Goal: Task Accomplishment & Management: Use online tool/utility

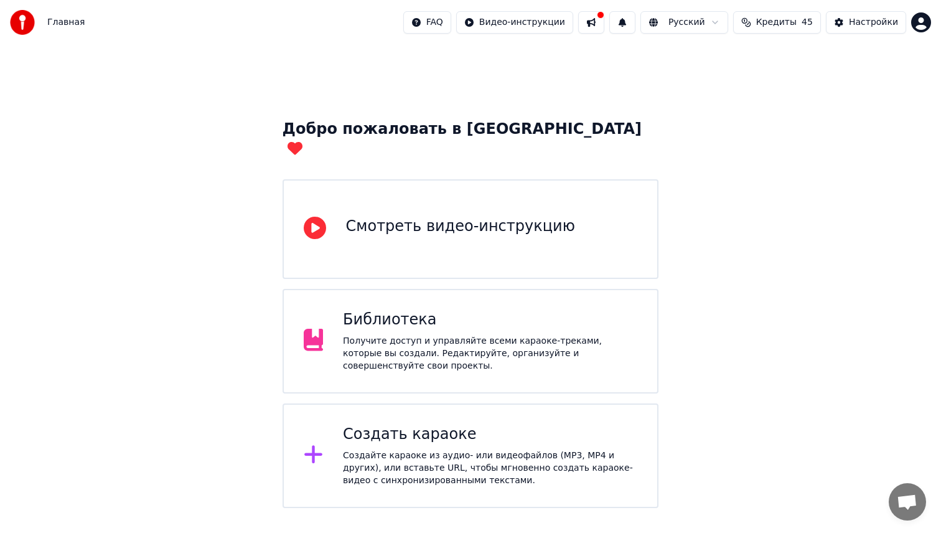
click at [441, 313] on div "Библиотека Получите доступ и управляйте всеми караоке-треками, которые вы созда…" at bounding box center [490, 341] width 294 height 62
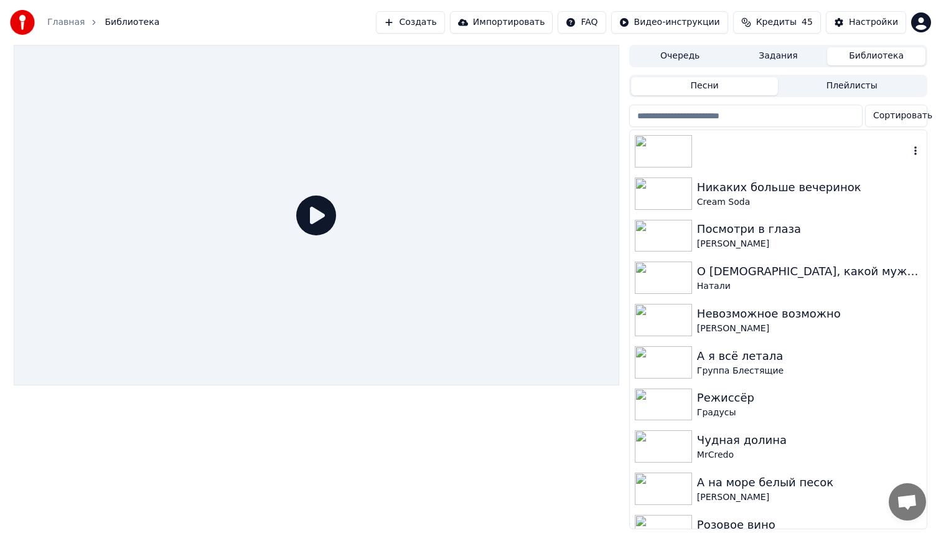
click at [682, 153] on img at bounding box center [663, 151] width 57 height 32
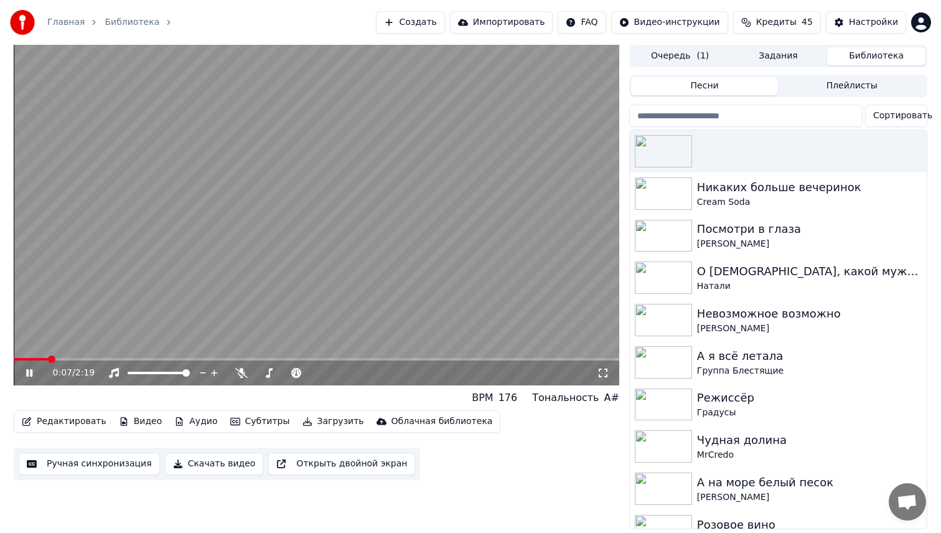
click at [423, 359] on span at bounding box center [317, 359] width 606 height 2
click at [438, 360] on span at bounding box center [317, 359] width 606 height 2
click at [463, 359] on span at bounding box center [317, 359] width 606 height 2
click at [487, 359] on span at bounding box center [317, 359] width 606 height 2
click at [27, 372] on icon at bounding box center [29, 372] width 6 height 7
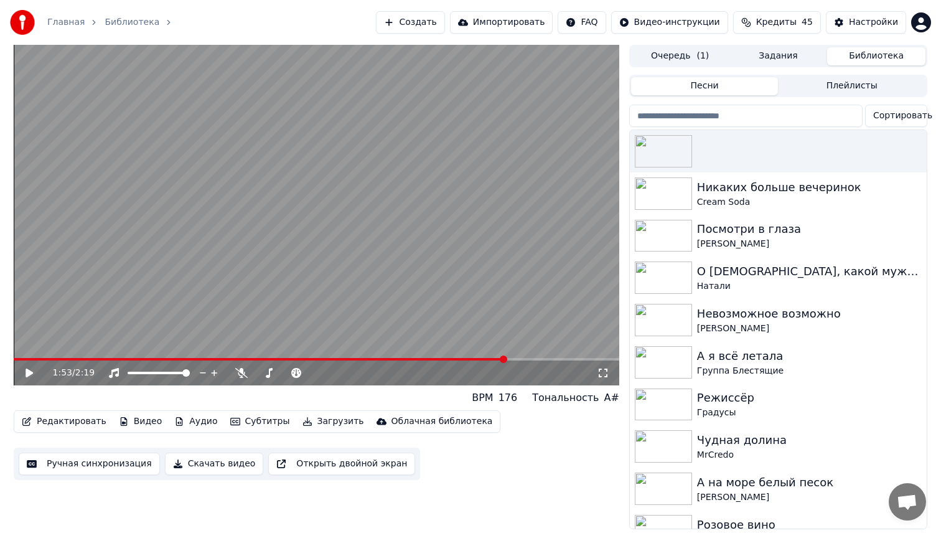
click at [52, 465] on button "Ручная синхронизация" at bounding box center [89, 464] width 141 height 22
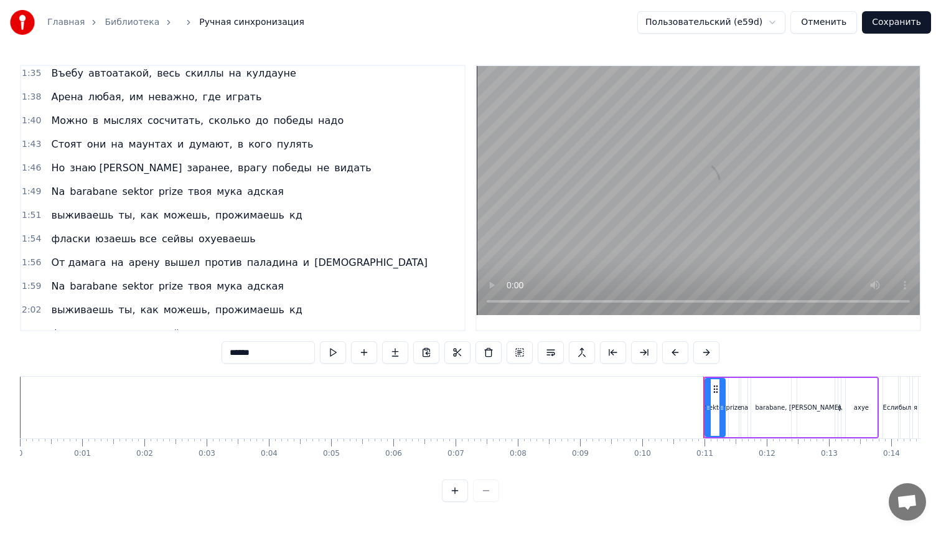
scroll to position [753, 0]
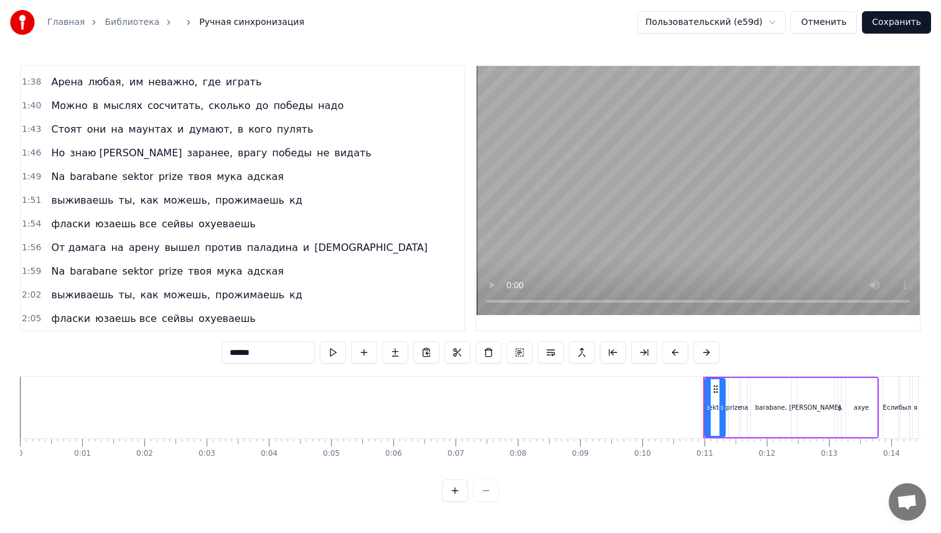
click at [204, 232] on div "фласки юзаешь все сейвы охуеваешь" at bounding box center [153, 224] width 214 height 22
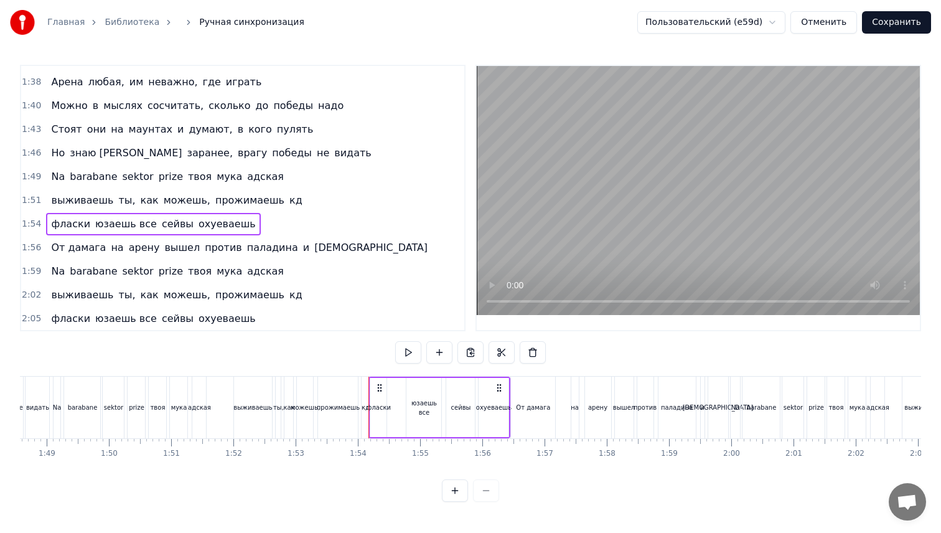
scroll to position [0, 7045]
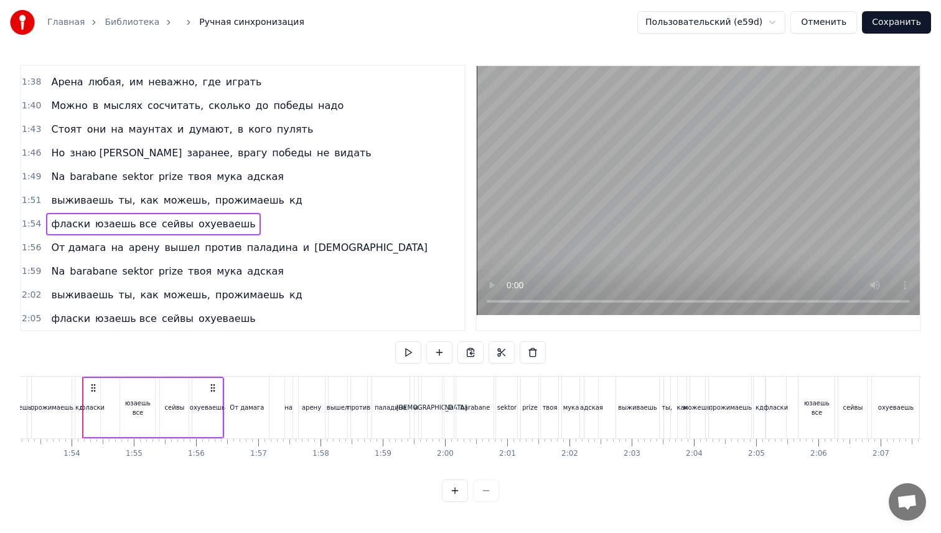
click at [202, 421] on div "охуеваешь" at bounding box center [207, 407] width 30 height 59
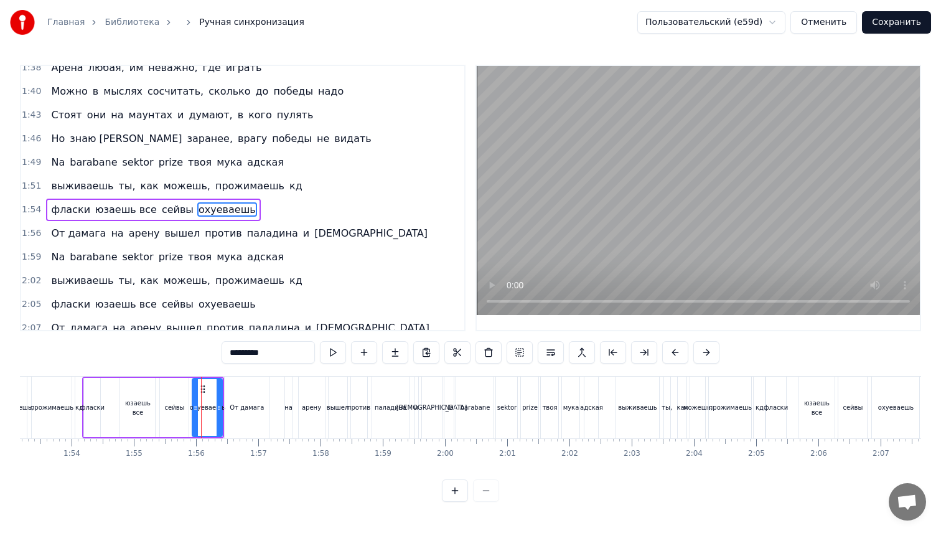
scroll to position [777, 0]
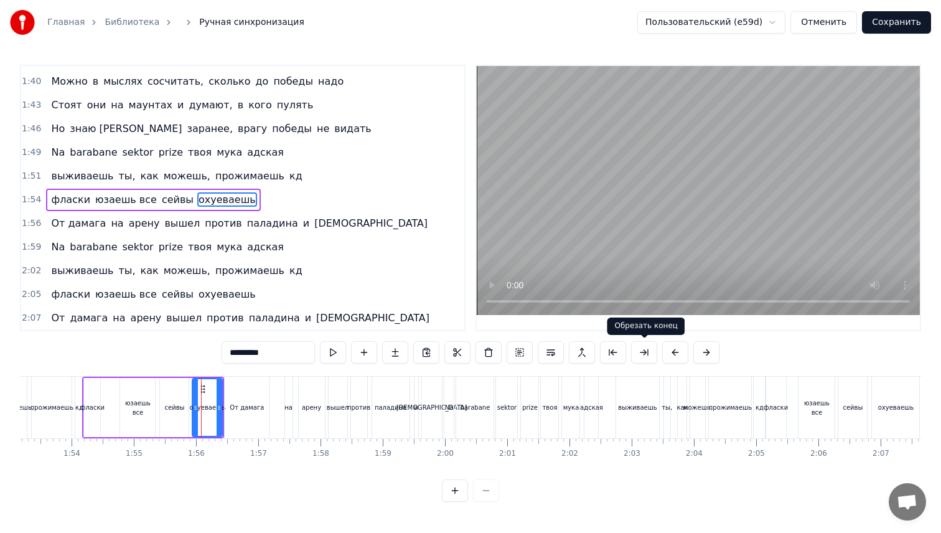
click at [649, 350] on button at bounding box center [644, 352] width 26 height 22
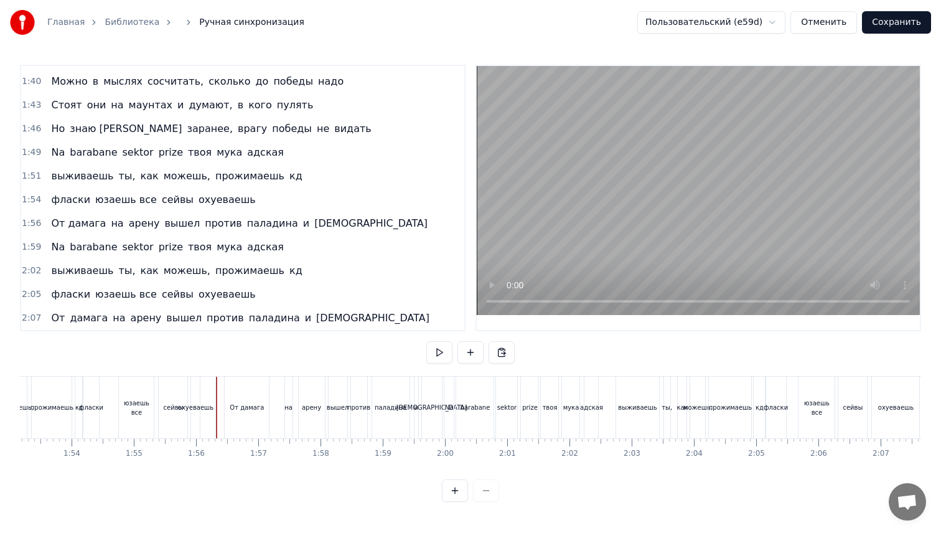
click at [206, 405] on div "охуеваешь" at bounding box center [195, 407] width 35 height 9
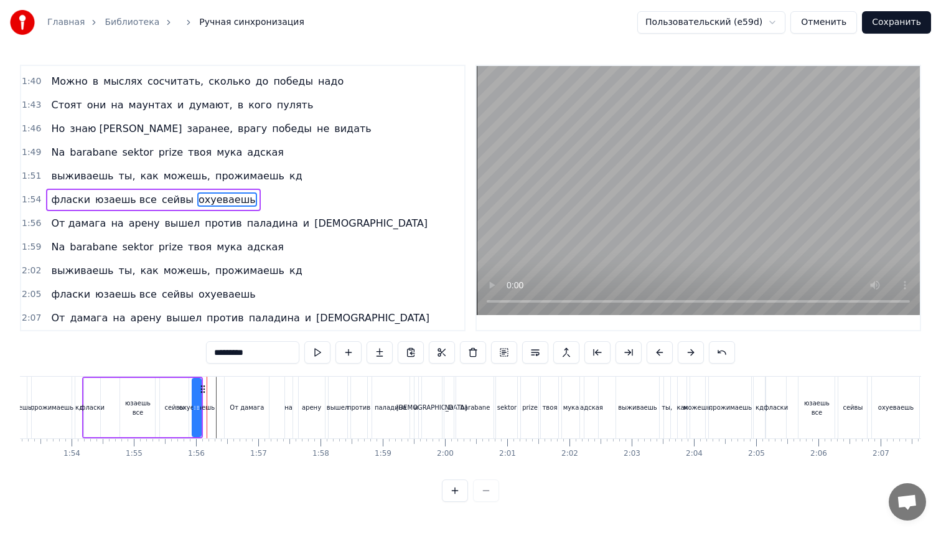
click at [31, 198] on span "1:54" at bounding box center [31, 200] width 19 height 12
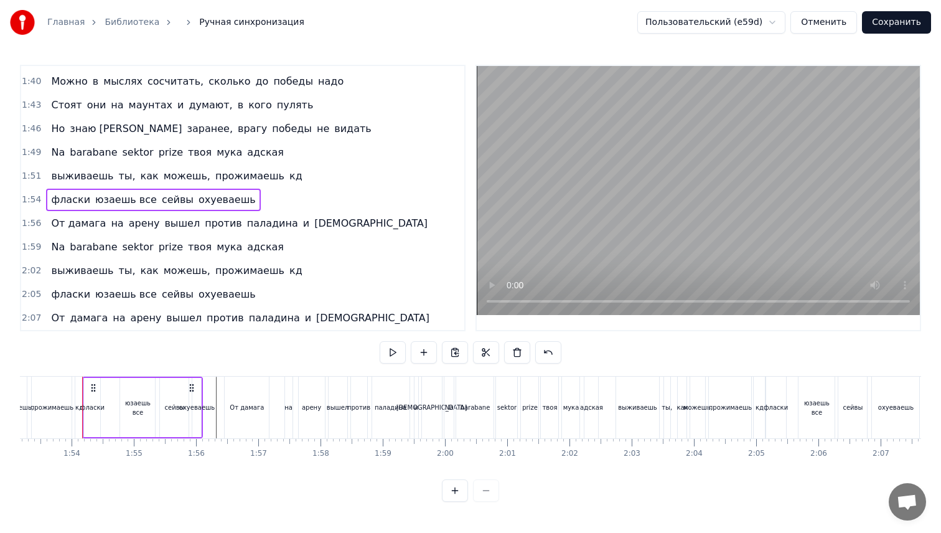
click at [31, 198] on span "1:54" at bounding box center [31, 200] width 19 height 12
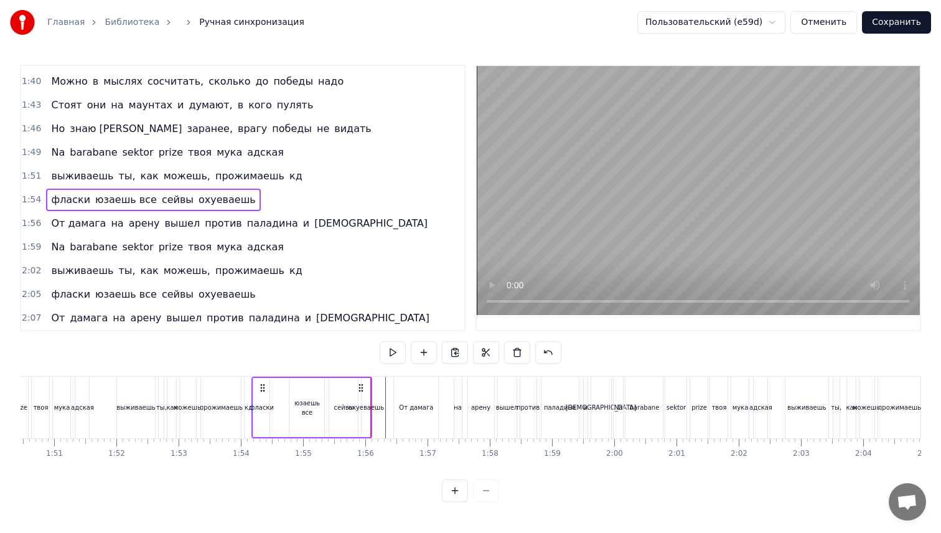
scroll to position [0, 6844]
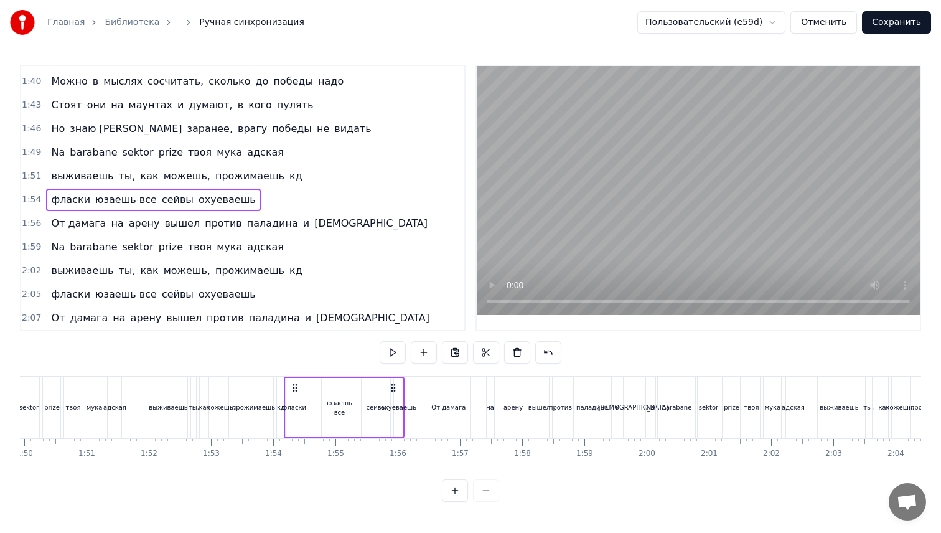
click at [30, 174] on span "1:51" at bounding box center [31, 176] width 19 height 12
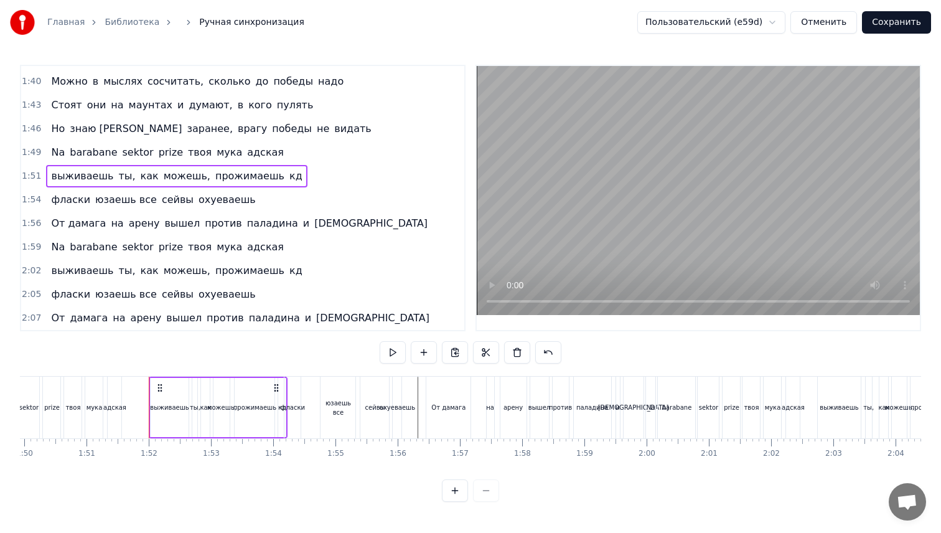
click at [288, 177] on span "кд" at bounding box center [296, 176] width 16 height 14
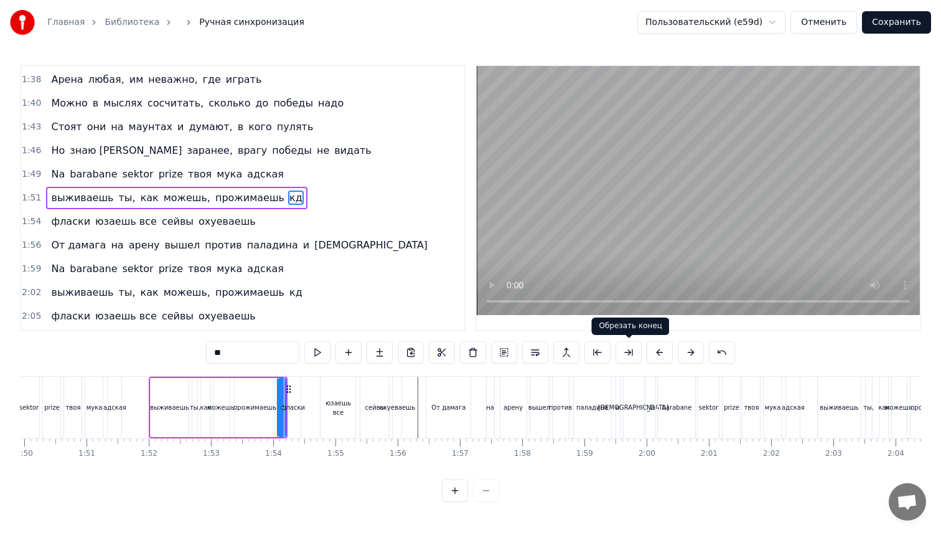
click at [631, 350] on button at bounding box center [629, 352] width 26 height 22
click at [238, 194] on span "прожимаешь" at bounding box center [250, 198] width 72 height 14
type input "**********"
click at [634, 362] on button at bounding box center [629, 352] width 26 height 22
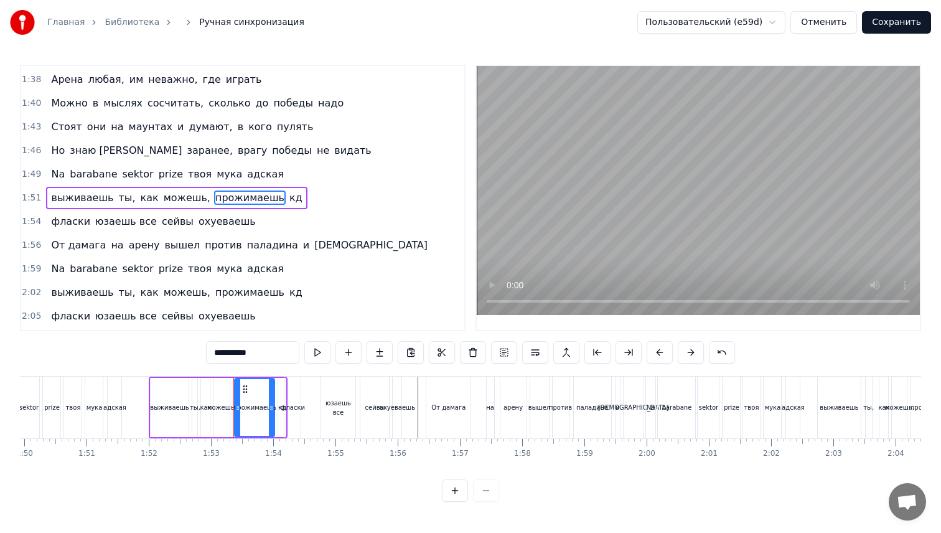
click at [632, 354] on button at bounding box center [629, 352] width 26 height 22
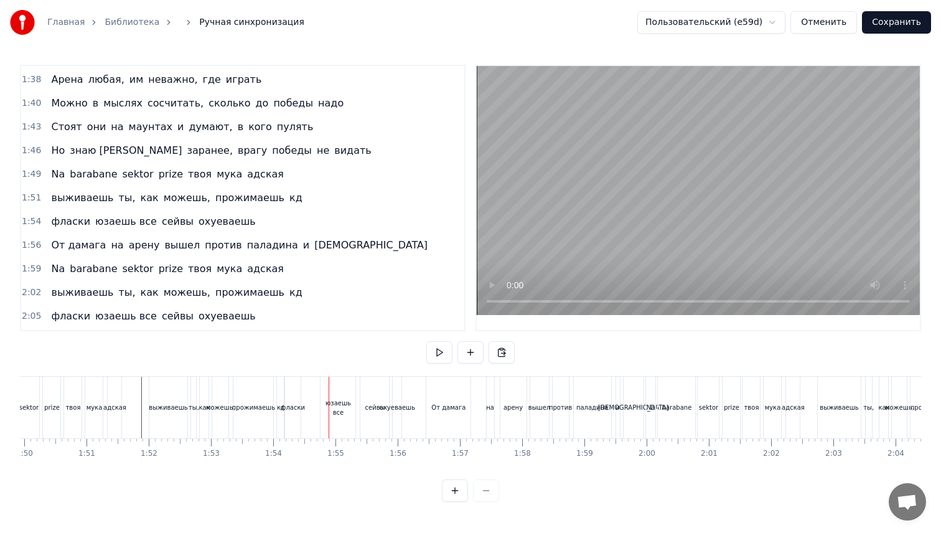
click at [332, 412] on div "юзаешь все" at bounding box center [338, 407] width 35 height 19
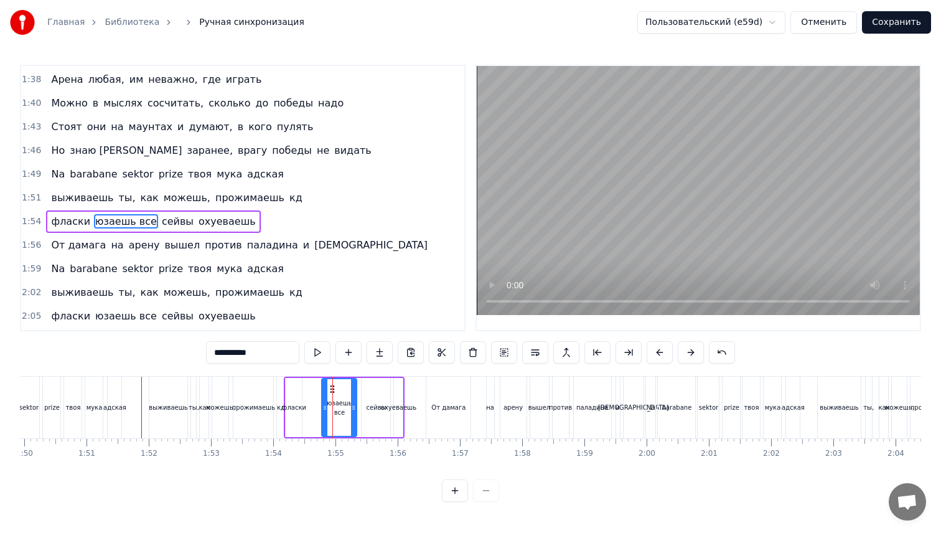
scroll to position [777, 0]
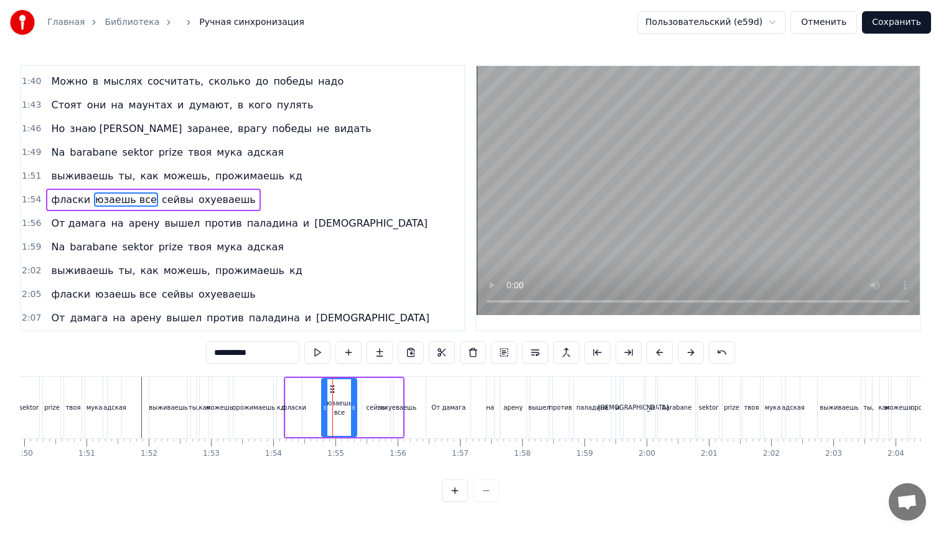
click at [292, 398] on div "фласки" at bounding box center [294, 407] width 16 height 59
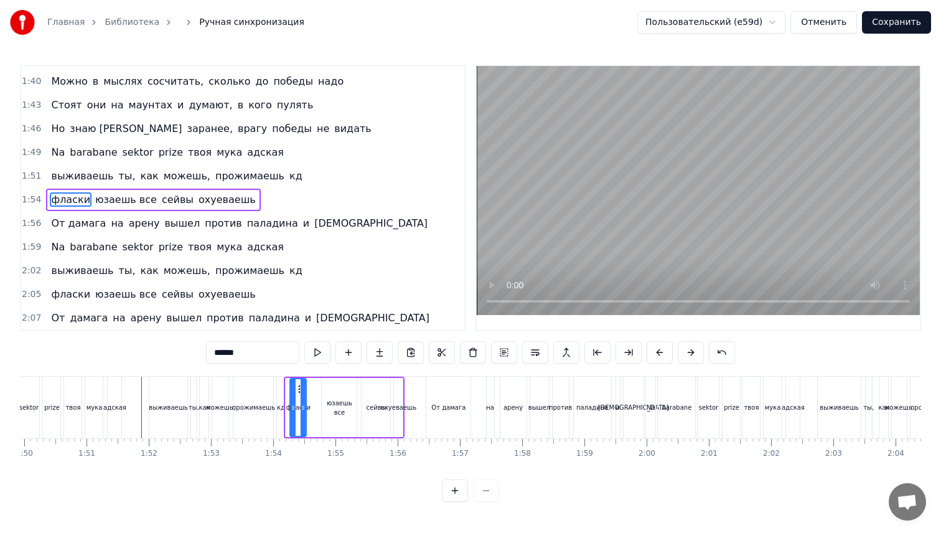
click at [299, 390] on icon at bounding box center [301, 389] width 10 height 10
click at [281, 393] on div "кд" at bounding box center [280, 408] width 7 height 62
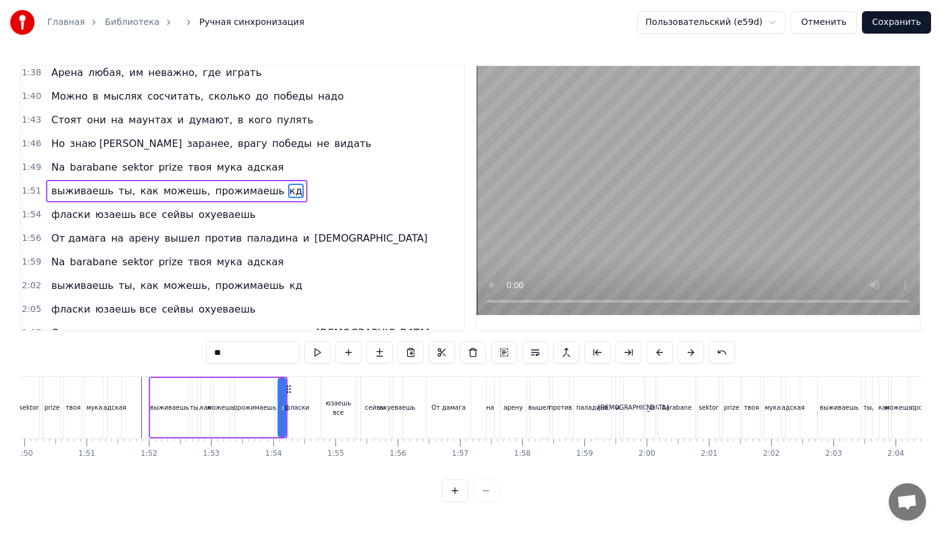
scroll to position [755, 0]
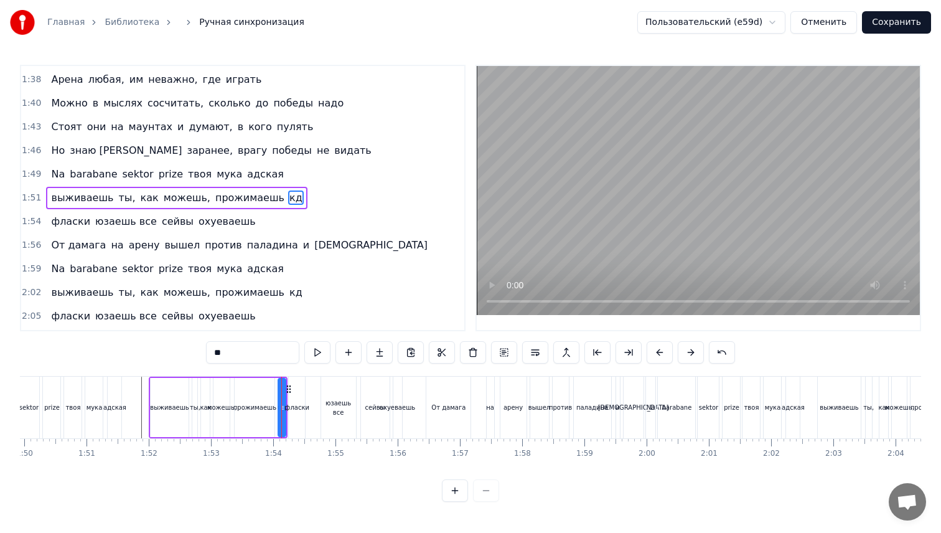
click at [281, 398] on div at bounding box center [282, 407] width 5 height 57
click at [267, 401] on div "прожимаешь" at bounding box center [255, 407] width 40 height 59
drag, startPoint x: 271, startPoint y: 402, endPoint x: 265, endPoint y: 403, distance: 6.3
click at [265, 403] on icon at bounding box center [267, 408] width 5 height 10
click at [279, 405] on div "кд" at bounding box center [282, 407] width 8 height 9
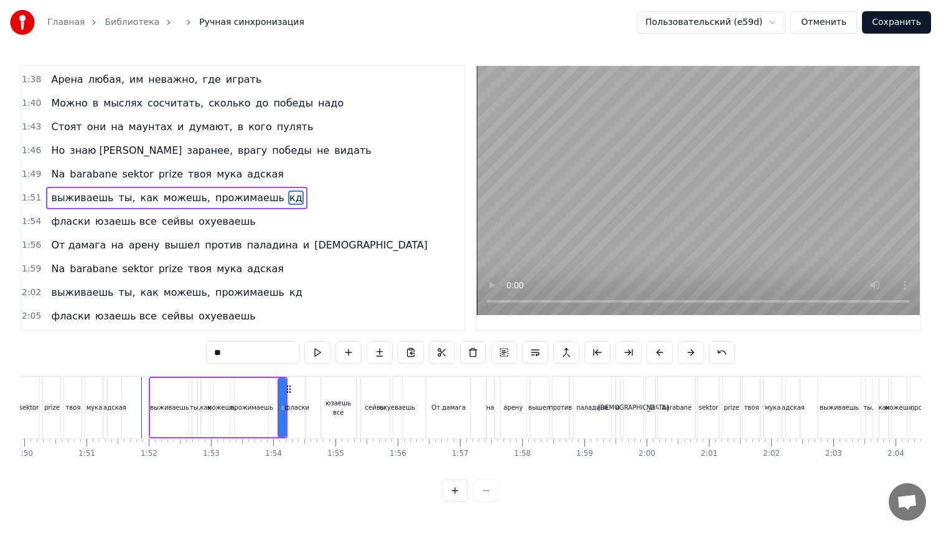
click at [291, 392] on div "фласки" at bounding box center [297, 408] width 16 height 62
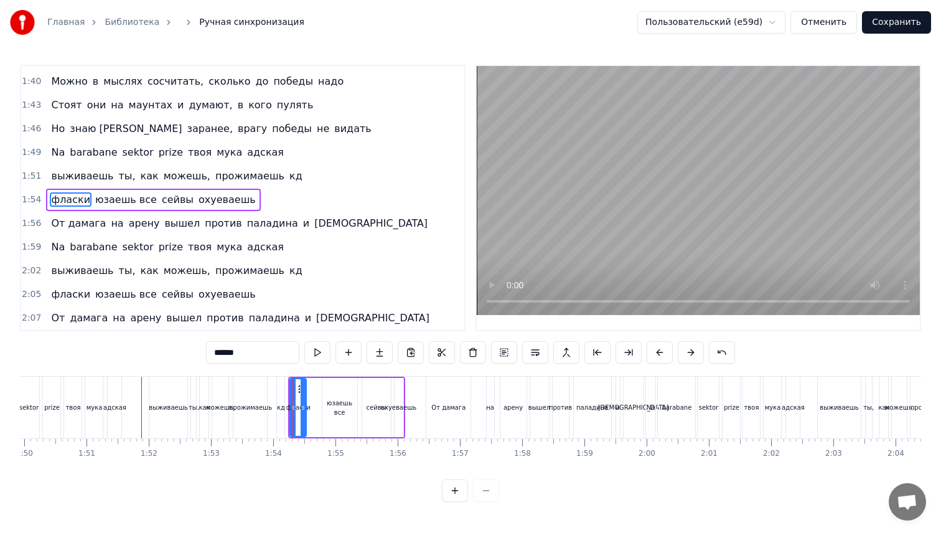
click at [279, 390] on div "кд" at bounding box center [280, 408] width 7 height 62
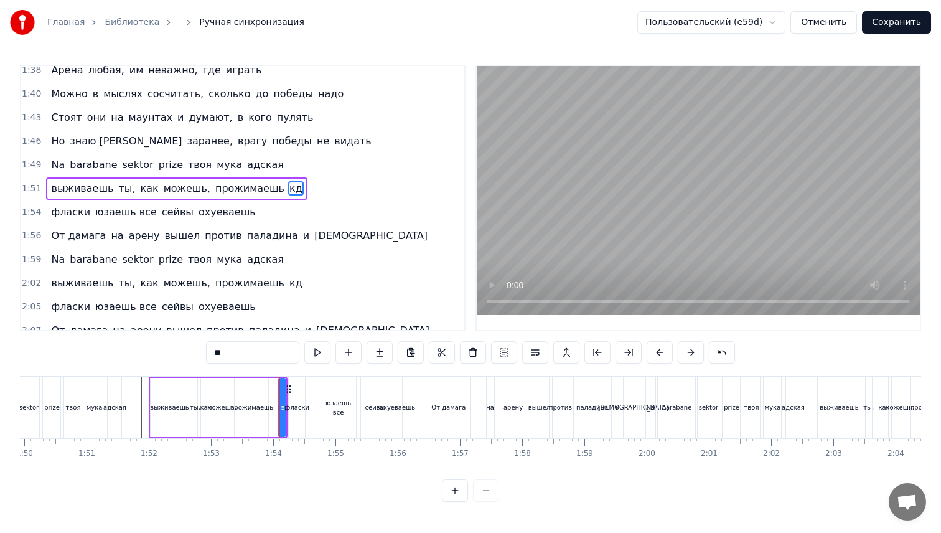
scroll to position [755, 0]
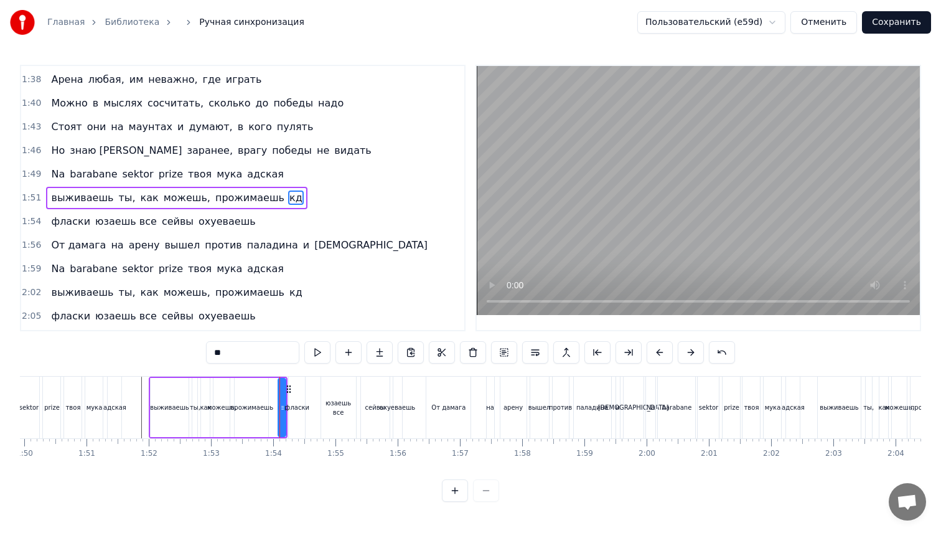
click at [285, 390] on icon at bounding box center [289, 389] width 10 height 10
click at [286, 389] on div at bounding box center [285, 407] width 5 height 57
drag, startPoint x: 280, startPoint y: 394, endPoint x: 273, endPoint y: 395, distance: 7.0
click at [274, 395] on div at bounding box center [276, 407] width 5 height 57
click at [283, 421] on div at bounding box center [282, 407] width 5 height 57
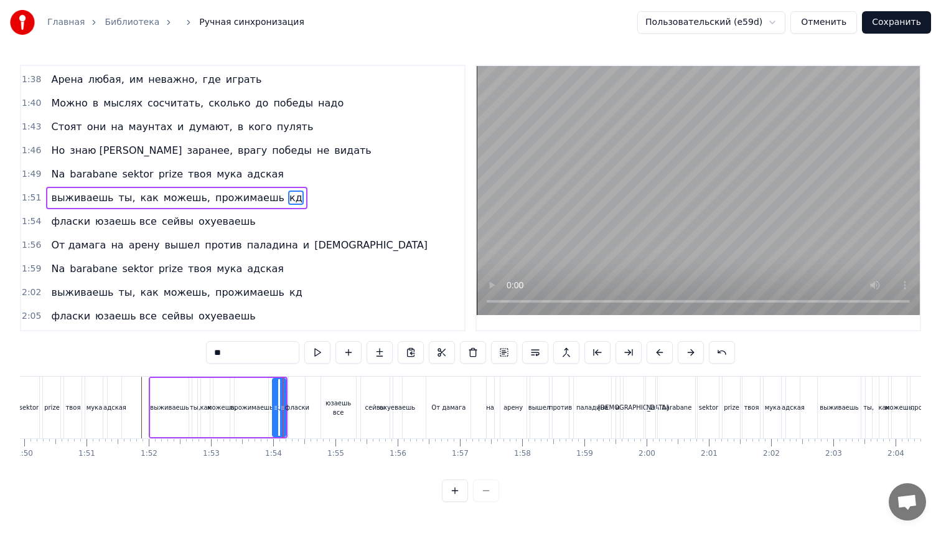
click at [293, 418] on div "фласки" at bounding box center [297, 408] width 16 height 62
type input "******"
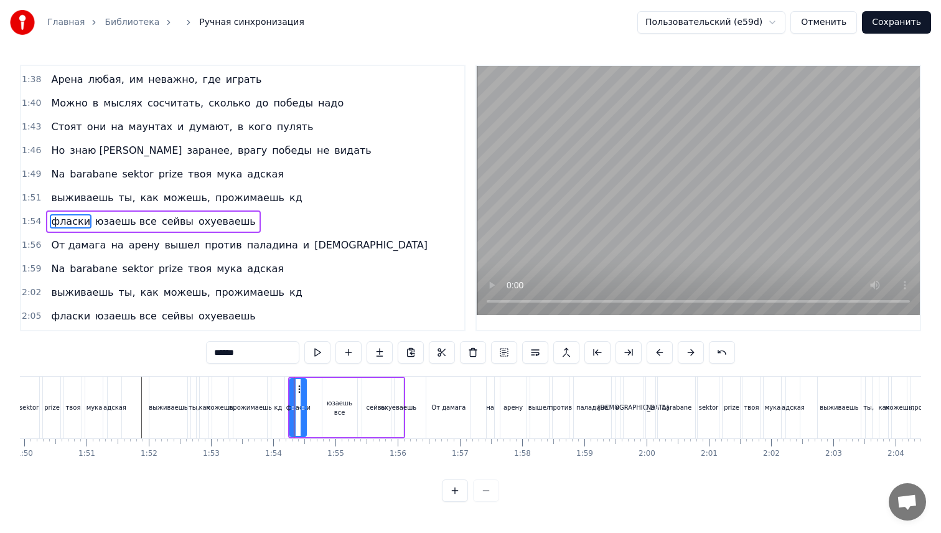
scroll to position [777, 0]
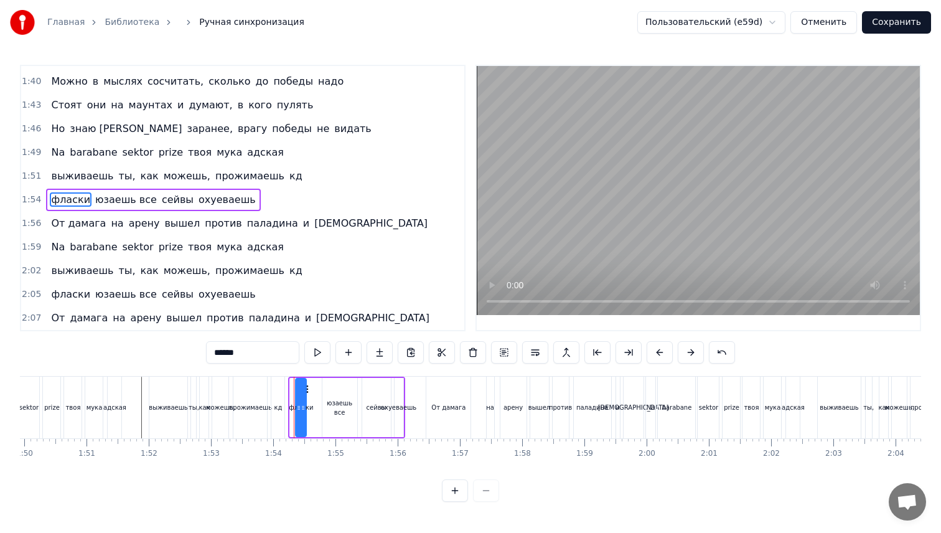
click at [297, 409] on icon at bounding box center [298, 408] width 5 height 10
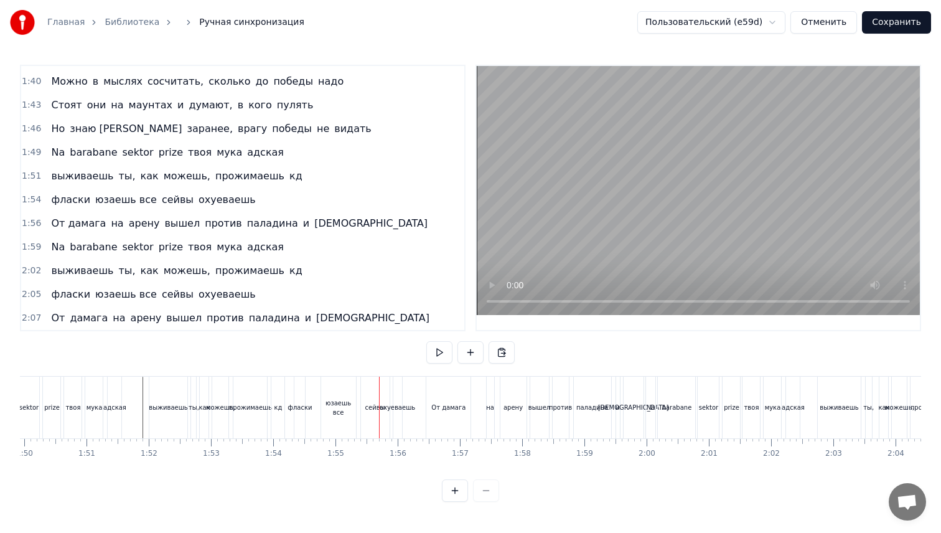
click at [338, 403] on div "юзаешь все" at bounding box center [338, 407] width 35 height 19
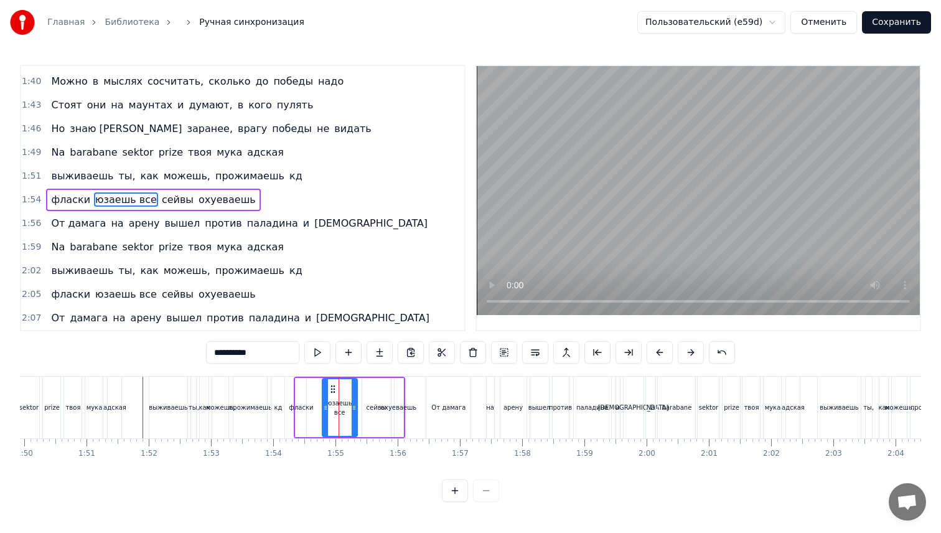
click at [304, 402] on div "фласки" at bounding box center [301, 407] width 11 height 59
type input "******"
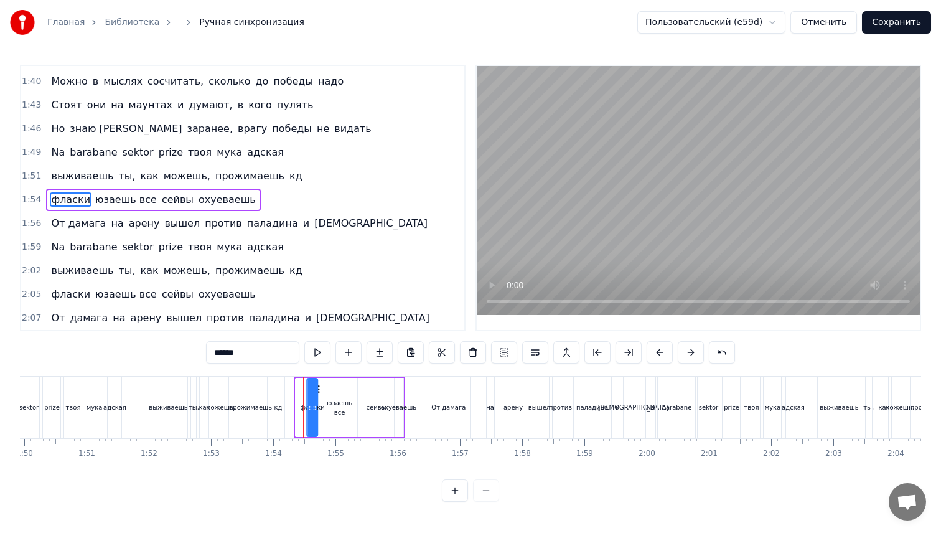
drag, startPoint x: 307, startPoint y: 389, endPoint x: 319, endPoint y: 391, distance: 12.0
click at [319, 391] on icon at bounding box center [318, 389] width 10 height 10
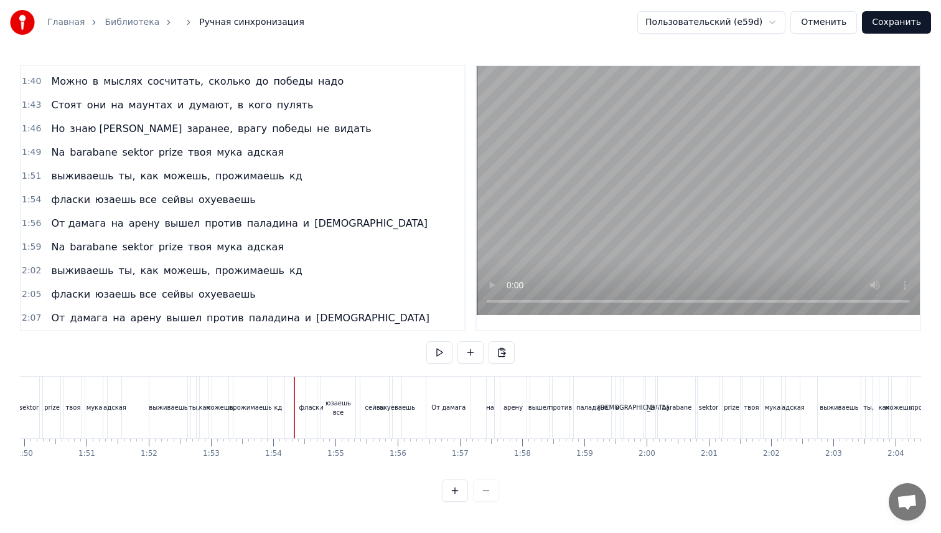
click at [311, 403] on div "фласки" at bounding box center [311, 407] width 24 height 9
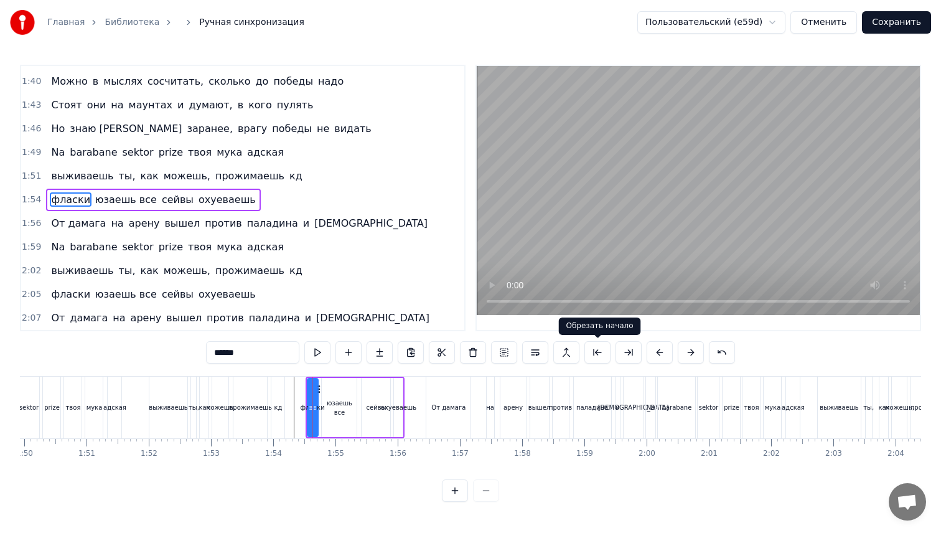
click at [589, 354] on button at bounding box center [598, 352] width 26 height 22
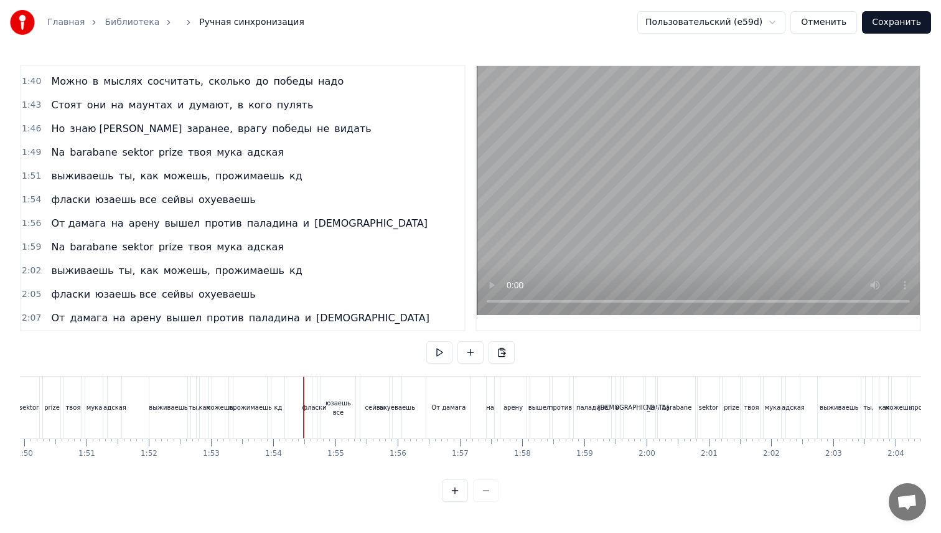
click at [31, 177] on span "1:51" at bounding box center [31, 176] width 19 height 12
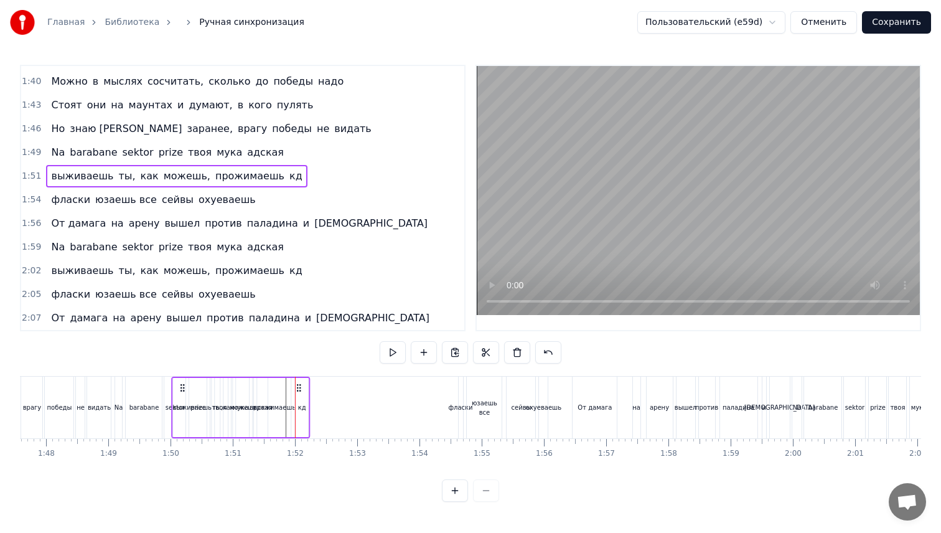
scroll to position [0, 6696]
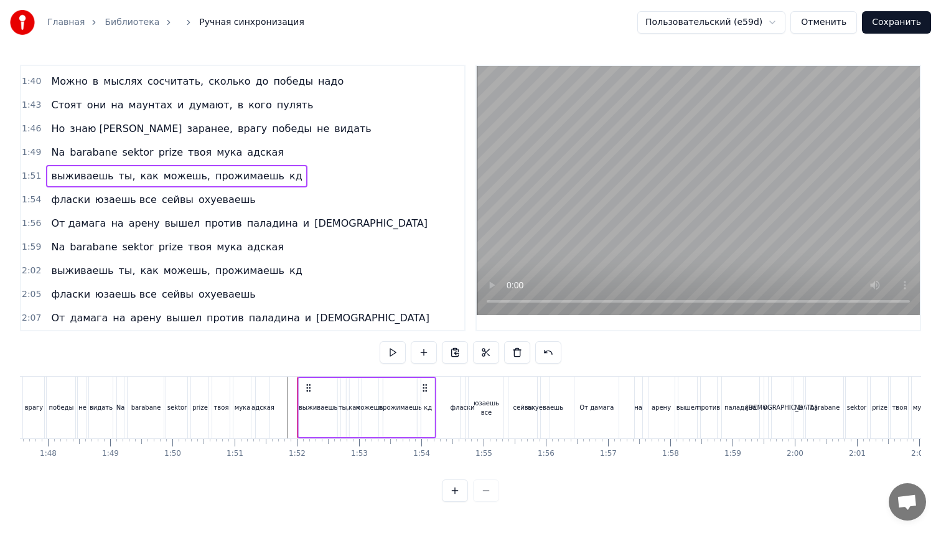
drag, startPoint x: 159, startPoint y: 388, endPoint x: 308, endPoint y: 412, distance: 150.7
click at [308, 412] on div "выживаешь ты, как можешь, прожимаешь кд" at bounding box center [366, 408] width 139 height 62
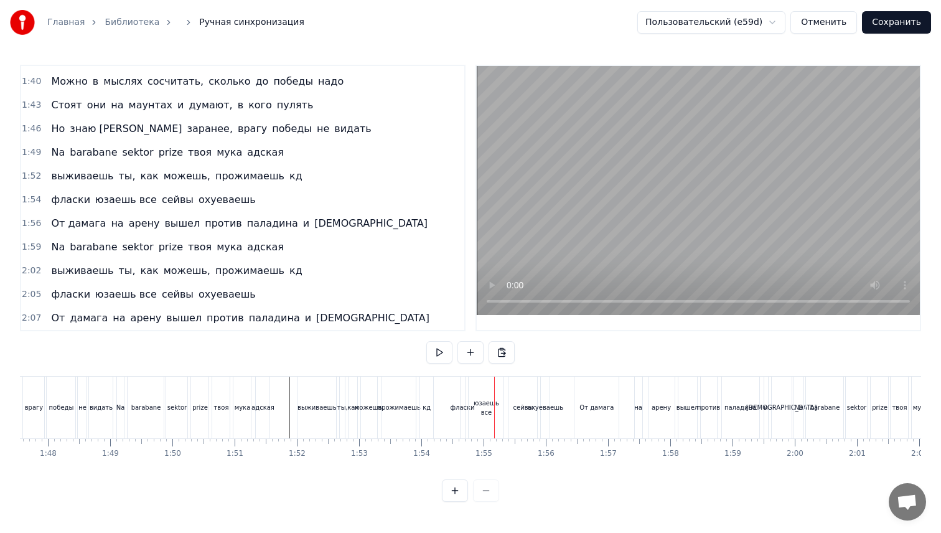
click at [463, 410] on div "фласки" at bounding box center [463, 407] width 24 height 9
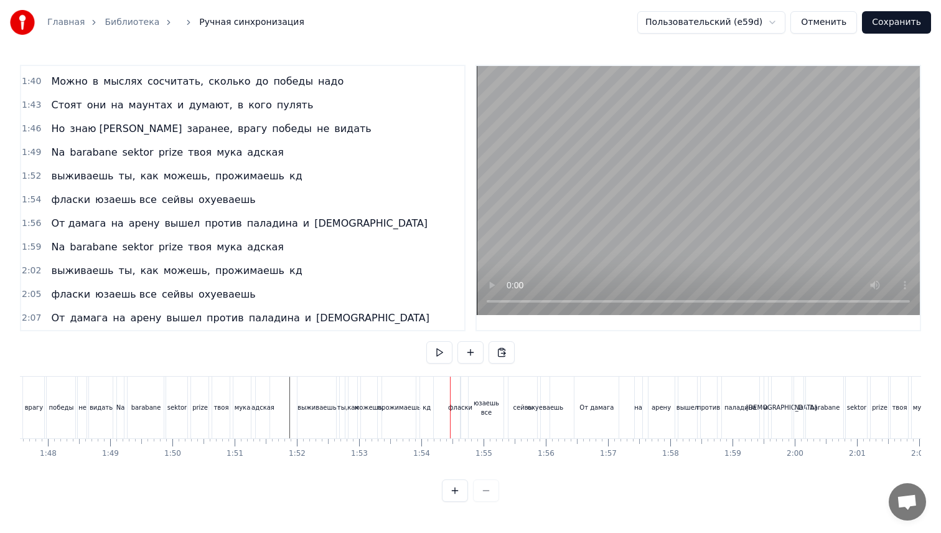
click at [455, 403] on div "фласки" at bounding box center [460, 407] width 24 height 9
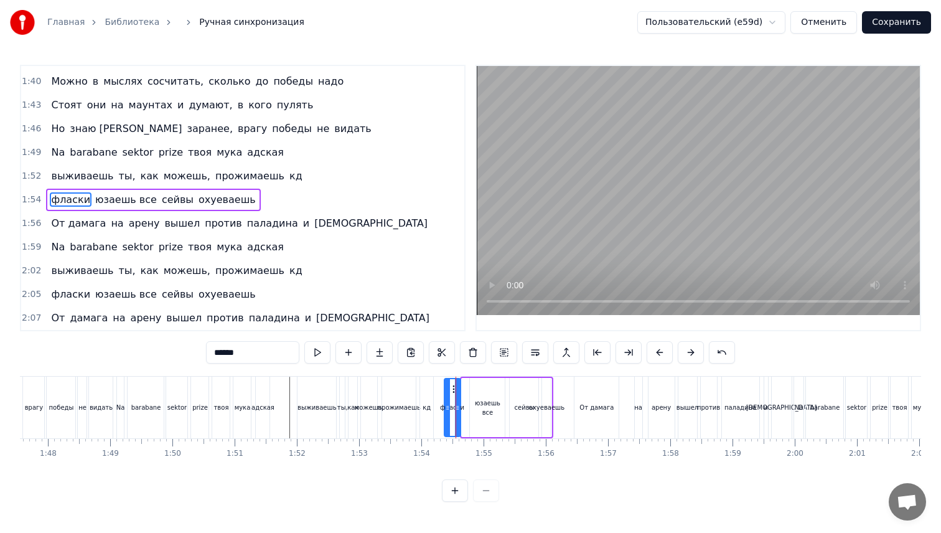
drag, startPoint x: 463, startPoint y: 399, endPoint x: 445, endPoint y: 405, distance: 19.1
click at [445, 405] on div at bounding box center [447, 407] width 5 height 57
click at [445, 405] on icon at bounding box center [447, 408] width 5 height 10
click at [435, 401] on div "выживаешь ты, как можешь, прожимаешь кд" at bounding box center [366, 408] width 139 height 62
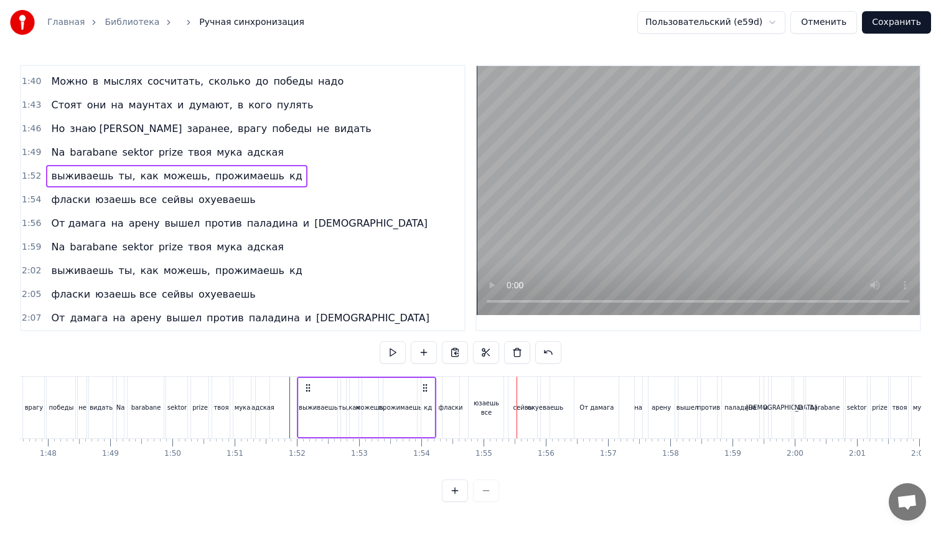
click at [427, 407] on div "кд" at bounding box center [428, 407] width 8 height 9
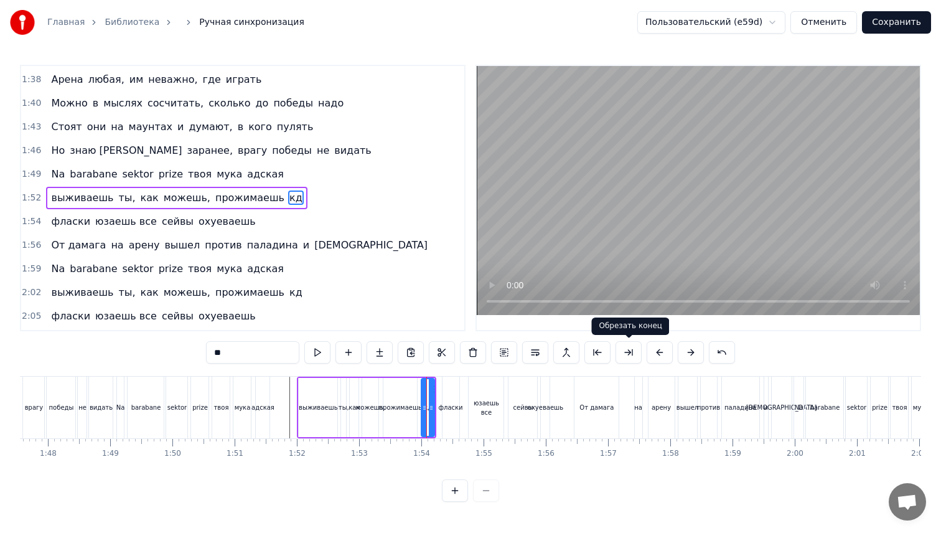
click at [632, 353] on button at bounding box center [629, 352] width 26 height 22
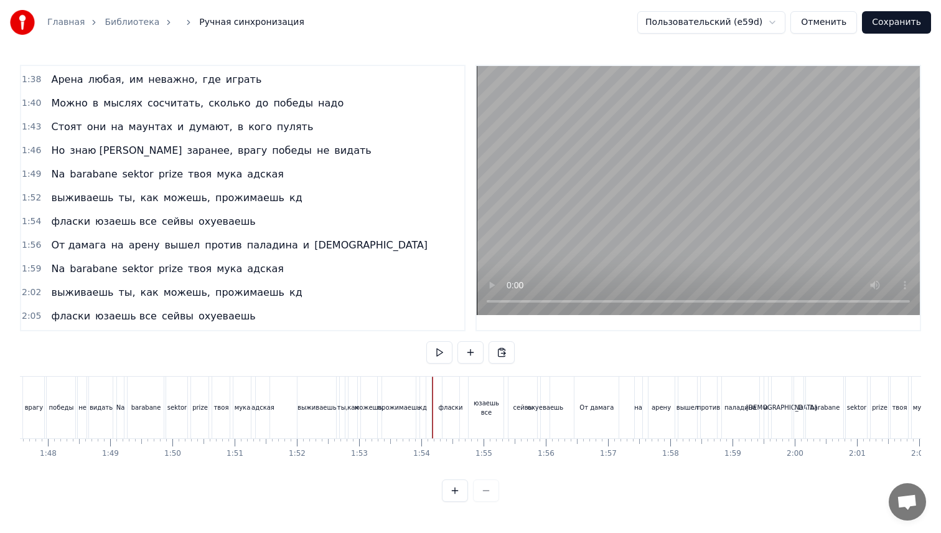
click at [444, 402] on div "фласки" at bounding box center [451, 408] width 17 height 62
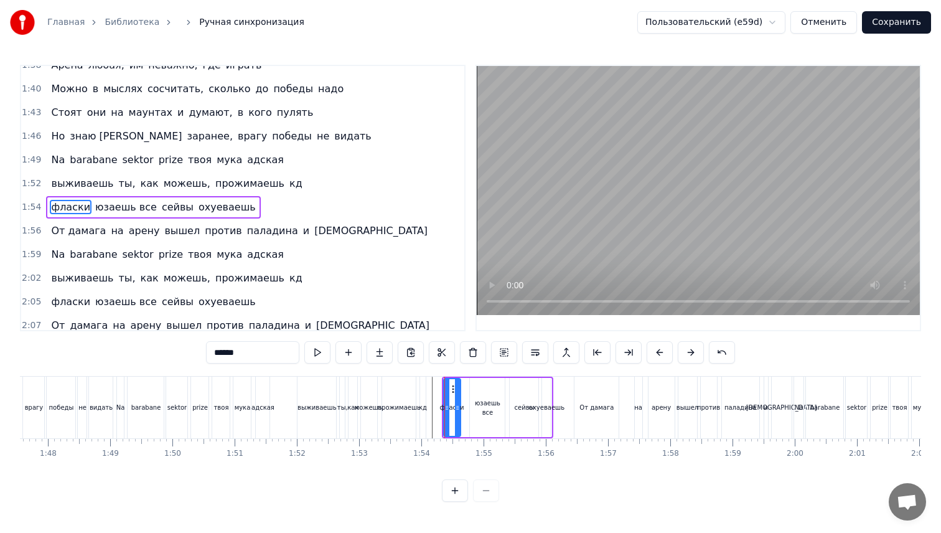
scroll to position [777, 0]
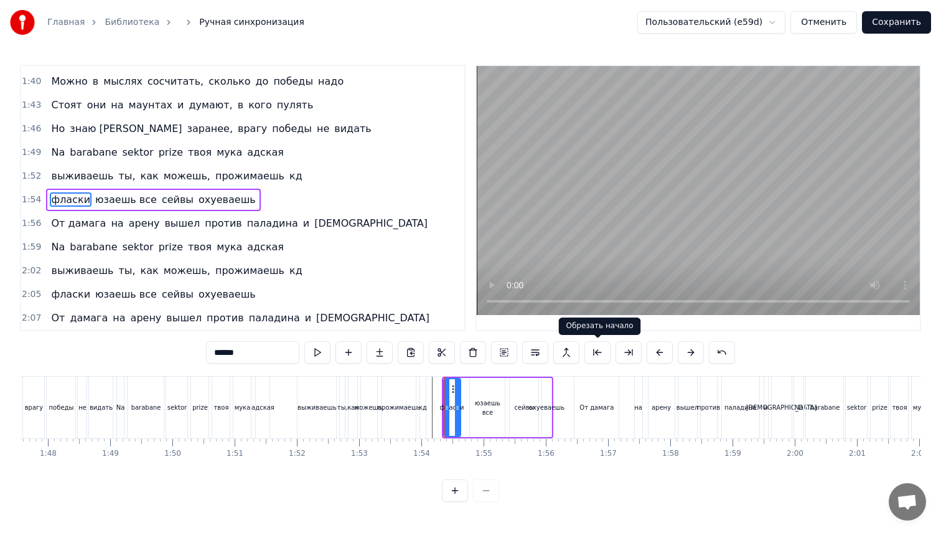
click at [592, 351] on button at bounding box center [598, 352] width 26 height 22
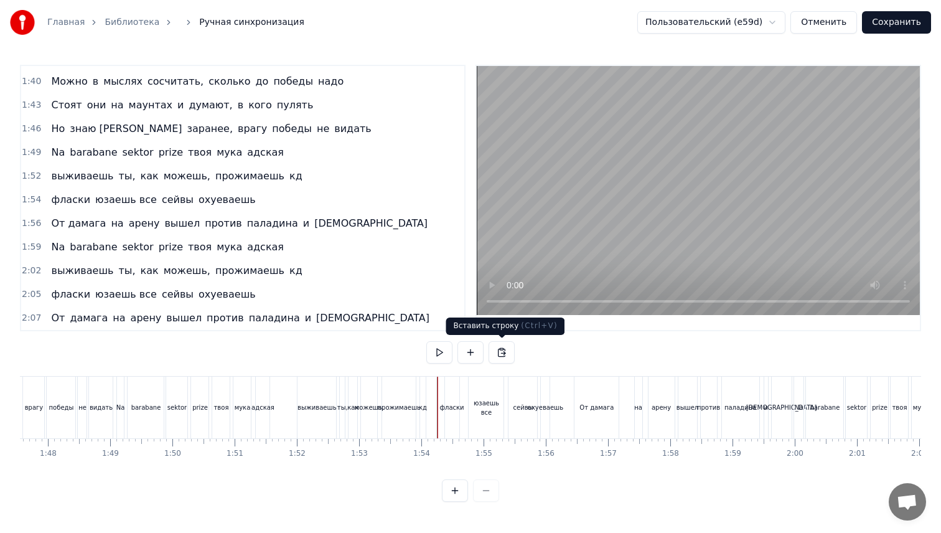
click at [499, 357] on button at bounding box center [502, 352] width 26 height 22
click at [502, 351] on button at bounding box center [502, 352] width 26 height 22
click at [29, 195] on span "1:54" at bounding box center [31, 200] width 19 height 12
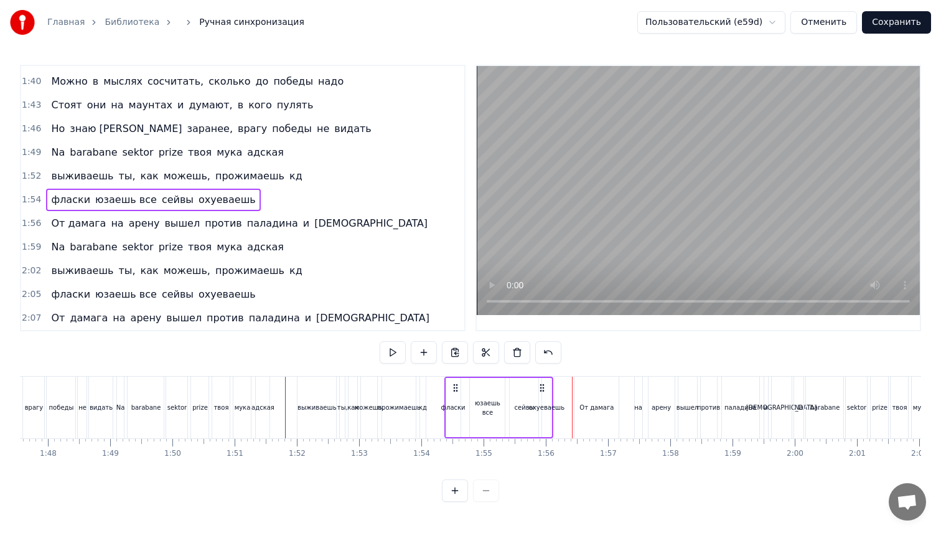
click at [29, 175] on span "1:52" at bounding box center [31, 176] width 19 height 12
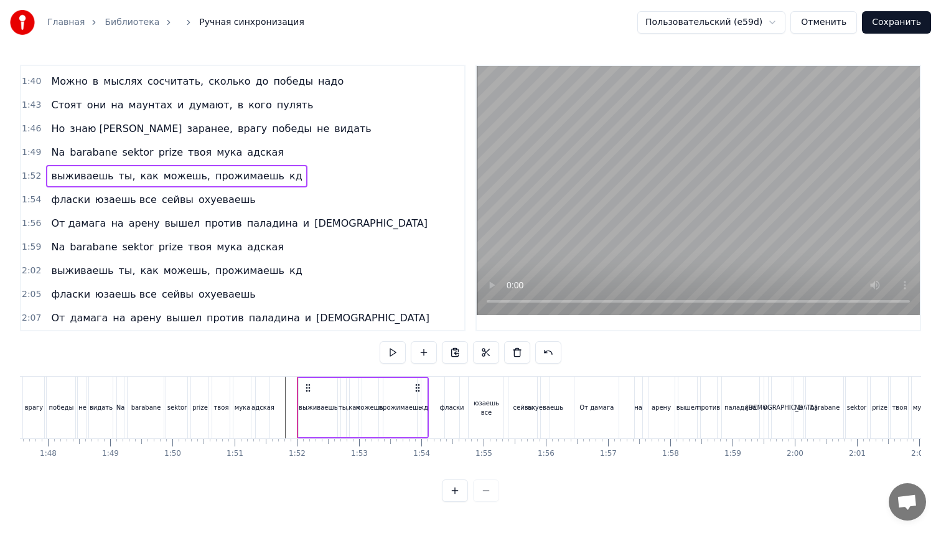
click at [31, 153] on span "1:49" at bounding box center [31, 152] width 19 height 12
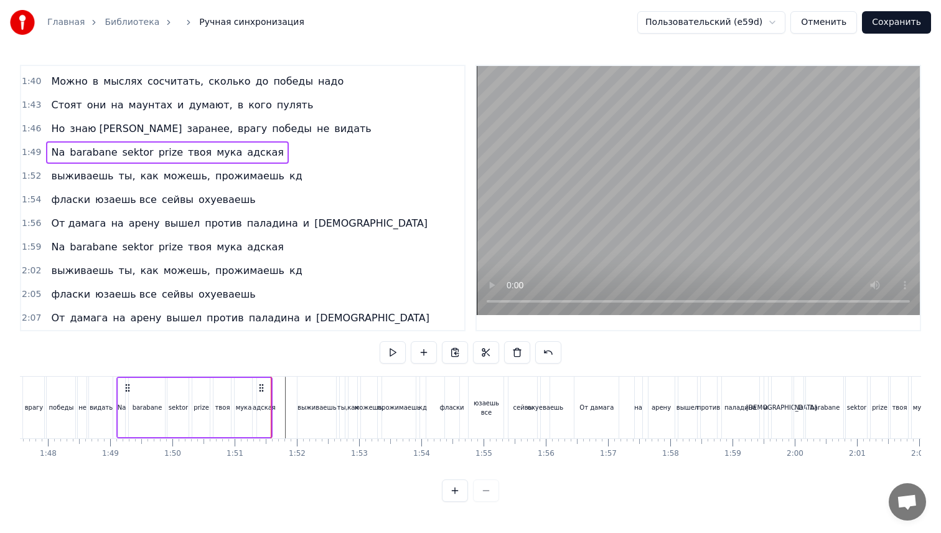
click at [258, 425] on div "адская" at bounding box center [264, 407] width 14 height 59
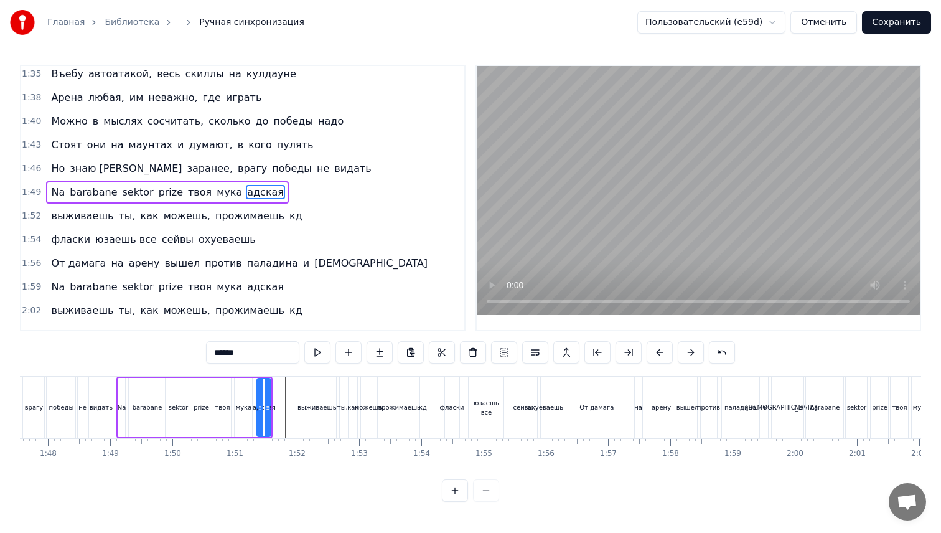
scroll to position [732, 0]
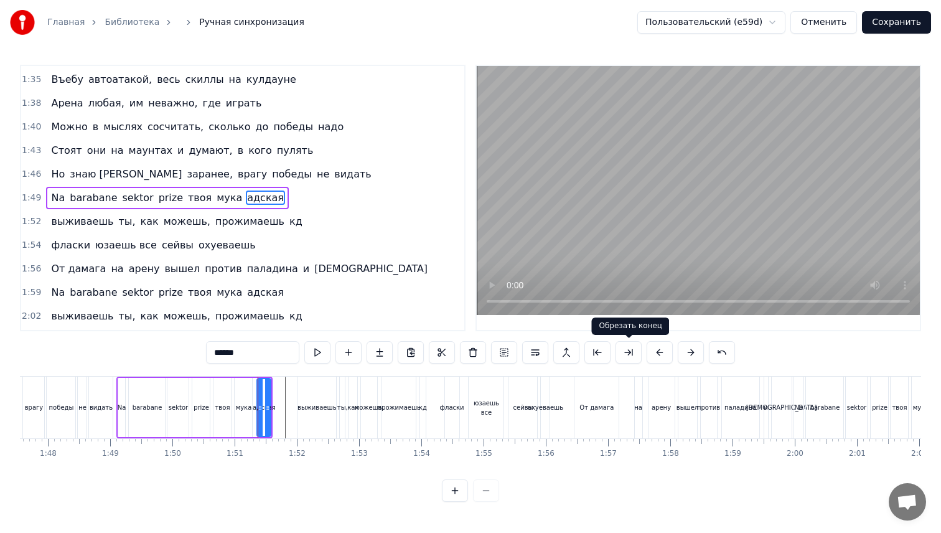
click at [629, 352] on button at bounding box center [629, 352] width 26 height 22
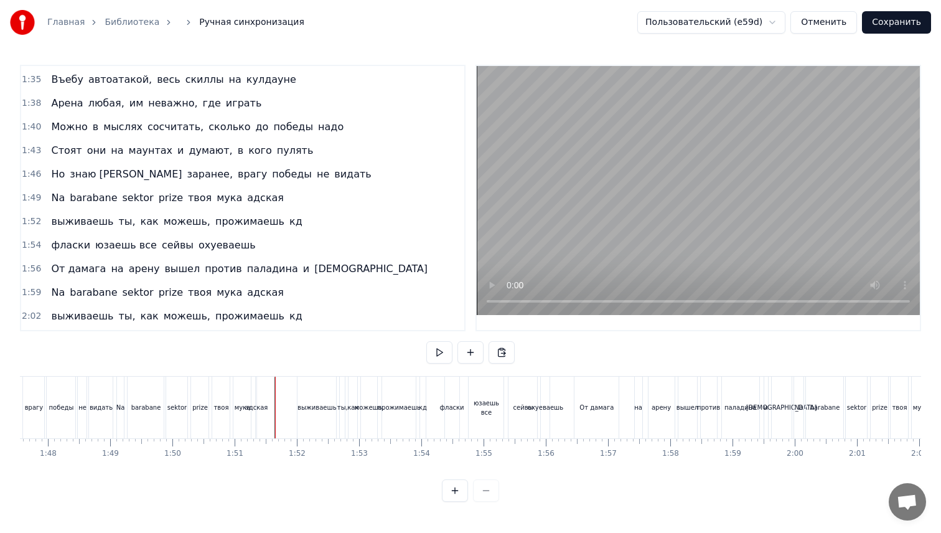
click at [301, 404] on div "выживаешь" at bounding box center [317, 407] width 39 height 9
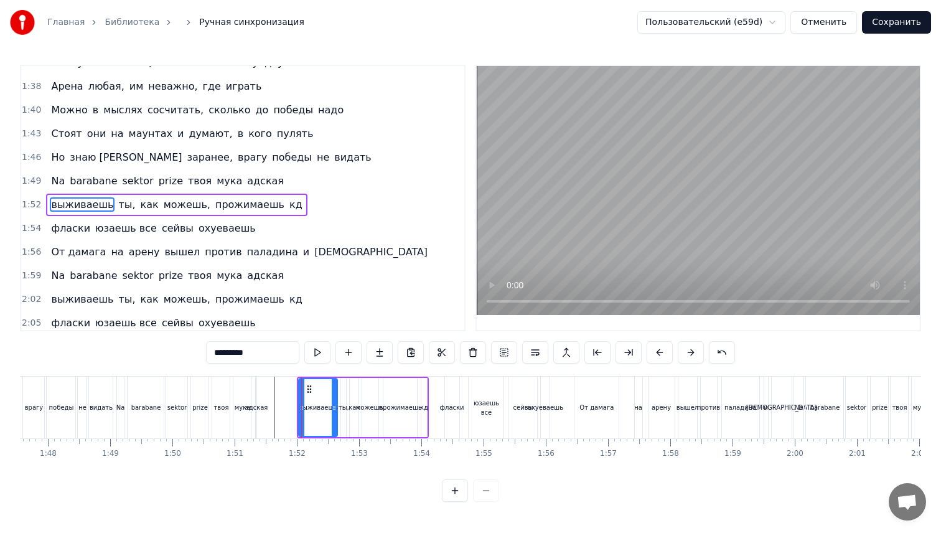
scroll to position [755, 0]
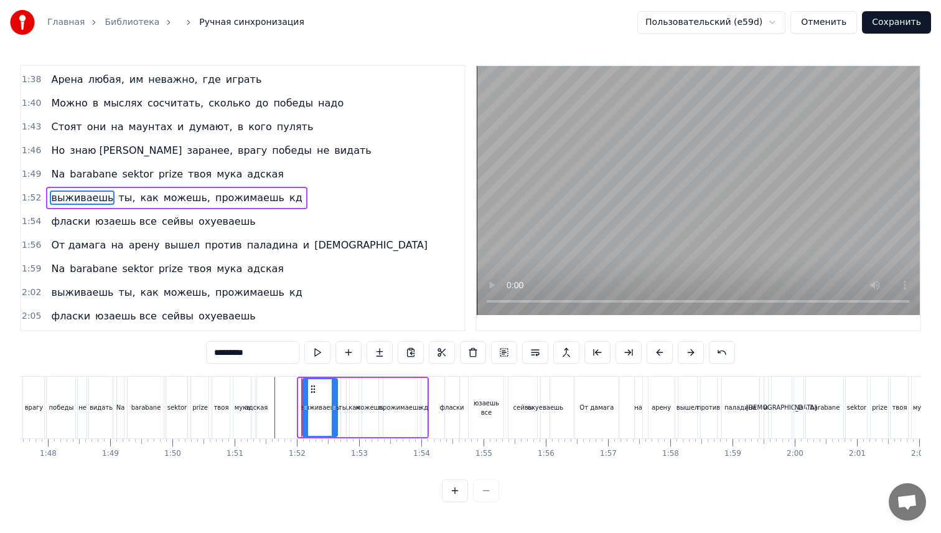
click at [303, 413] on div "выживаешь" at bounding box center [320, 407] width 36 height 59
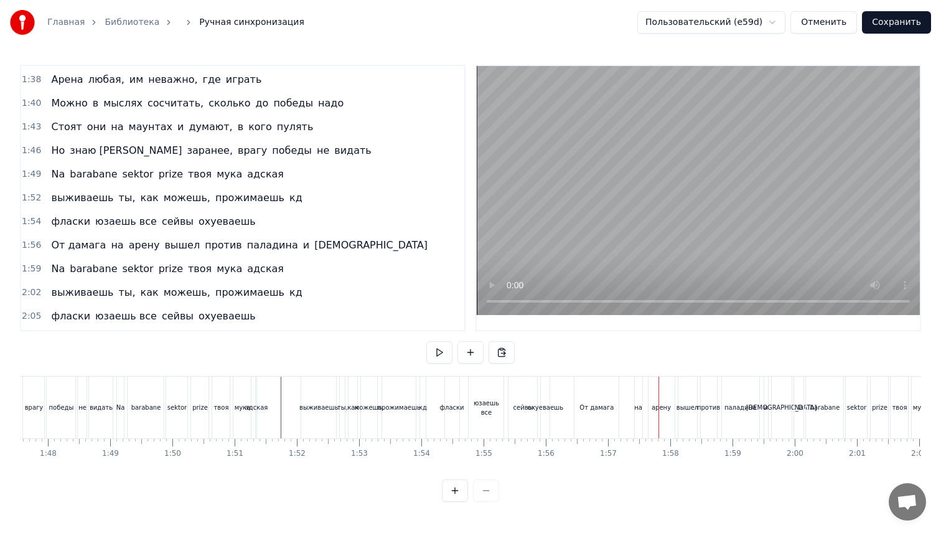
click at [321, 409] on div "выживаешь" at bounding box center [318, 407] width 39 height 9
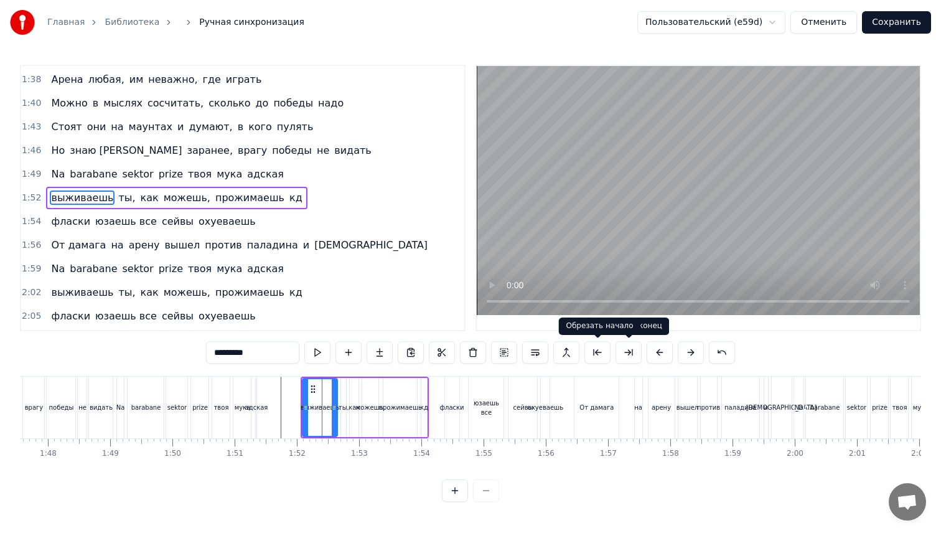
click at [599, 354] on button at bounding box center [598, 352] width 26 height 22
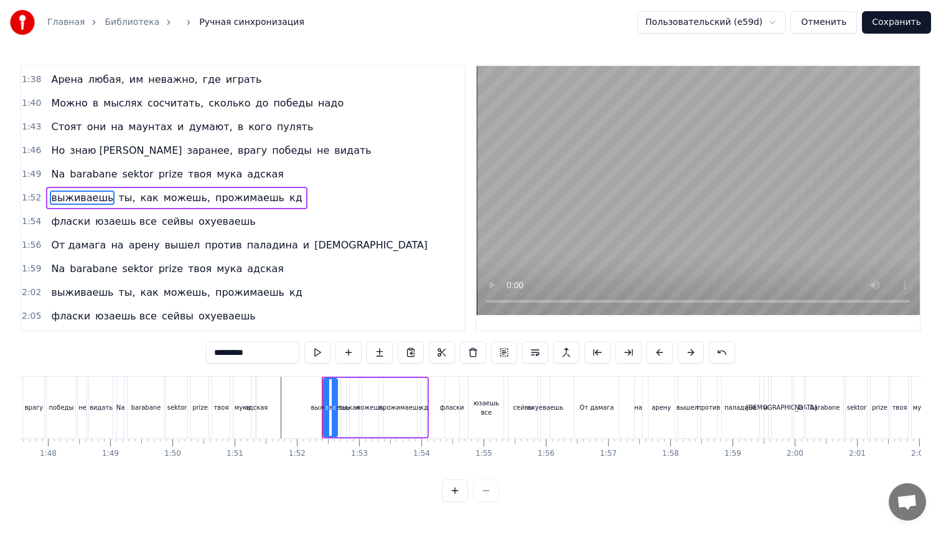
click at [231, 398] on div "Na barabane sektor prize твоя мука адская" at bounding box center [188, 408] width 144 height 62
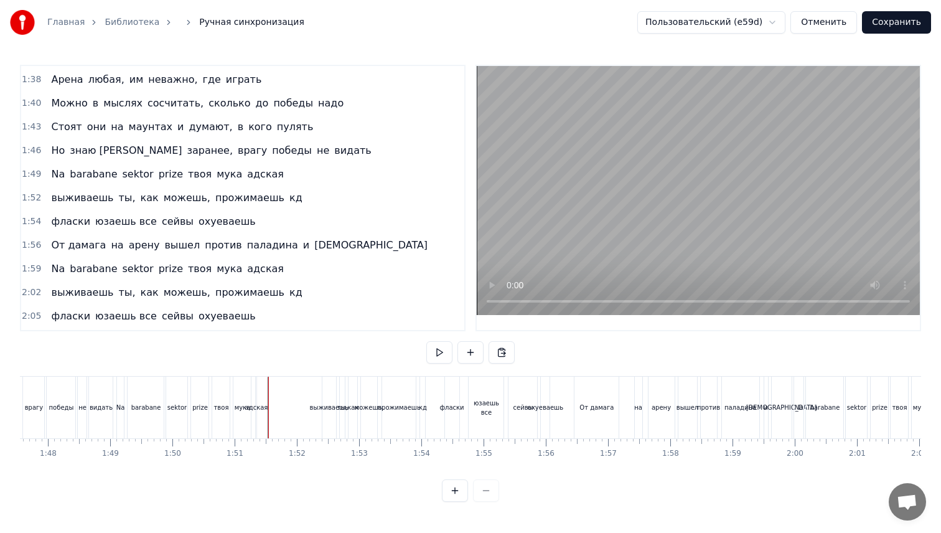
click at [317, 410] on div "выживаешь" at bounding box center [329, 407] width 39 height 9
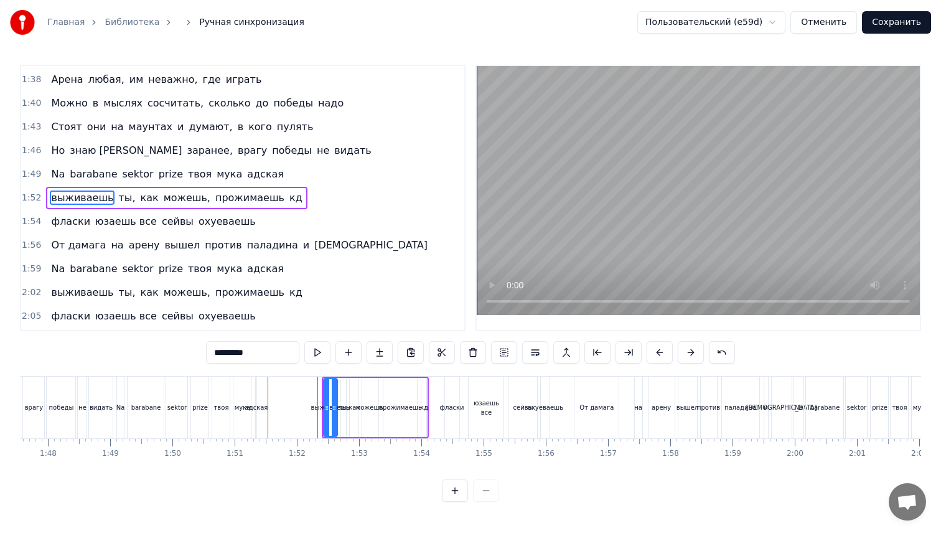
click at [27, 196] on span "1:52" at bounding box center [31, 198] width 19 height 12
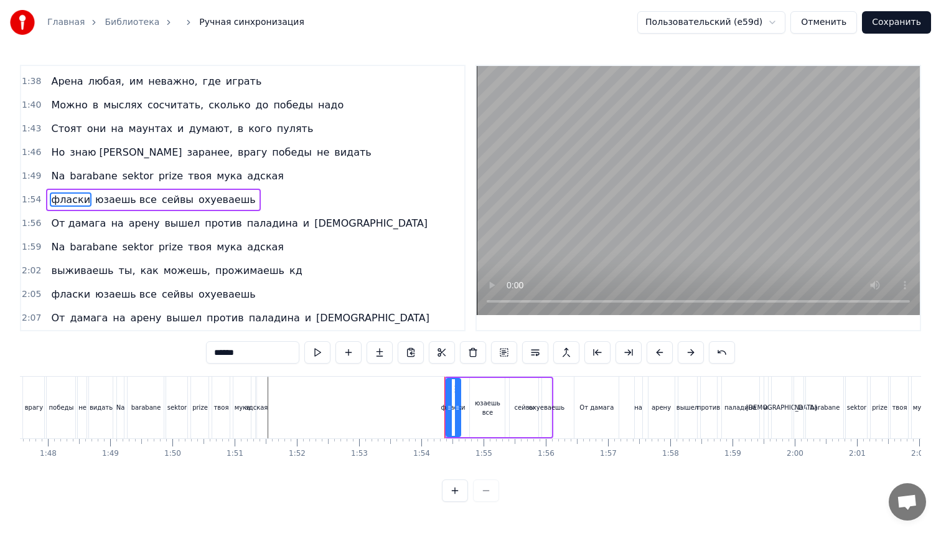
click at [210, 402] on div "Na barabane sektor prize твоя мука адская" at bounding box center [188, 408] width 144 height 62
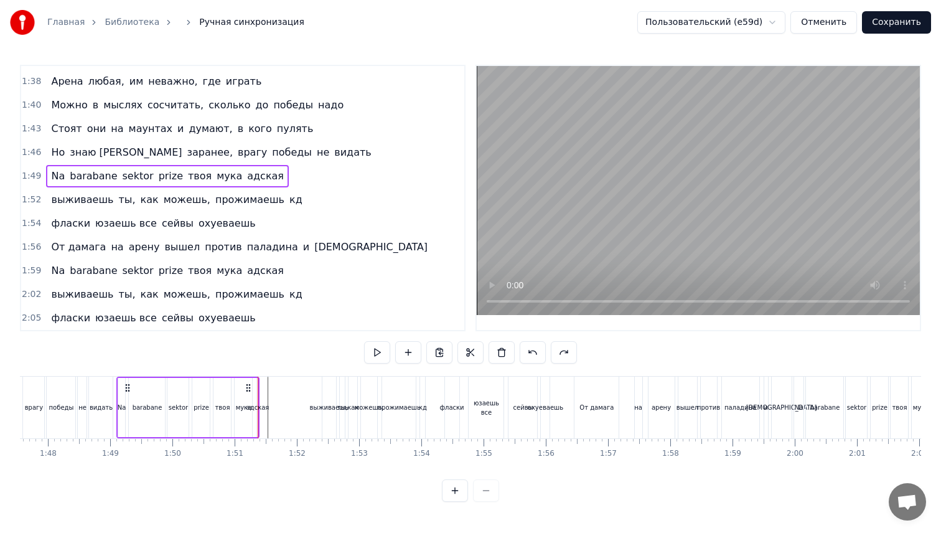
scroll to position [755, 0]
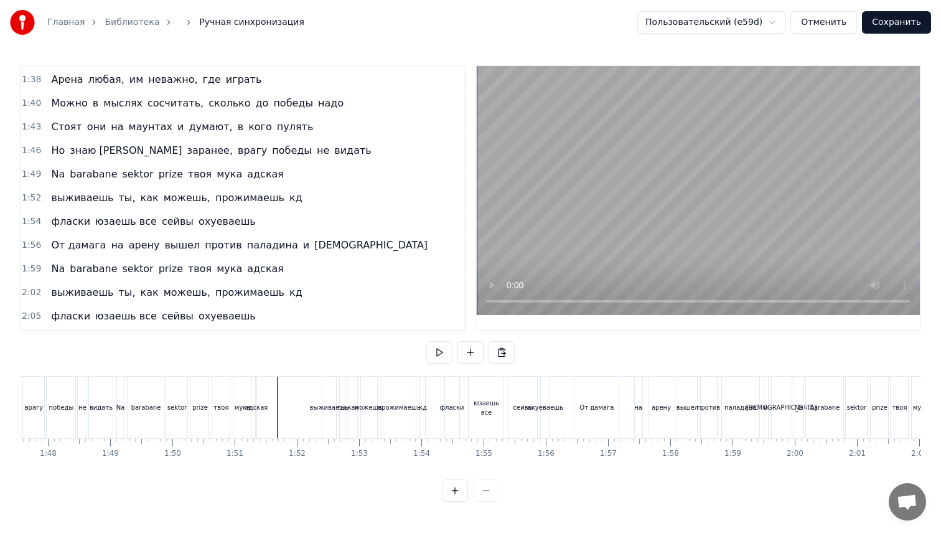
click at [22, 197] on span "1:52" at bounding box center [31, 198] width 19 height 12
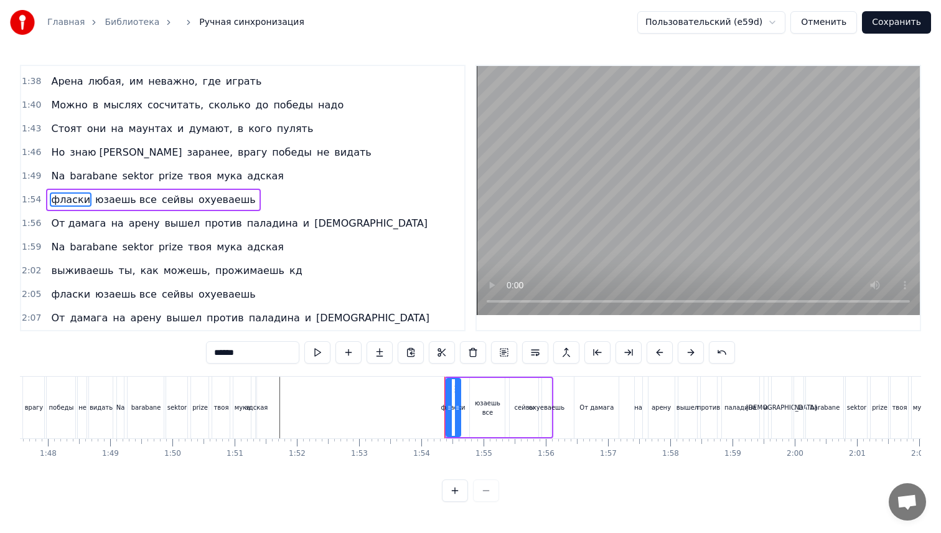
scroll to position [753, 0]
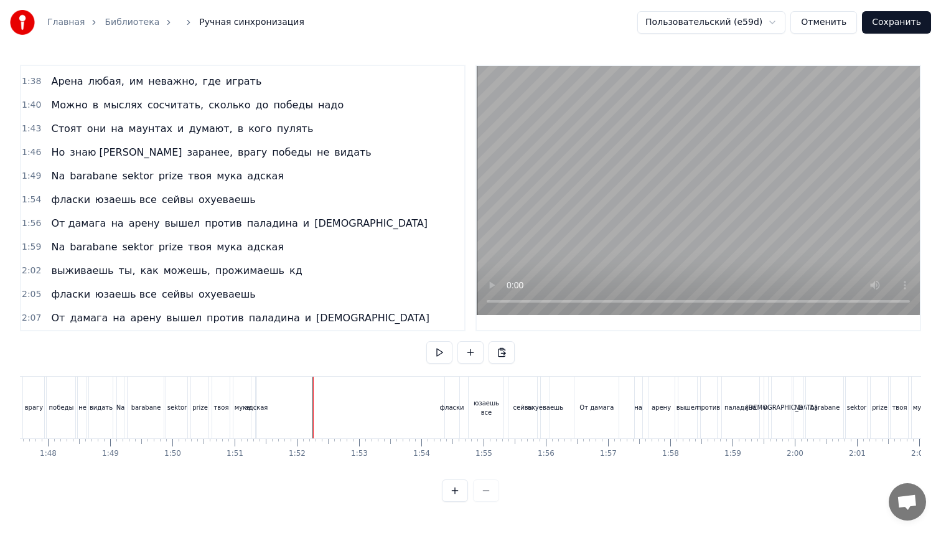
click at [49, 398] on div "победы" at bounding box center [61, 408] width 29 height 62
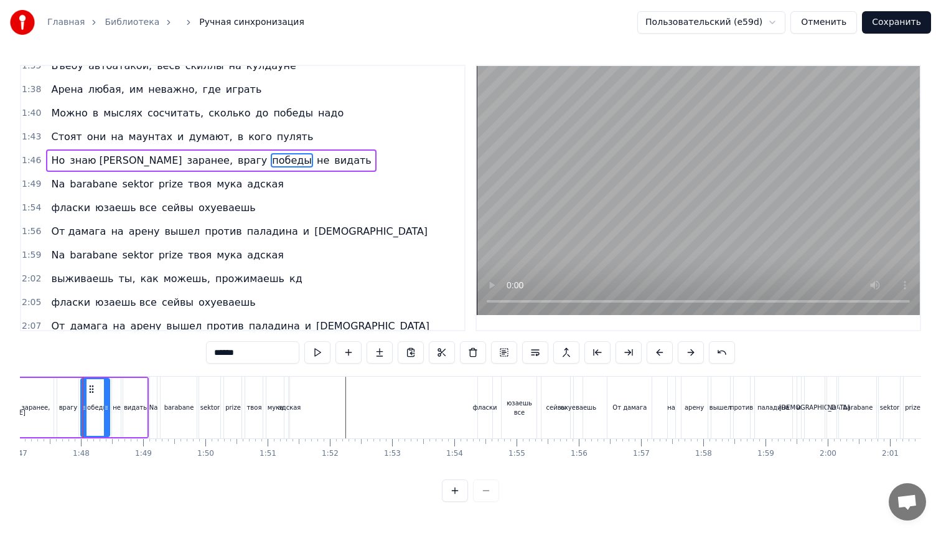
scroll to position [0, 6659]
click at [289, 405] on div "адская" at bounding box center [292, 407] width 23 height 9
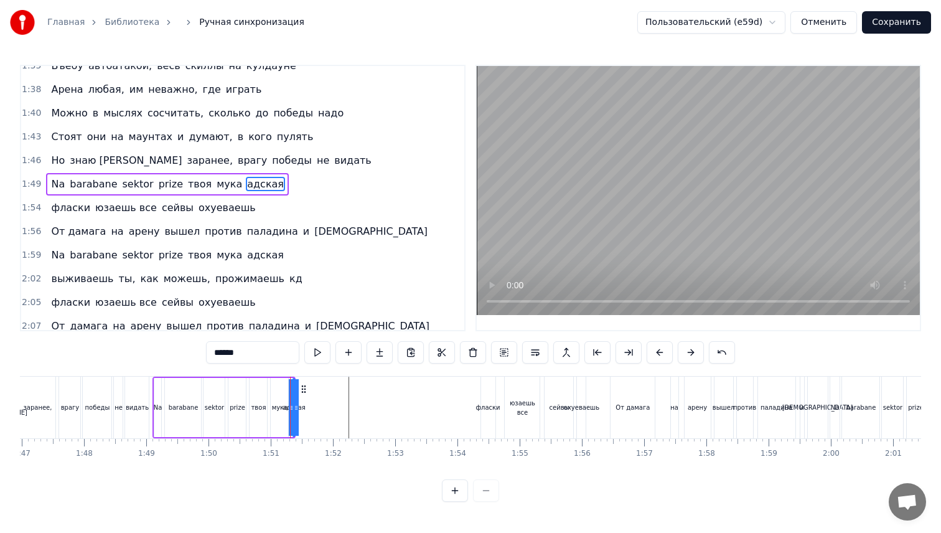
scroll to position [732, 0]
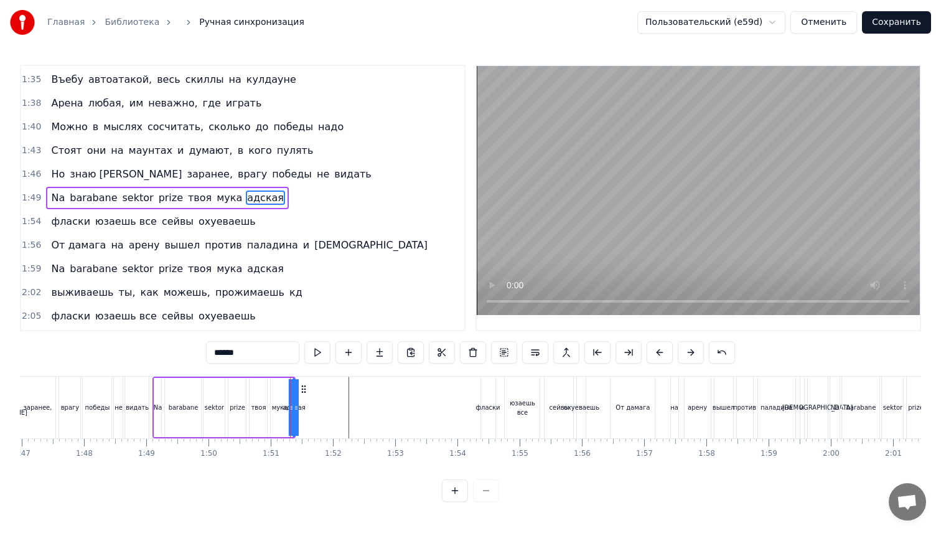
click at [461, 497] on button at bounding box center [455, 490] width 26 height 22
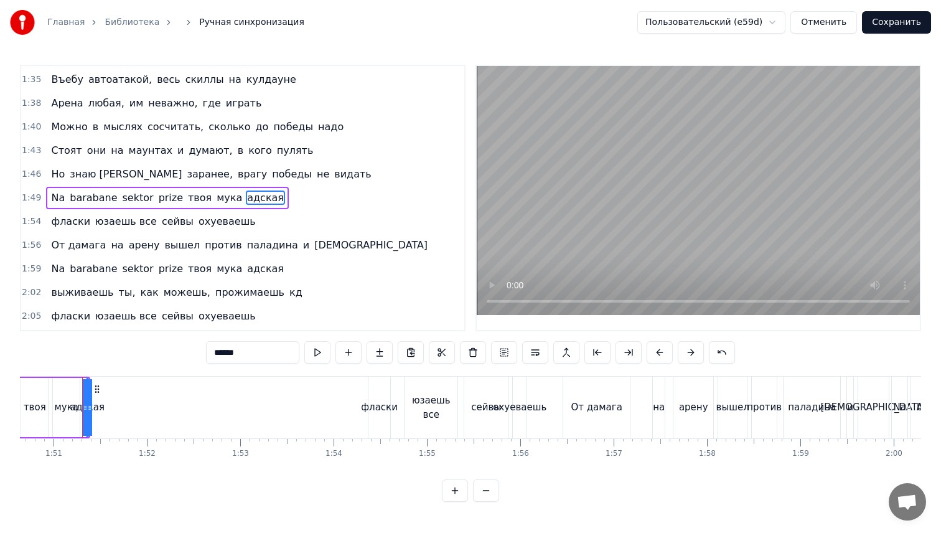
click at [461, 497] on button at bounding box center [455, 490] width 26 height 22
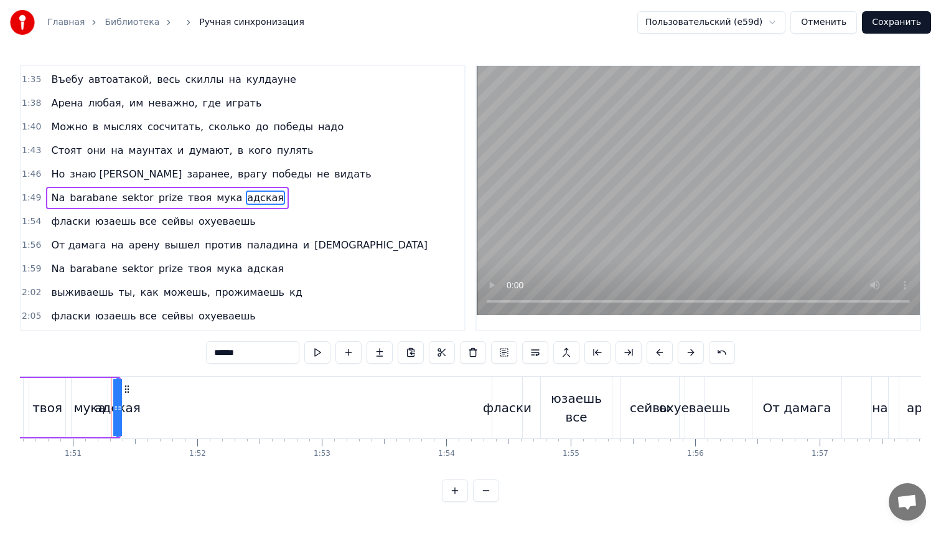
scroll to position [0, 13796]
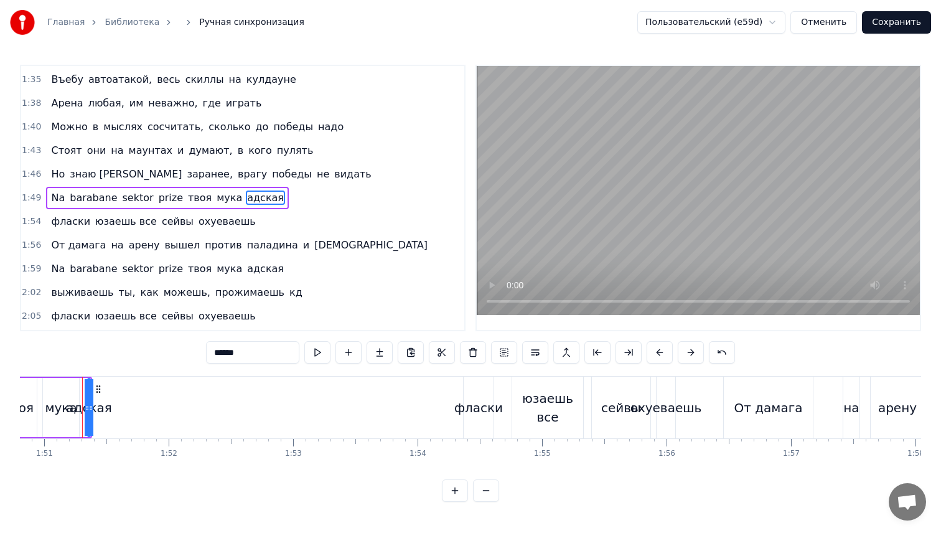
click at [72, 405] on div "адская" at bounding box center [88, 407] width 45 height 19
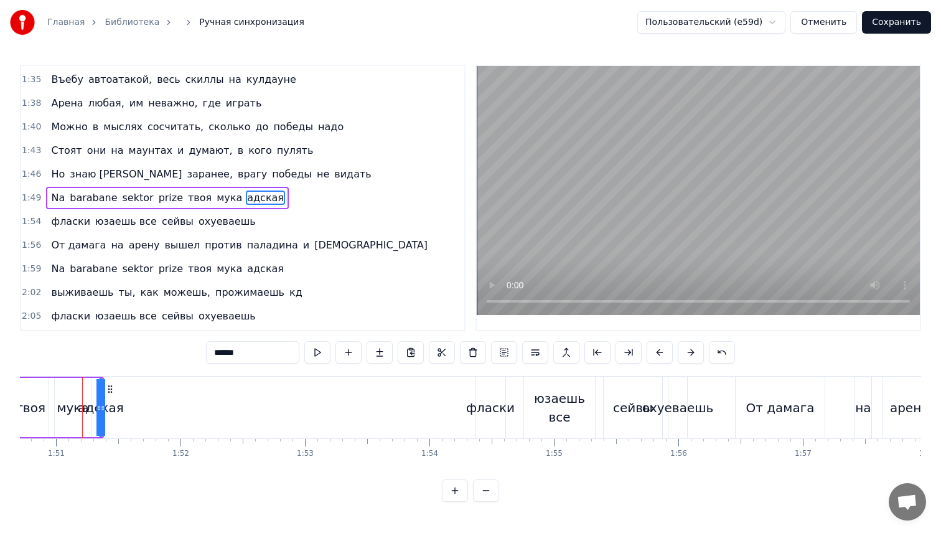
click at [68, 397] on div "мука" at bounding box center [73, 407] width 36 height 59
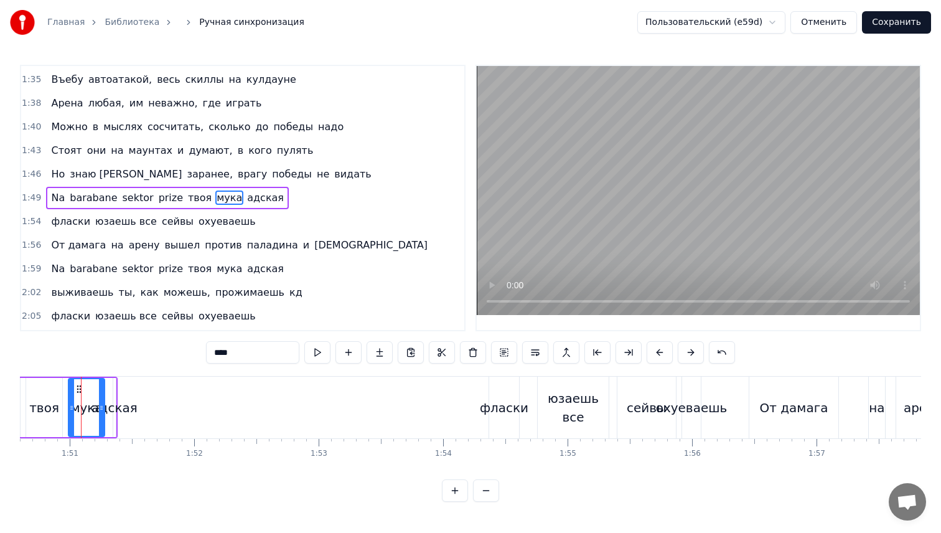
scroll to position [0, 13770]
drag, startPoint x: 104, startPoint y: 408, endPoint x: 96, endPoint y: 410, distance: 8.3
click at [96, 410] on icon at bounding box center [94, 408] width 5 height 10
click at [108, 411] on div "адская" at bounding box center [115, 407] width 45 height 19
type input "******"
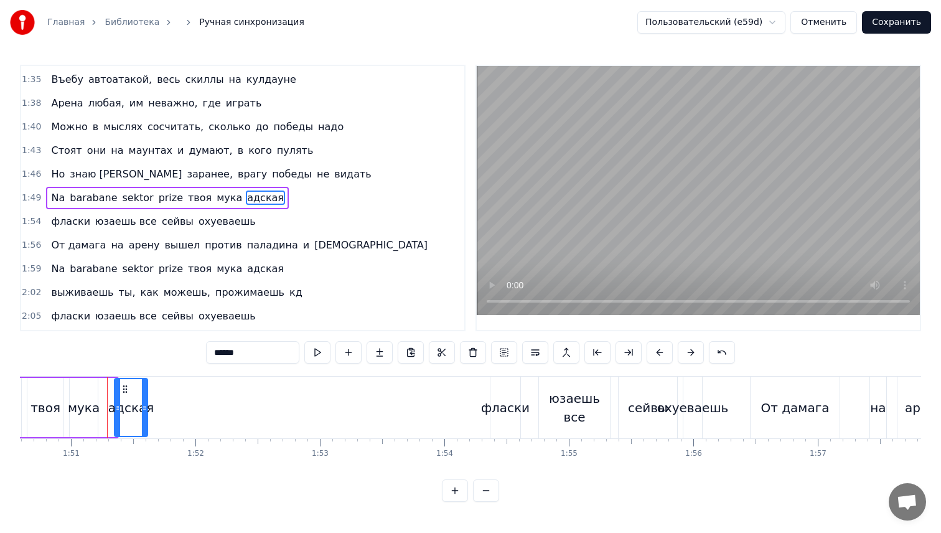
drag, startPoint x: 113, startPoint y: 410, endPoint x: 141, endPoint y: 414, distance: 28.9
click at [142, 414] on div at bounding box center [144, 407] width 5 height 57
drag, startPoint x: 115, startPoint y: 409, endPoint x: 105, endPoint y: 411, distance: 10.7
click at [105, 411] on icon at bounding box center [107, 408] width 5 height 10
click at [145, 407] on div "адская" at bounding box center [124, 407] width 43 height 59
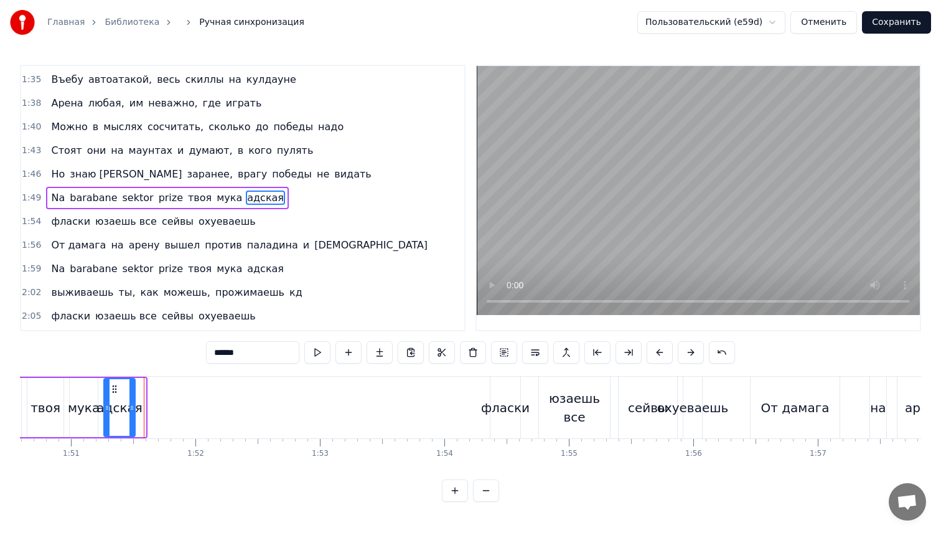
drag, startPoint x: 143, startPoint y: 407, endPoint x: 132, endPoint y: 408, distance: 11.4
click at [132, 408] on icon at bounding box center [131, 408] width 5 height 10
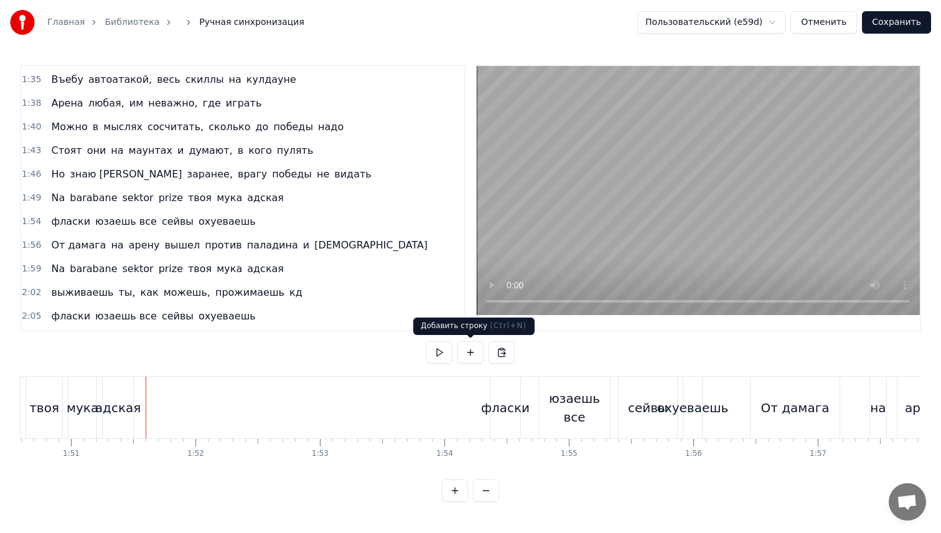
click at [464, 349] on button at bounding box center [471, 352] width 26 height 22
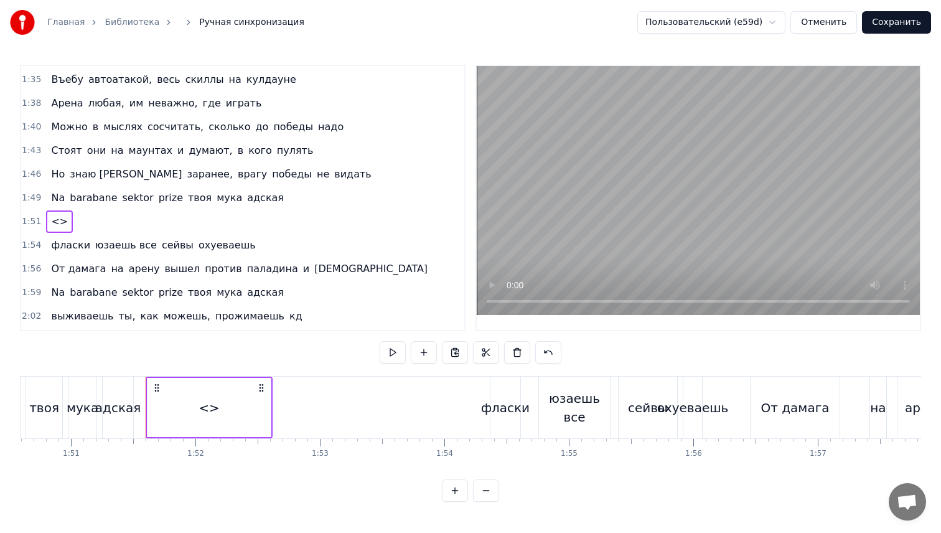
click at [51, 219] on span "<>" at bounding box center [59, 221] width 19 height 14
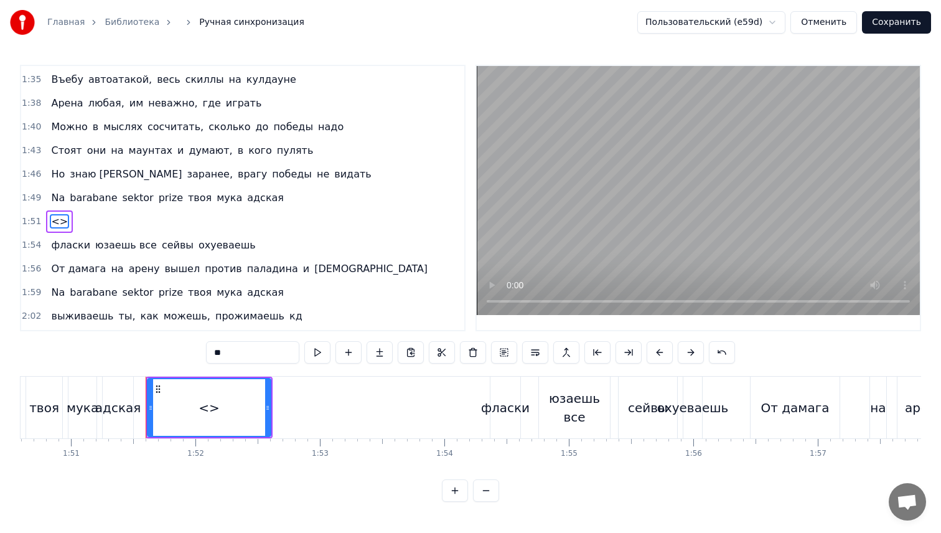
scroll to position [755, 0]
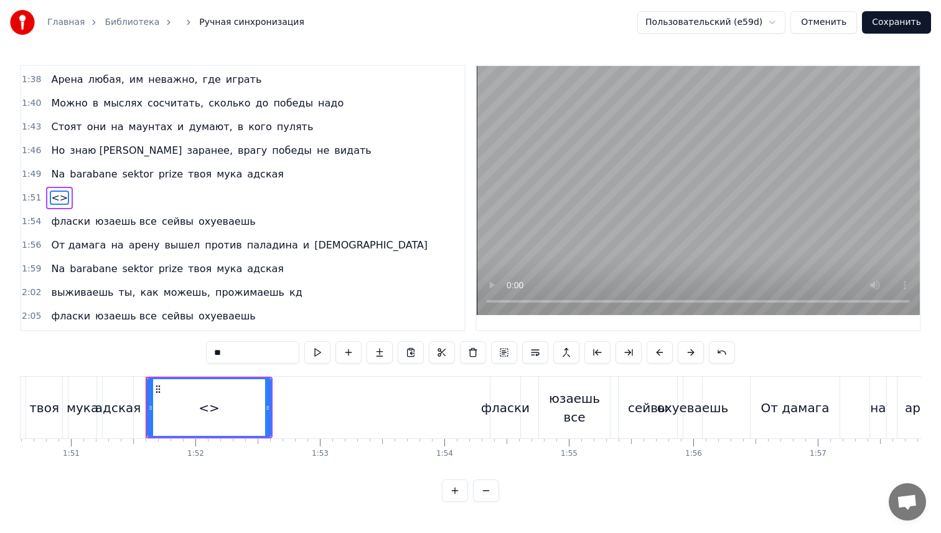
drag, startPoint x: 232, startPoint y: 352, endPoint x: 184, endPoint y: 352, distance: 47.9
click at [184, 352] on div "0:10 Sektor prize na barabane, [PERSON_NAME], в ахуе 0:13 Если был я против них…" at bounding box center [470, 283] width 901 height 437
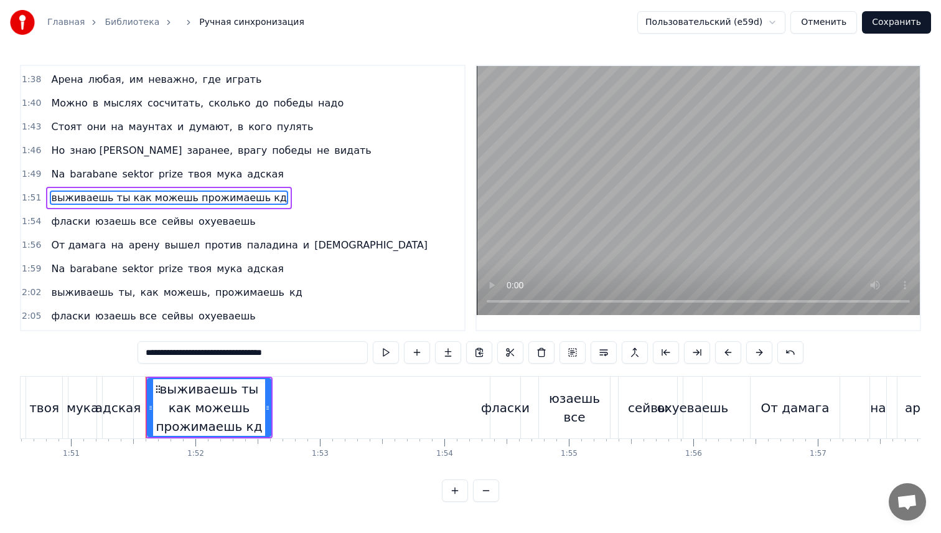
click at [61, 397] on div "твоя" at bounding box center [44, 408] width 36 height 62
type input "****"
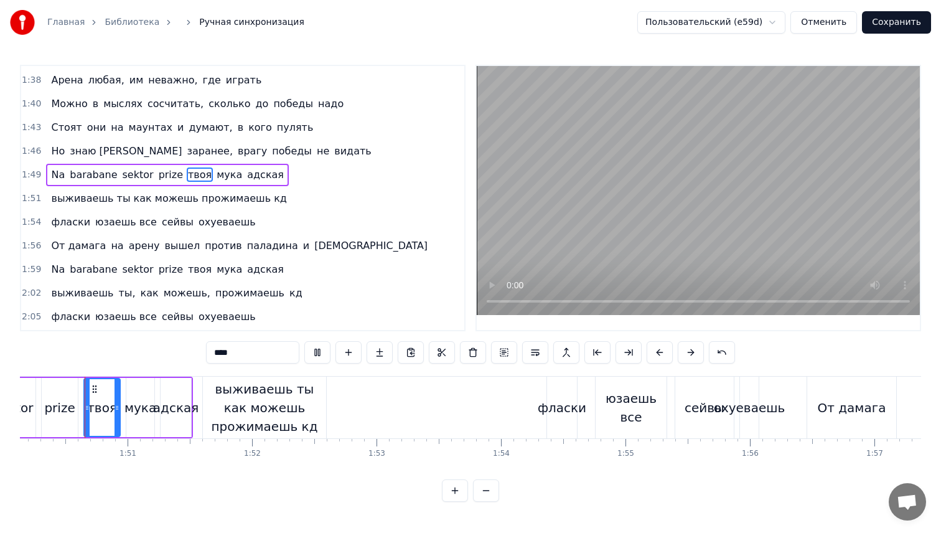
scroll to position [0, 13713]
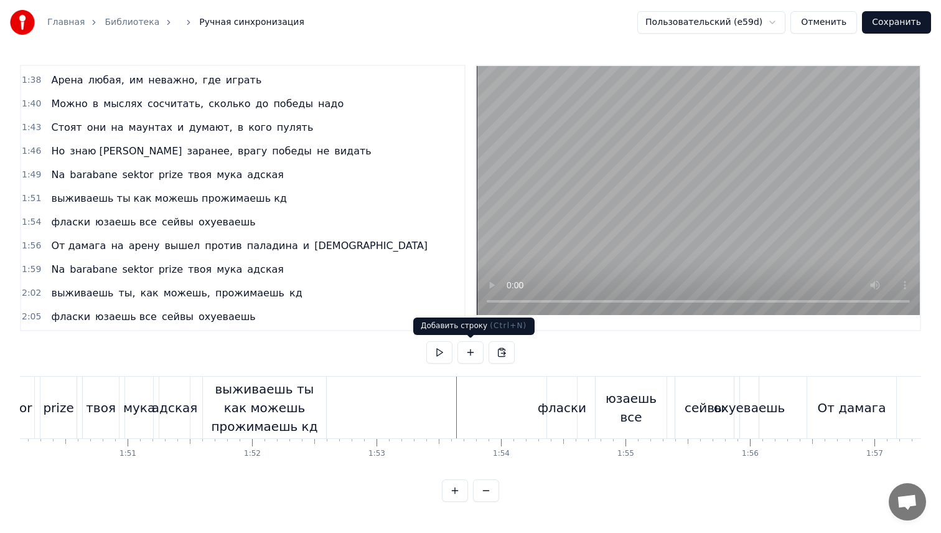
click at [471, 355] on button at bounding box center [471, 352] width 26 height 22
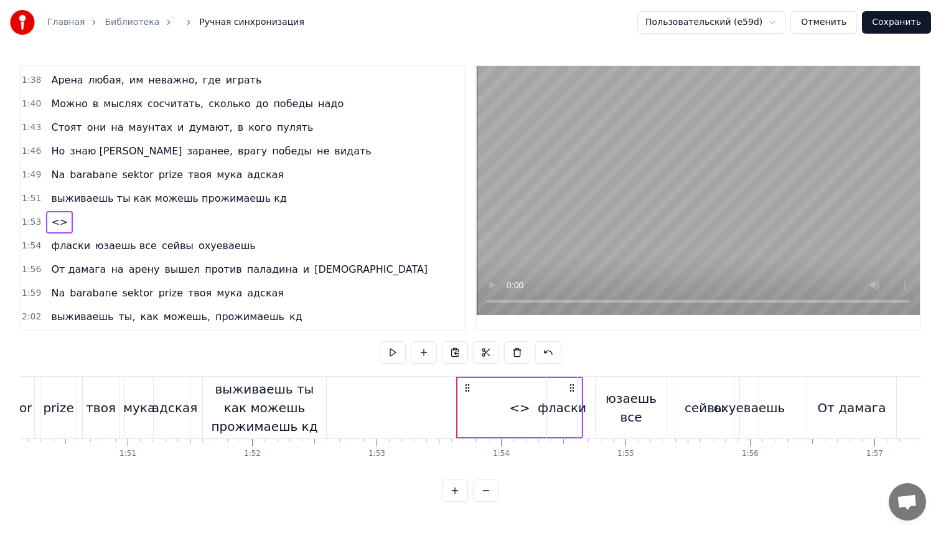
click at [50, 219] on span "<>" at bounding box center [59, 222] width 19 height 14
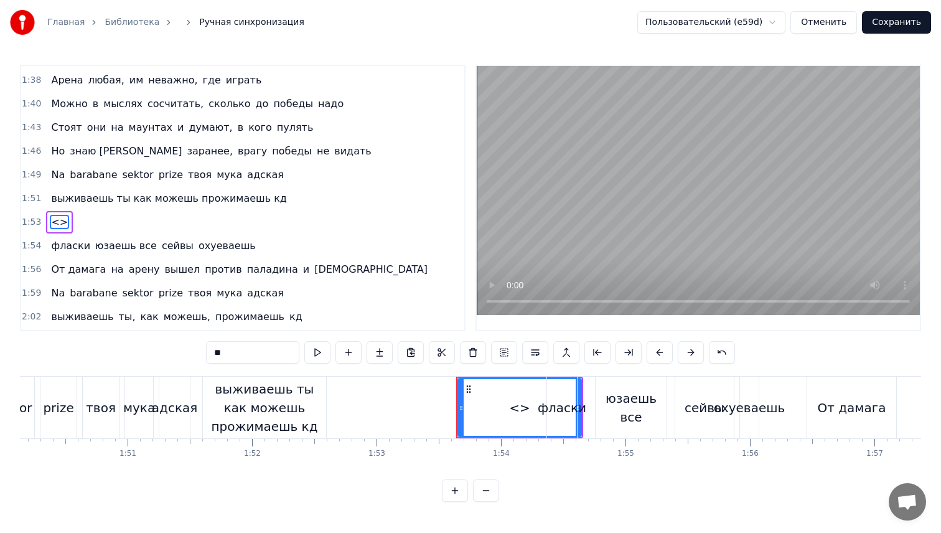
scroll to position [779, 0]
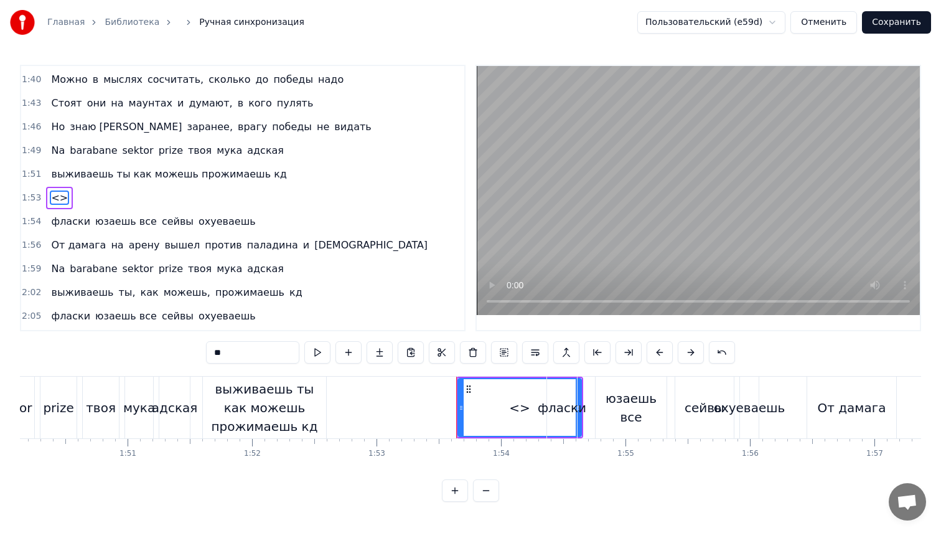
drag, startPoint x: 238, startPoint y: 362, endPoint x: 163, endPoint y: 360, distance: 75.4
click at [163, 360] on div "0:10 Sektor prize na barabane, [PERSON_NAME], в ахуе 0:13 Если был я против них…" at bounding box center [470, 283] width 901 height 437
type input "*"
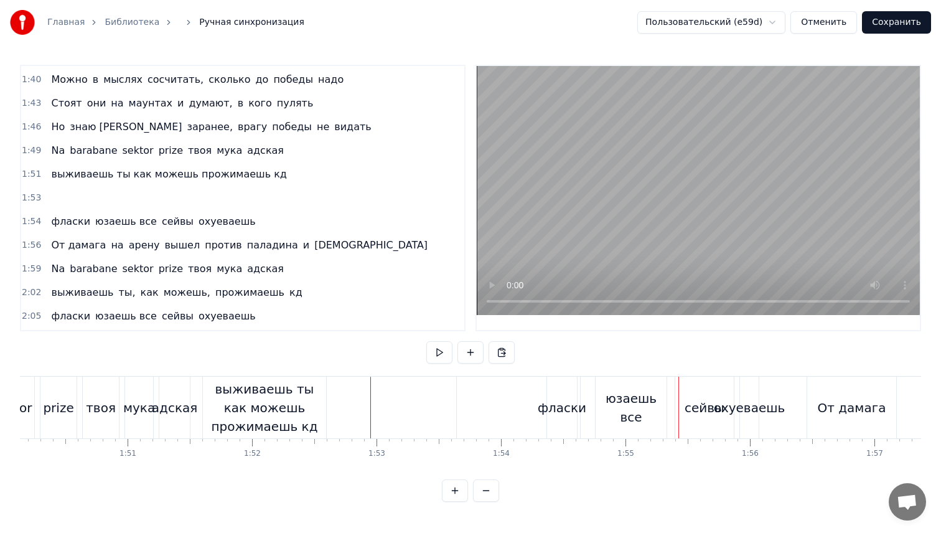
click at [256, 407] on div "выживаешь ты как можешь прожимаешь кд" at bounding box center [264, 408] width 123 height 56
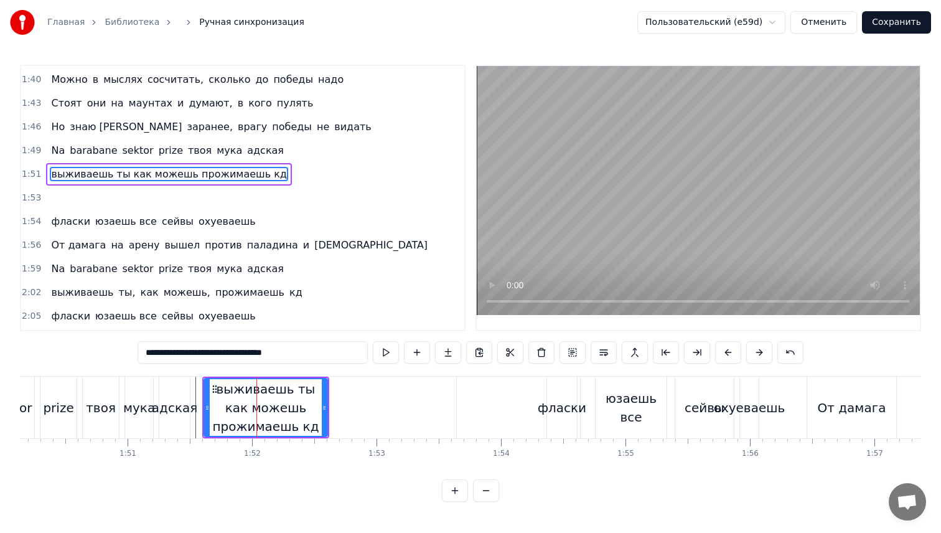
scroll to position [755, 0]
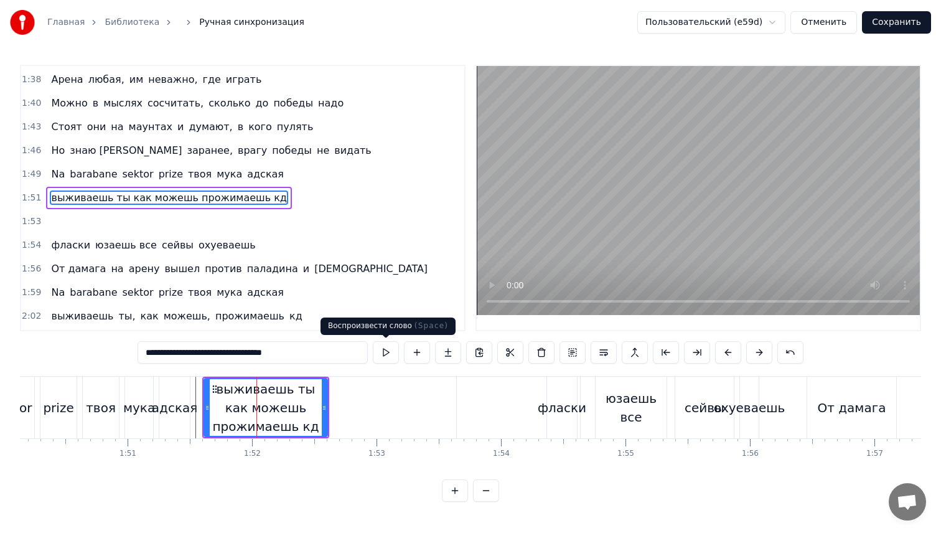
drag, startPoint x: 264, startPoint y: 352, endPoint x: 400, endPoint y: 355, distance: 136.4
click at [400, 355] on div "**********" at bounding box center [471, 352] width 666 height 22
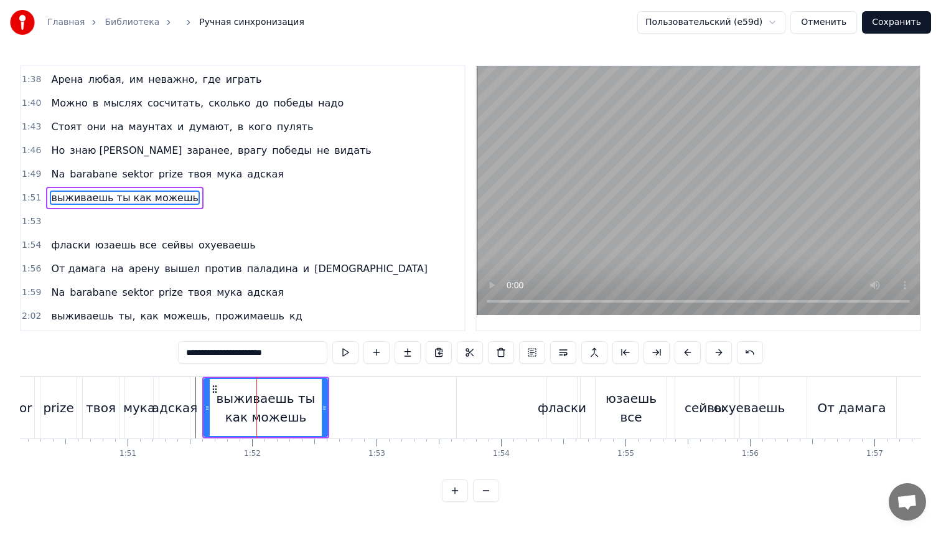
type input "**********"
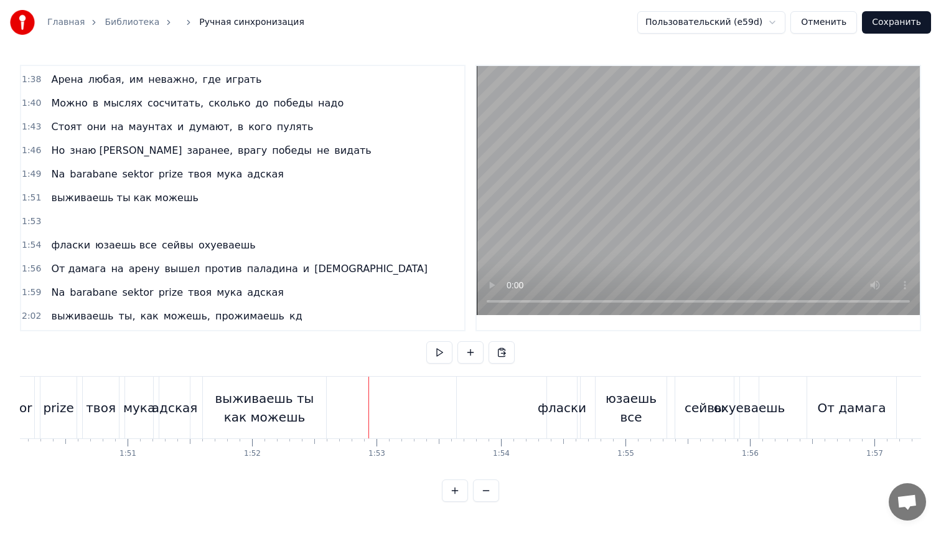
click at [472, 352] on button at bounding box center [471, 352] width 26 height 22
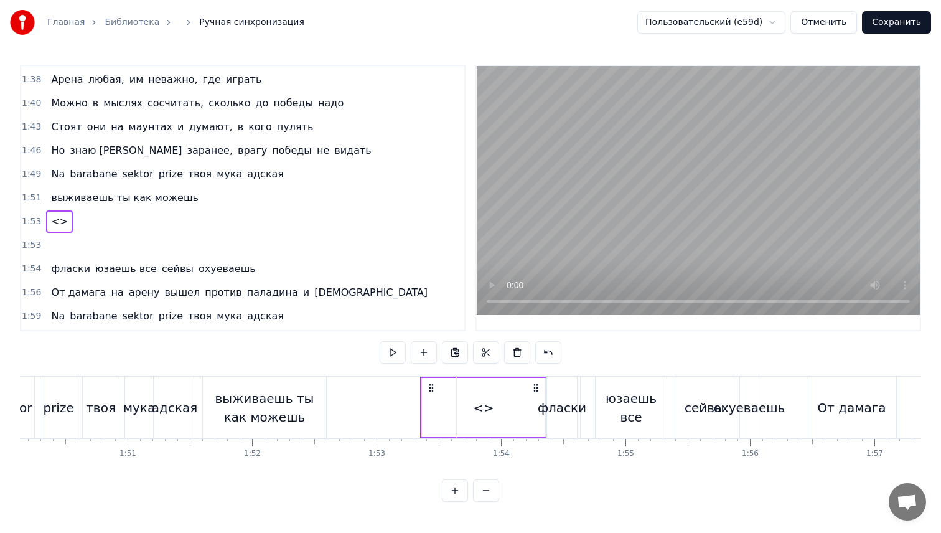
click at [451, 414] on div "<>" at bounding box center [483, 407] width 123 height 59
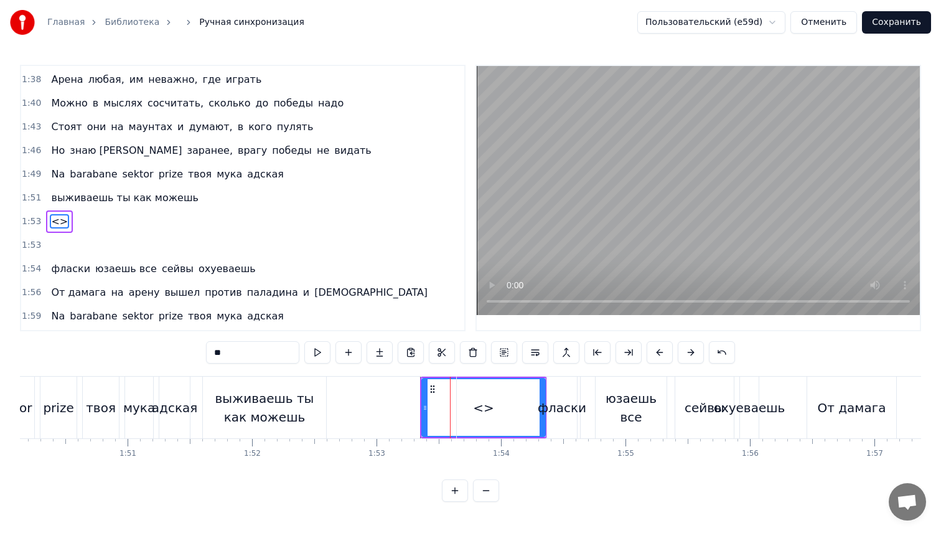
scroll to position [779, 0]
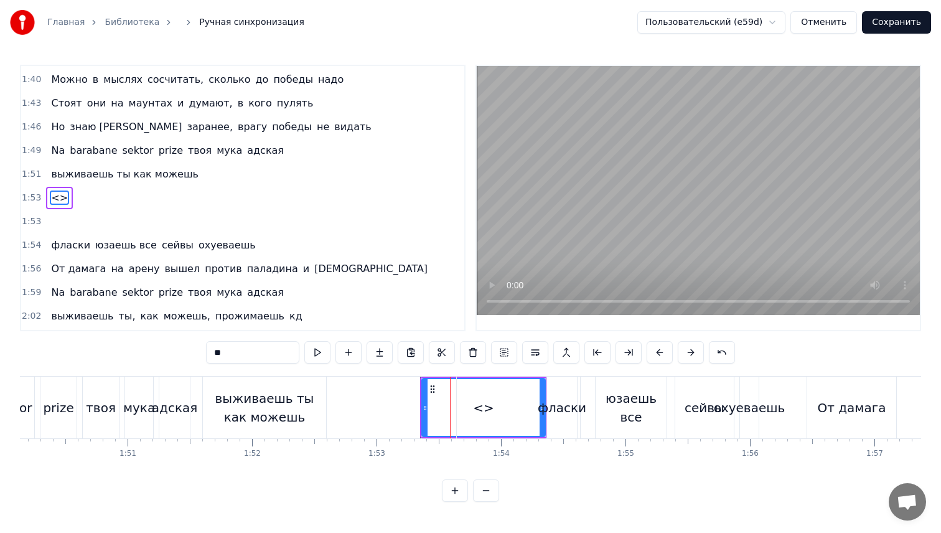
drag, startPoint x: 233, startPoint y: 349, endPoint x: 169, endPoint y: 349, distance: 64.7
click at [169, 349] on div "0:10 Sektor prize na barabane, [PERSON_NAME], в ахуе 0:13 Если был я против них…" at bounding box center [470, 283] width 901 height 437
paste input "**********"
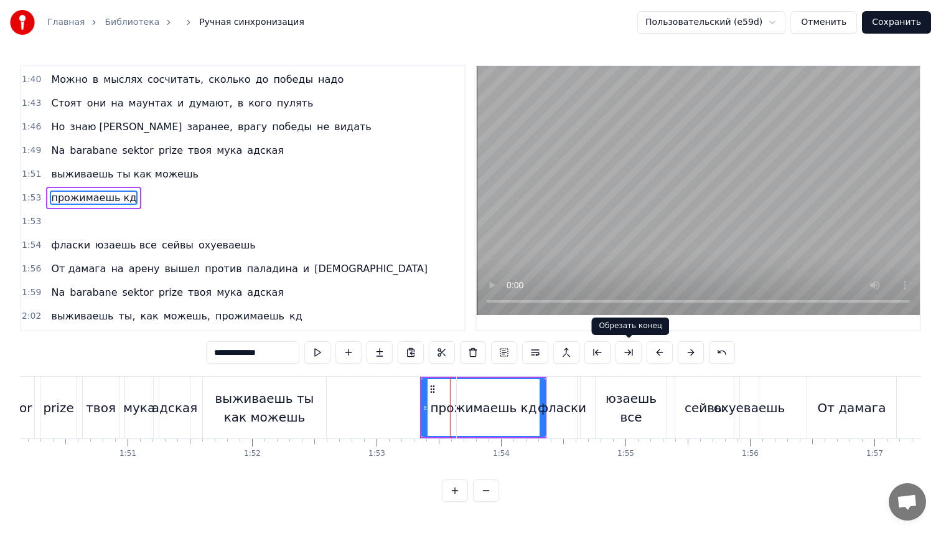
type input "**********"
click at [631, 355] on button at bounding box center [629, 352] width 26 height 22
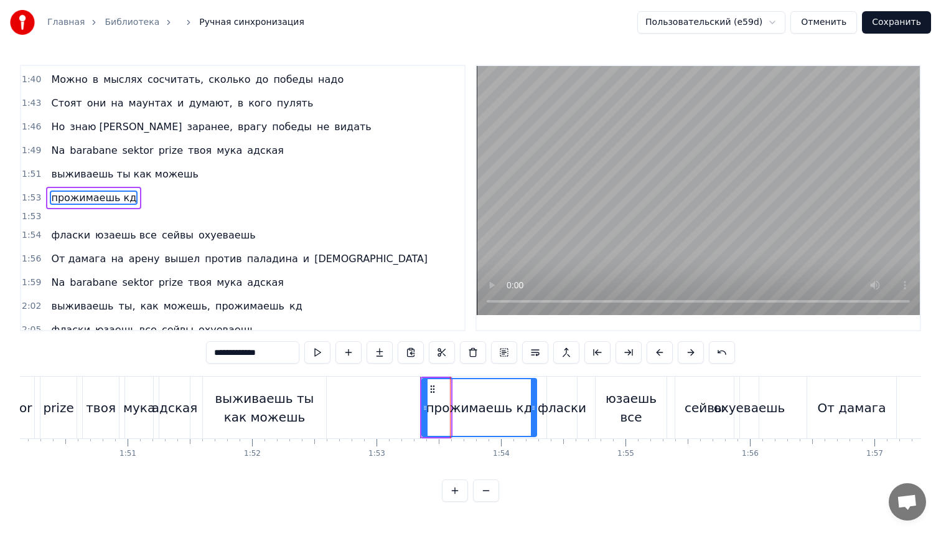
drag, startPoint x: 449, startPoint y: 407, endPoint x: 535, endPoint y: 409, distance: 85.9
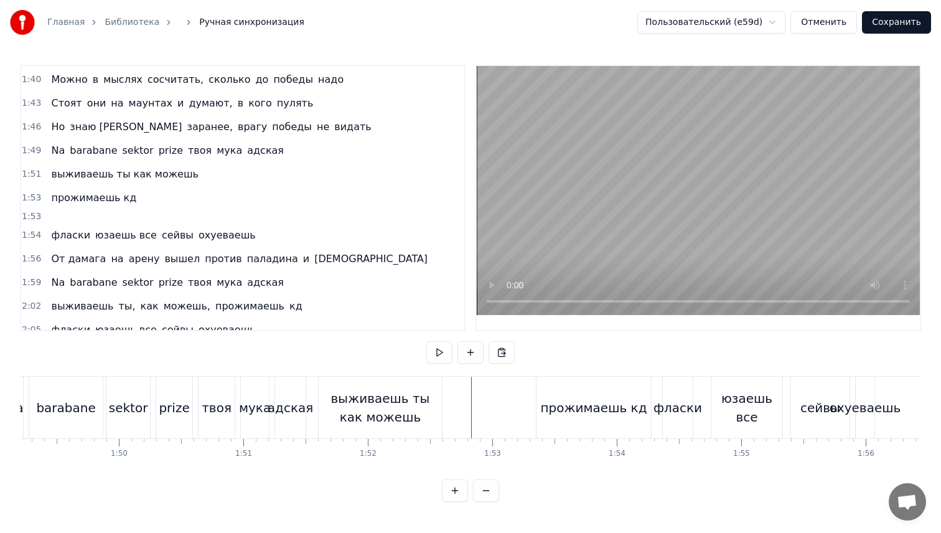
scroll to position [0, 13598]
click at [237, 410] on div "Na barabane sektor prize твоя мука адская" at bounding box center [156, 408] width 303 height 62
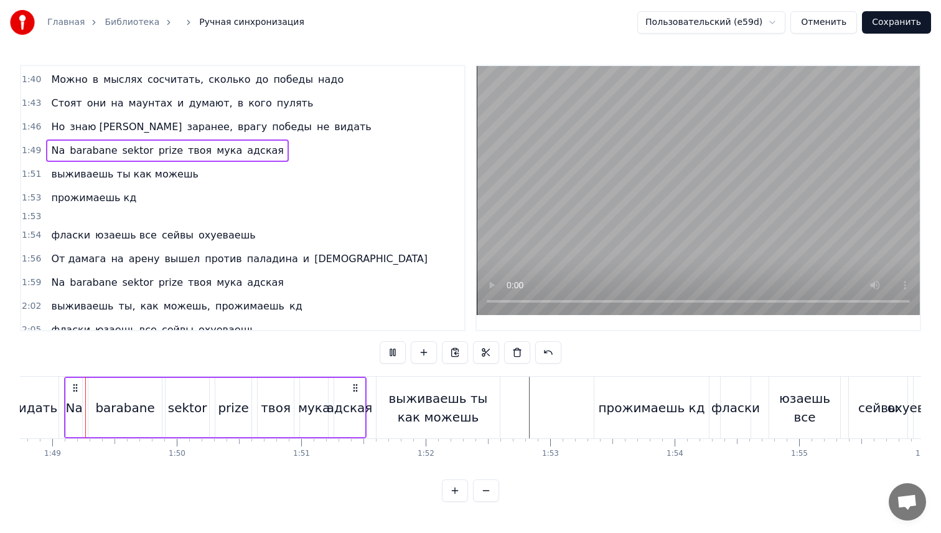
scroll to position [0, 13521]
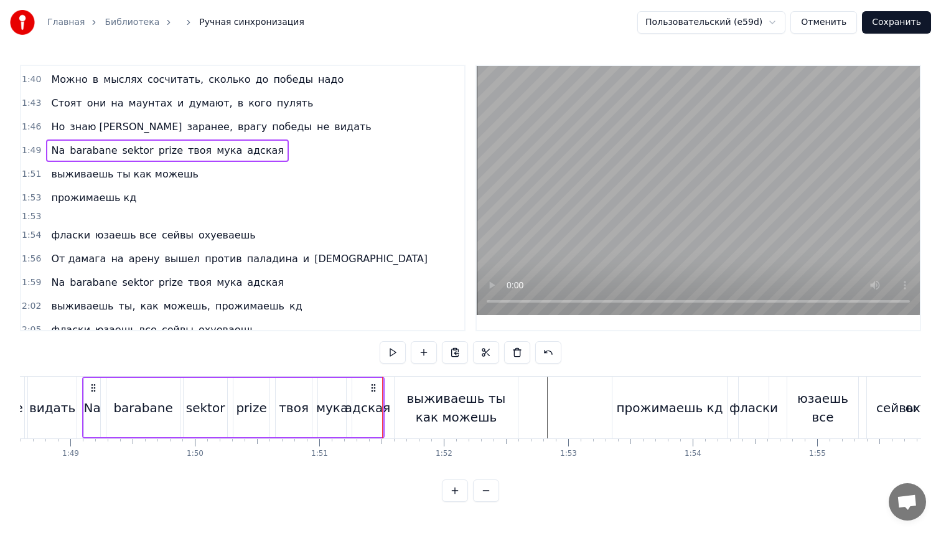
click at [431, 392] on div "выживаешь ты как можешь" at bounding box center [456, 407] width 123 height 37
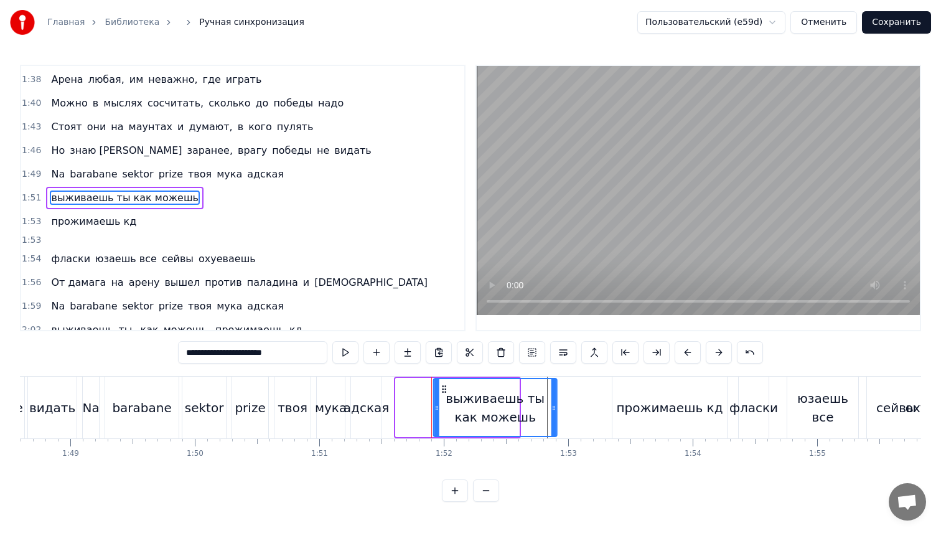
drag, startPoint x: 406, startPoint y: 390, endPoint x: 446, endPoint y: 392, distance: 39.9
click at [445, 392] on icon at bounding box center [445, 389] width 10 height 10
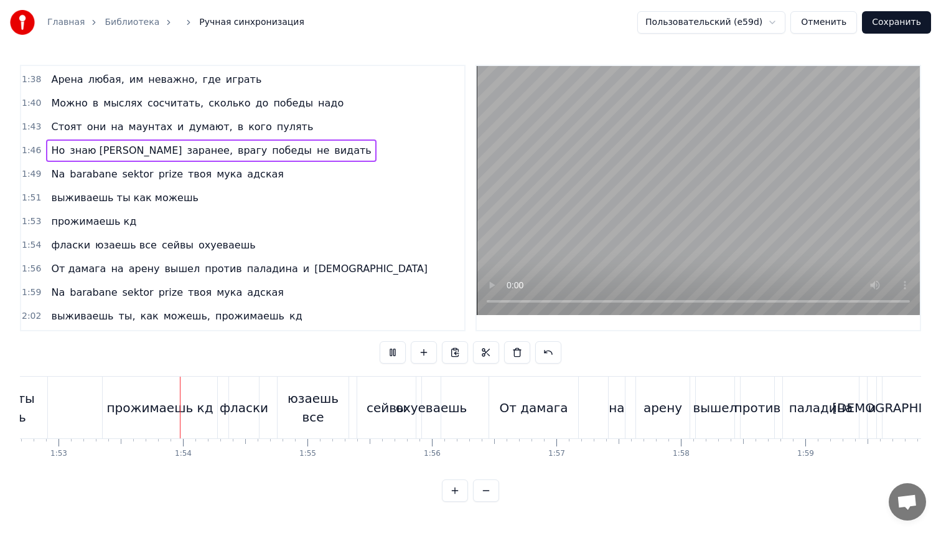
scroll to position [0, 14037]
click at [287, 411] on div "юзаешь все" at bounding box center [307, 407] width 71 height 37
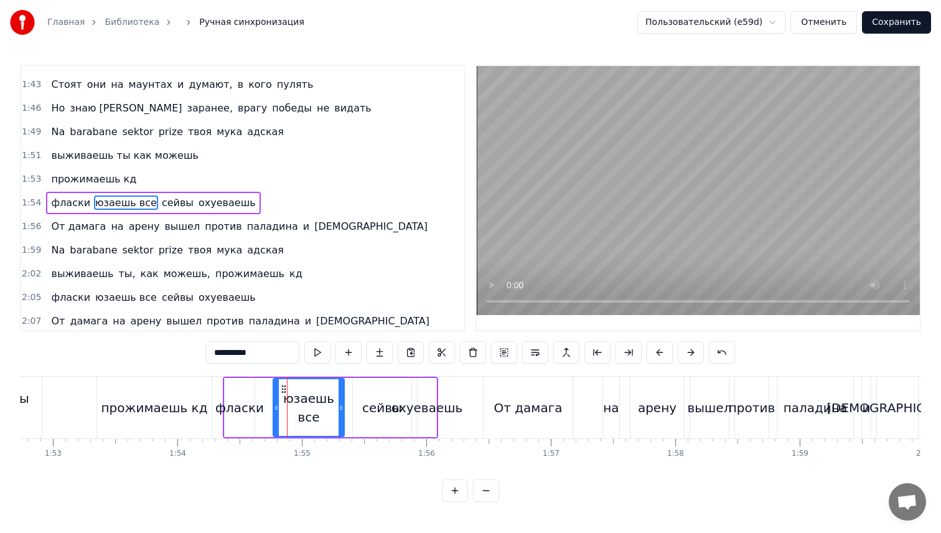
scroll to position [801, 0]
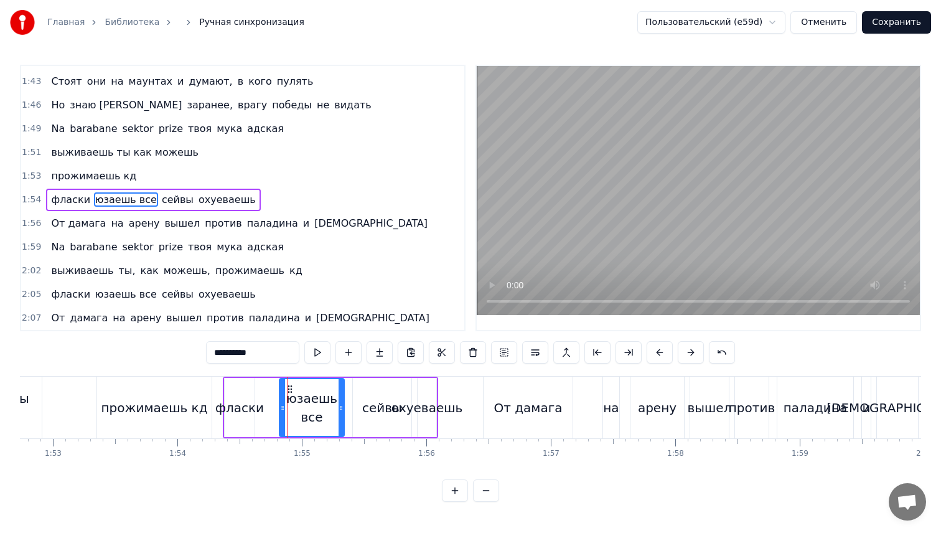
drag, startPoint x: 275, startPoint y: 408, endPoint x: 281, endPoint y: 409, distance: 6.3
click at [282, 409] on circle at bounding box center [282, 409] width 1 height 1
click at [264, 408] on div "фласки юзаешь все сейвы охуеваешь" at bounding box center [330, 408] width 215 height 62
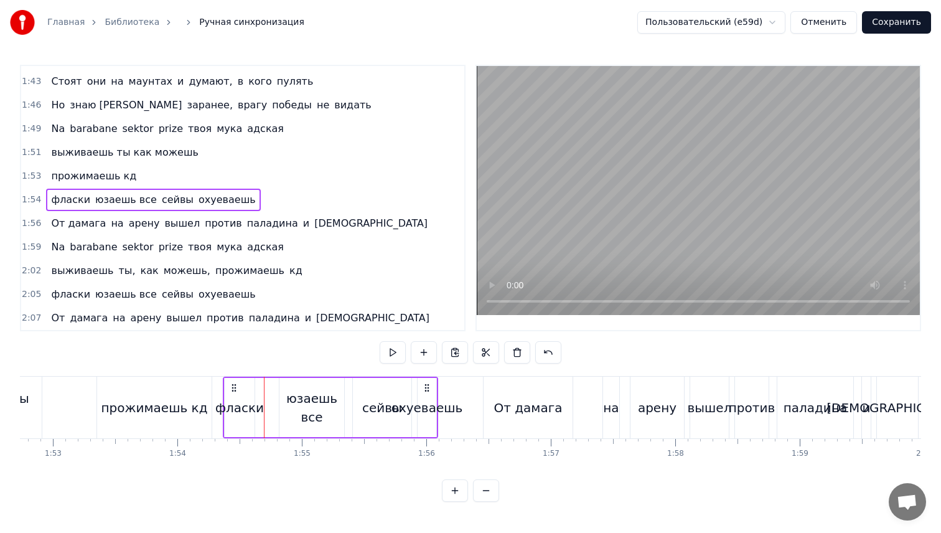
click at [239, 413] on div "фласки" at bounding box center [239, 407] width 49 height 19
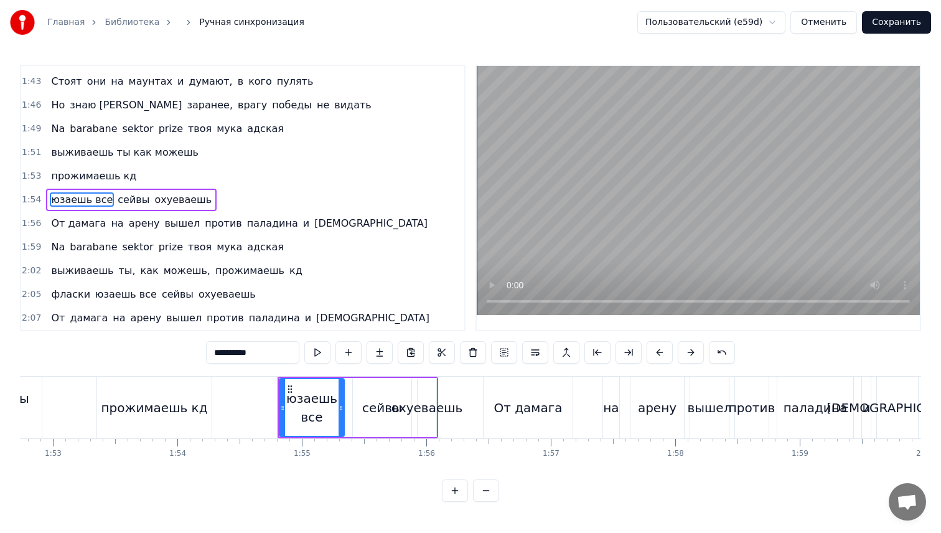
click at [152, 412] on div "прожимаешь кд" at bounding box center [154, 407] width 106 height 19
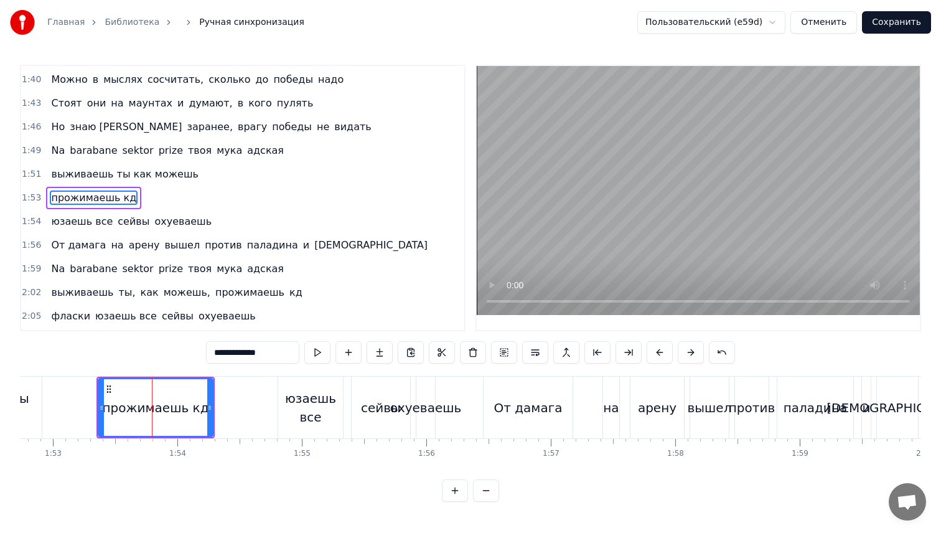
click at [287, 355] on input "**********" at bounding box center [252, 352] width 93 height 22
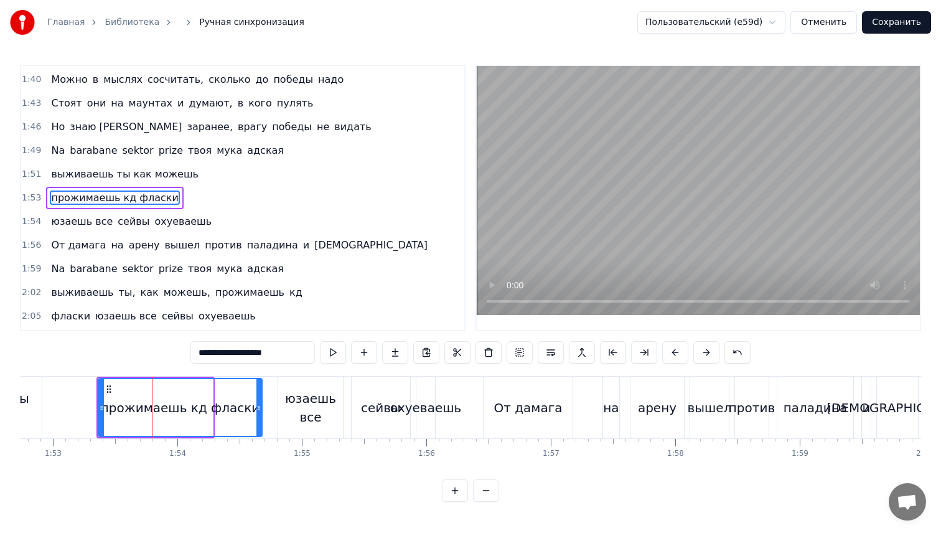
drag, startPoint x: 211, startPoint y: 402, endPoint x: 258, endPoint y: 409, distance: 47.8
click at [258, 409] on icon at bounding box center [258, 408] width 5 height 10
type input "**********"
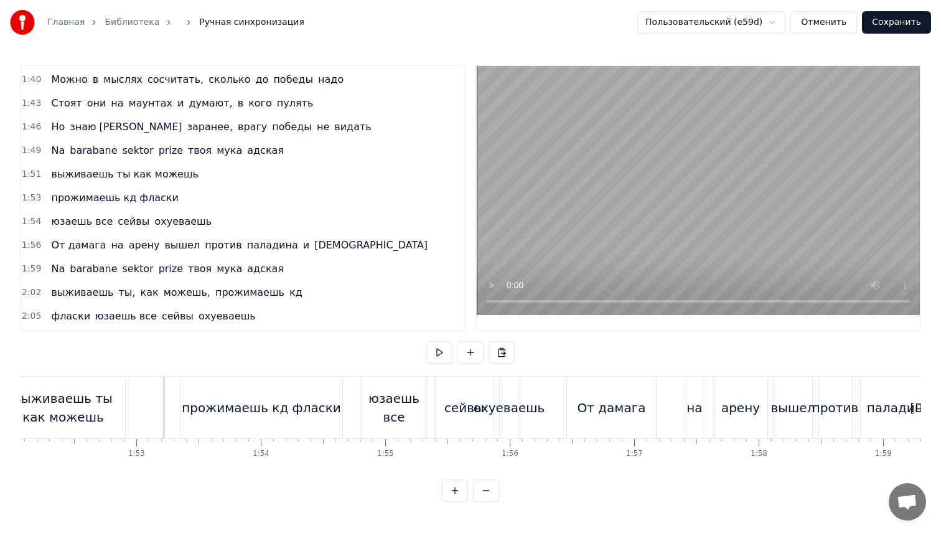
scroll to position [0, 13945]
click at [318, 404] on div "прожимаешь кд фласки" at bounding box center [270, 407] width 159 height 19
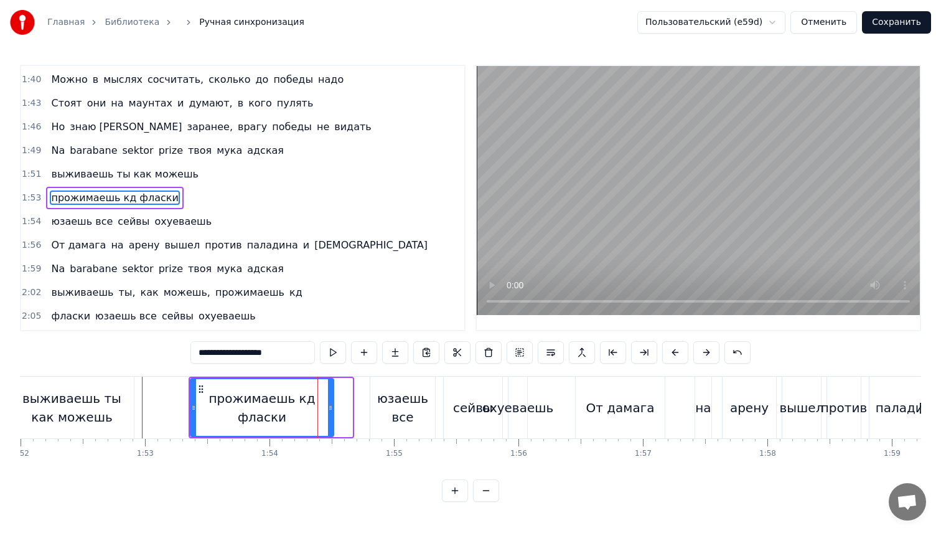
drag, startPoint x: 349, startPoint y: 409, endPoint x: 331, endPoint y: 411, distance: 18.8
click at [331, 411] on icon at bounding box center [330, 408] width 5 height 10
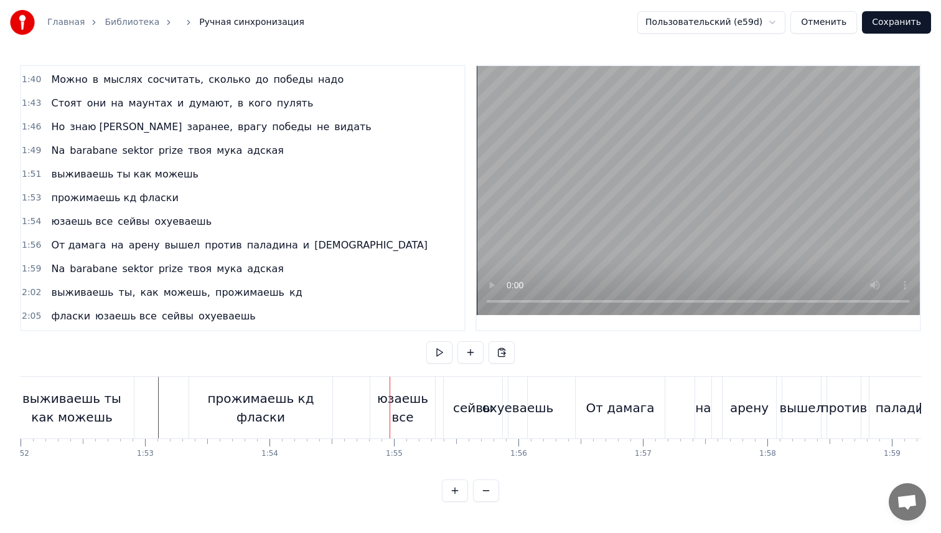
click at [379, 404] on div "юзаешь все" at bounding box center [402, 407] width 65 height 37
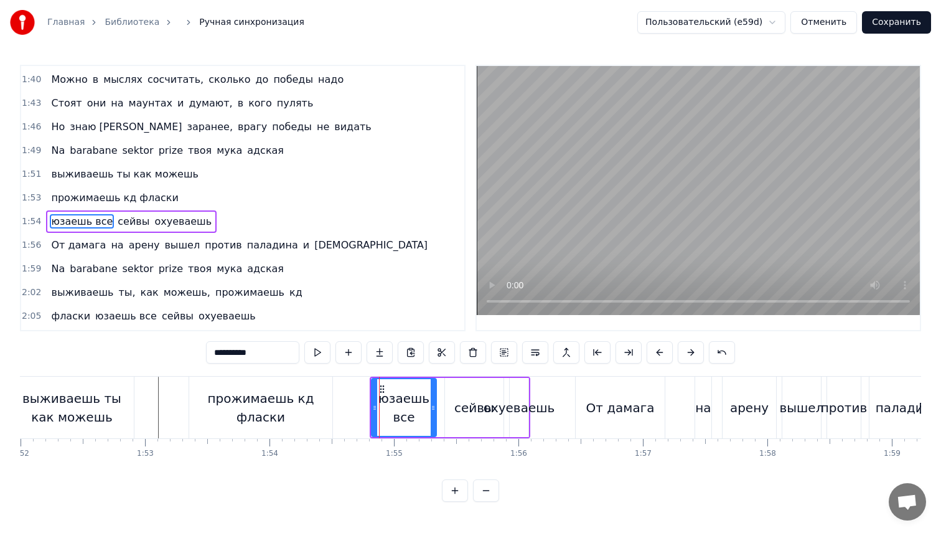
scroll to position [801, 0]
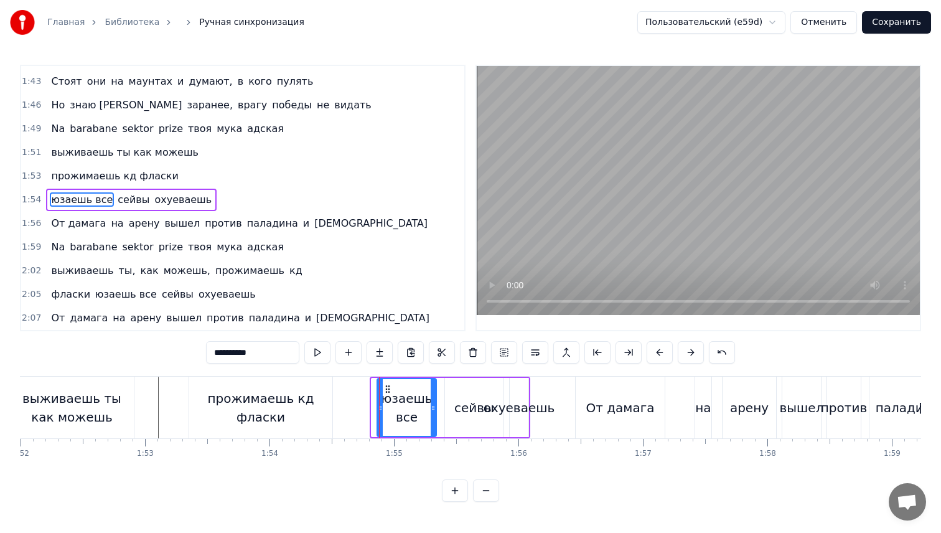
click at [380, 402] on div at bounding box center [380, 407] width 5 height 57
click at [468, 413] on div "сейвы" at bounding box center [474, 407] width 40 height 19
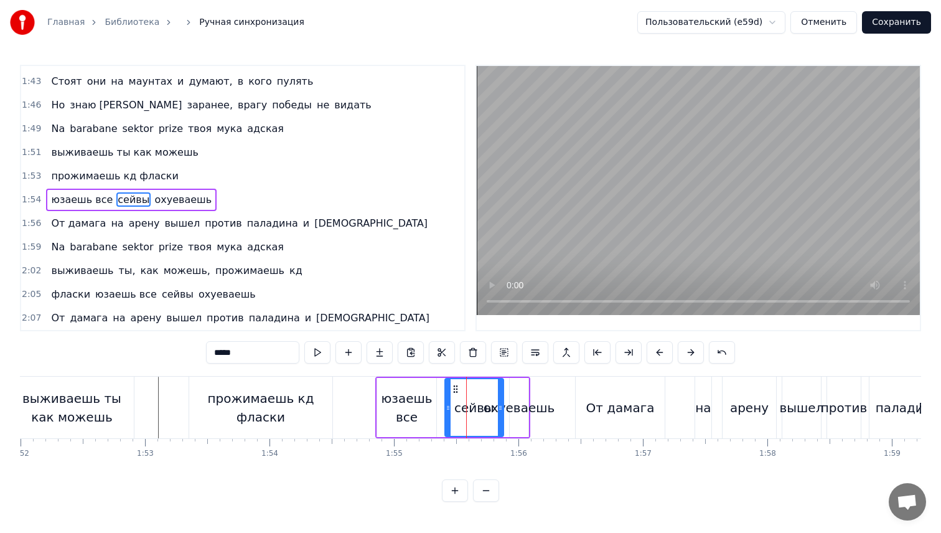
click at [158, 198] on span "охуеваешь" at bounding box center [183, 199] width 60 height 14
type input "*********"
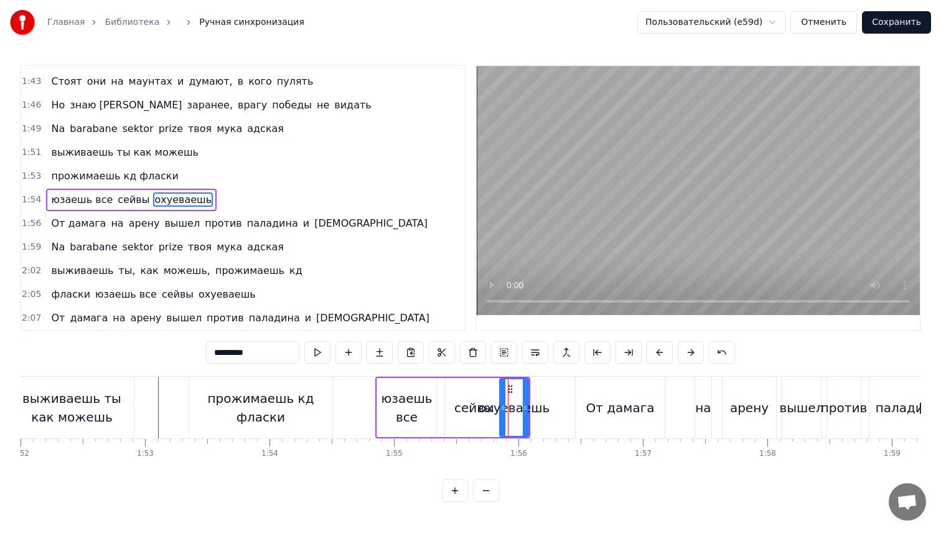
drag, startPoint x: 512, startPoint y: 410, endPoint x: 502, endPoint y: 411, distance: 10.0
click at [502, 411] on icon at bounding box center [503, 408] width 5 height 10
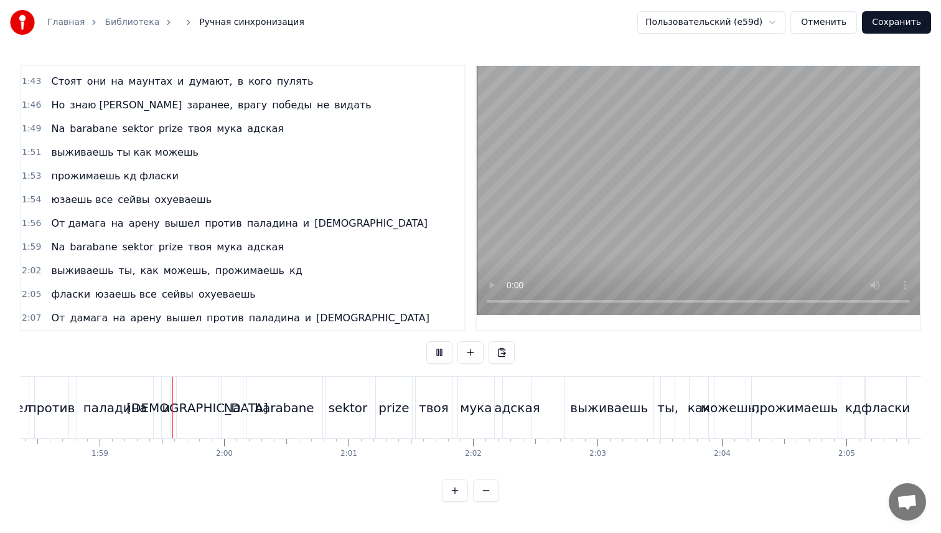
scroll to position [0, 14741]
click at [29, 131] on span "1:49" at bounding box center [31, 129] width 19 height 12
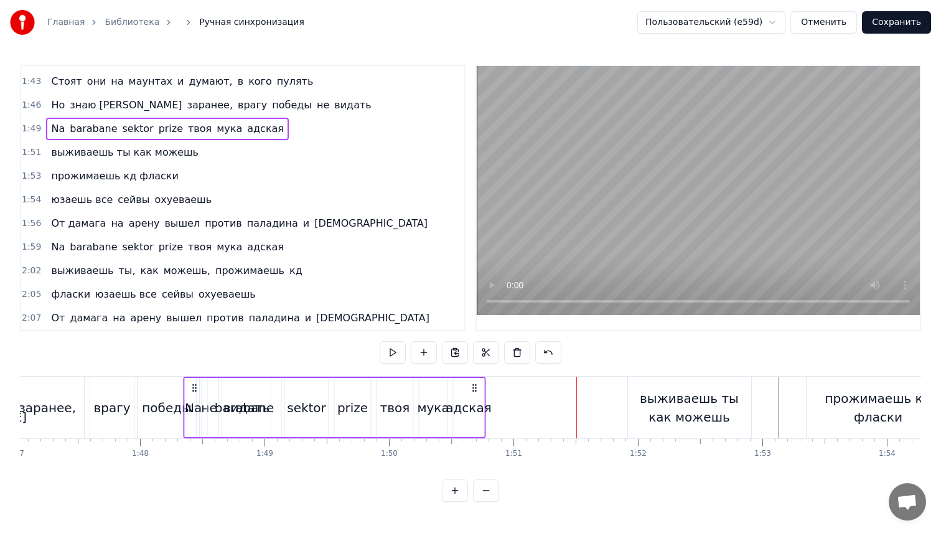
scroll to position [0, 13322]
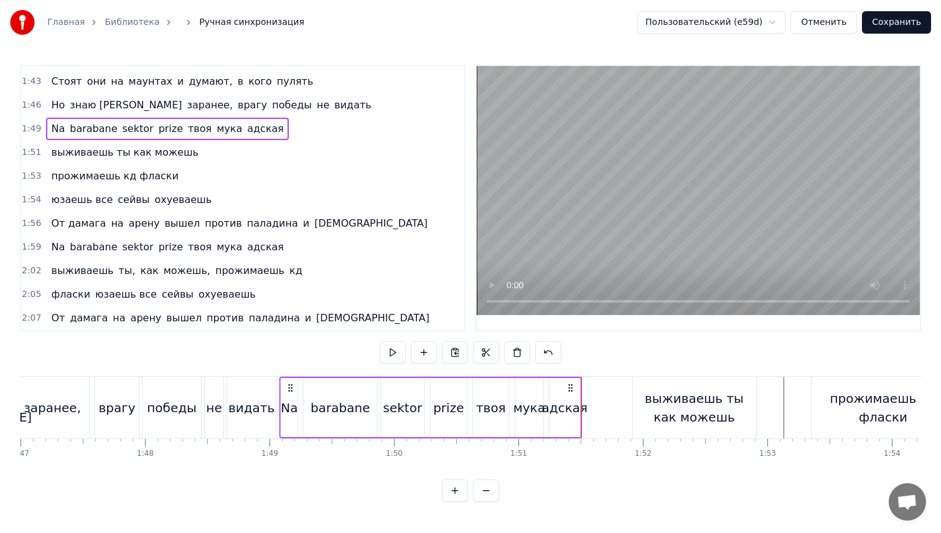
drag, startPoint x: 149, startPoint y: 387, endPoint x: 291, endPoint y: 396, distance: 141.6
click at [291, 396] on div "Na barabane sektor prize твоя мука адская" at bounding box center [431, 408] width 303 height 62
click at [29, 106] on span "1:46" at bounding box center [31, 105] width 19 height 12
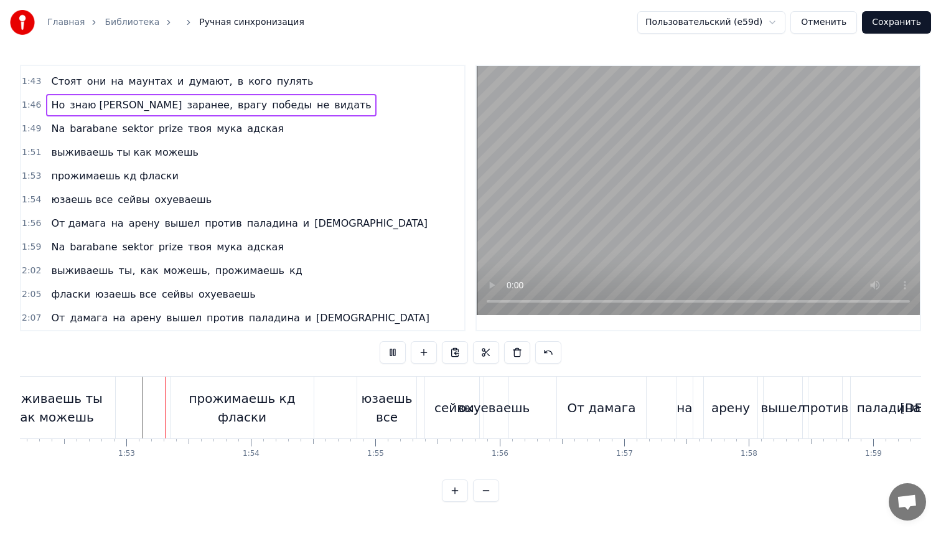
scroll to position [0, 13969]
click at [192, 393] on div "прожимаешь кд фласки" at bounding box center [235, 408] width 143 height 62
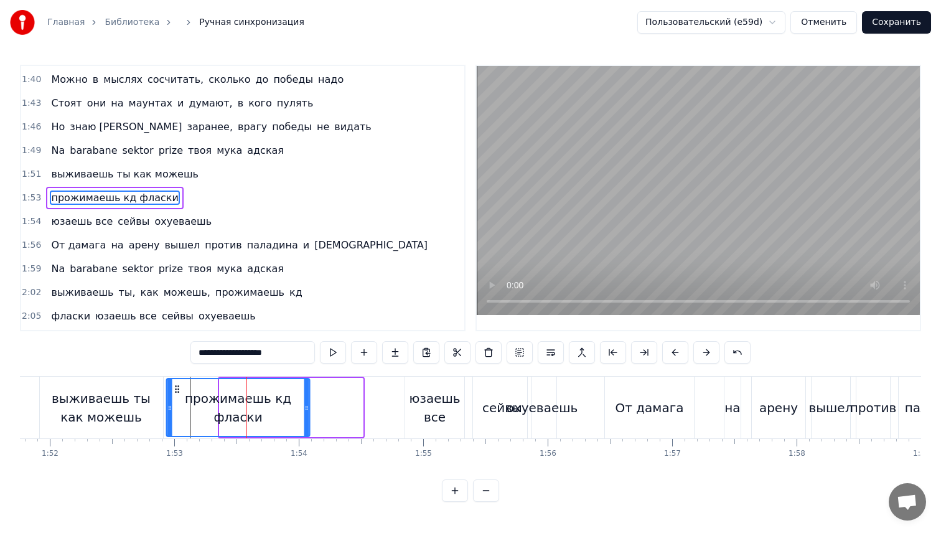
scroll to position [0, 13905]
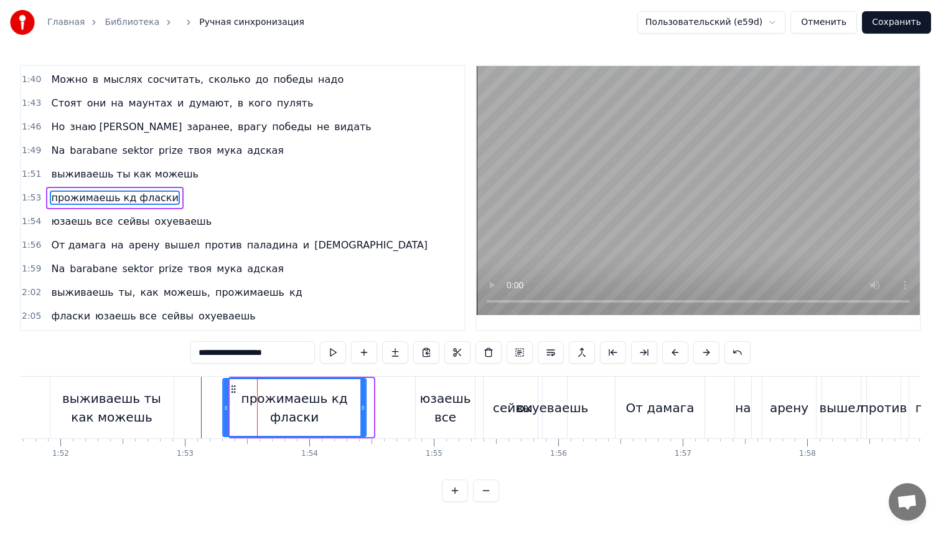
drag, startPoint x: 176, startPoint y: 390, endPoint x: 233, endPoint y: 392, distance: 57.3
click at [233, 392] on icon at bounding box center [233, 389] width 10 height 10
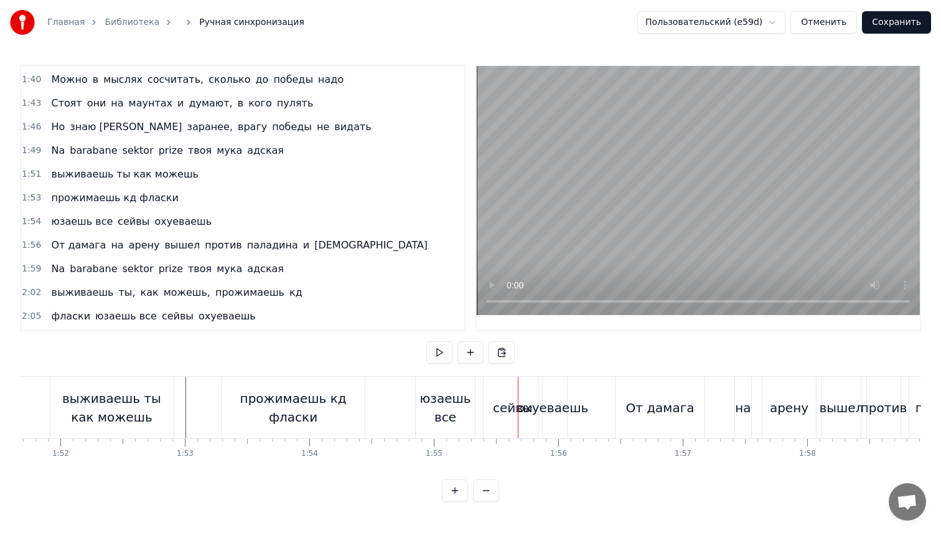
click at [423, 394] on div "юзаешь все" at bounding box center [445, 407] width 59 height 37
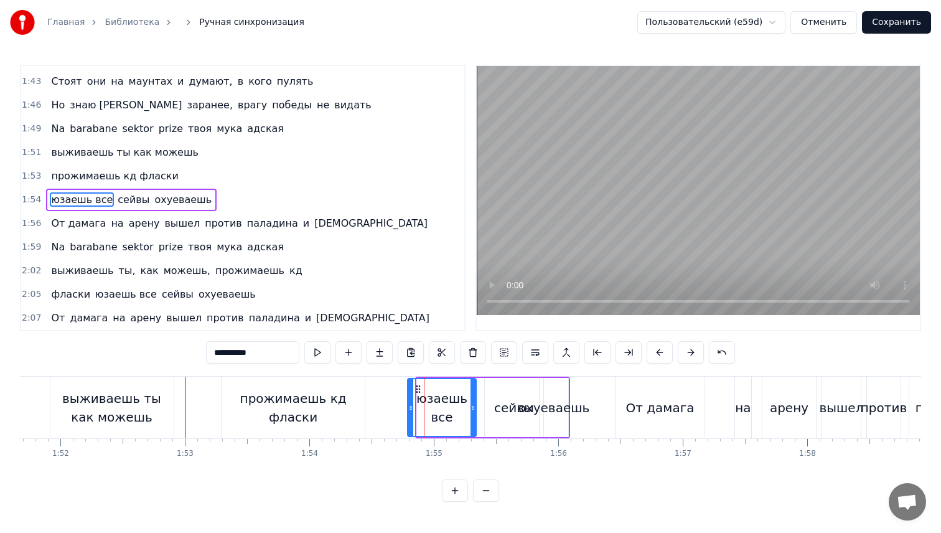
drag, startPoint x: 418, startPoint y: 397, endPoint x: 407, endPoint y: 398, distance: 10.7
click at [408, 398] on div at bounding box center [410, 407] width 5 height 57
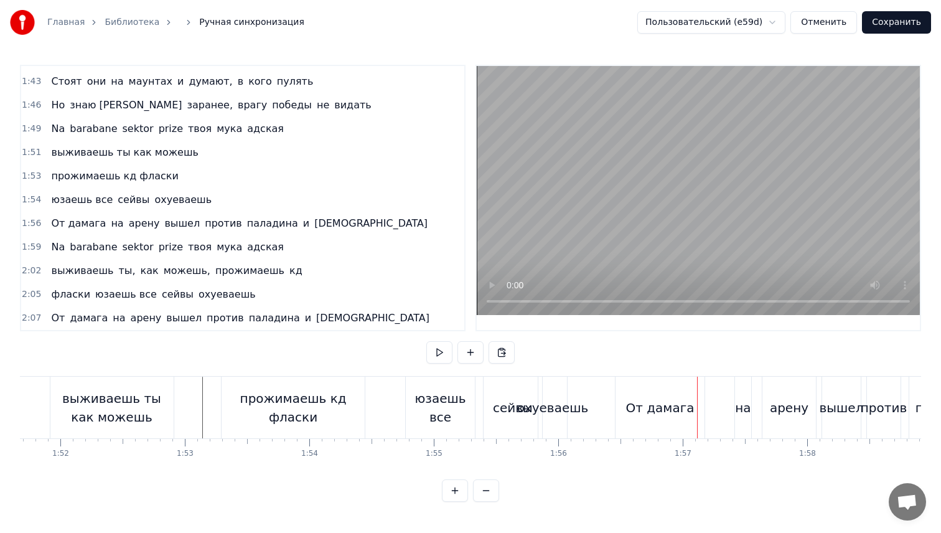
click at [552, 411] on div "охуеваешь" at bounding box center [553, 407] width 72 height 19
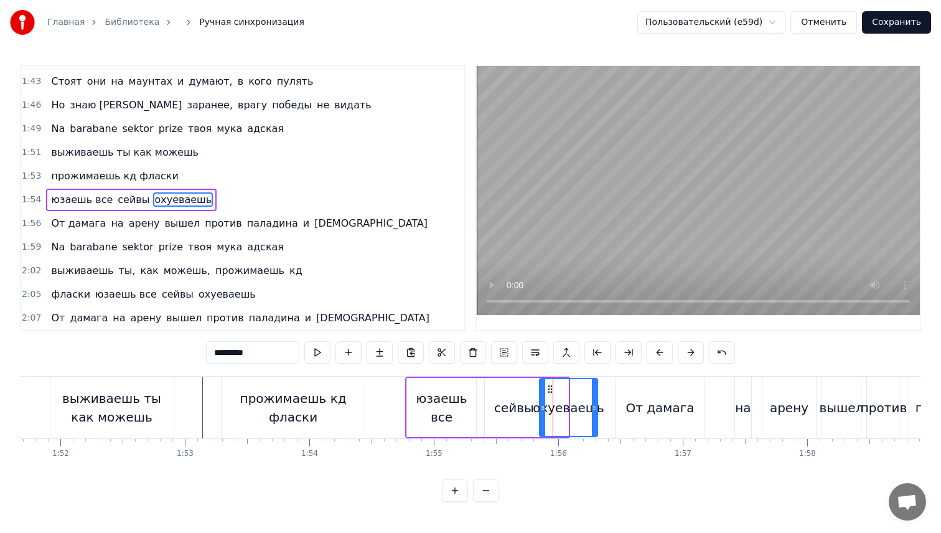
drag, startPoint x: 567, startPoint y: 407, endPoint x: 596, endPoint y: 408, distance: 29.3
click at [596, 408] on icon at bounding box center [594, 408] width 5 height 10
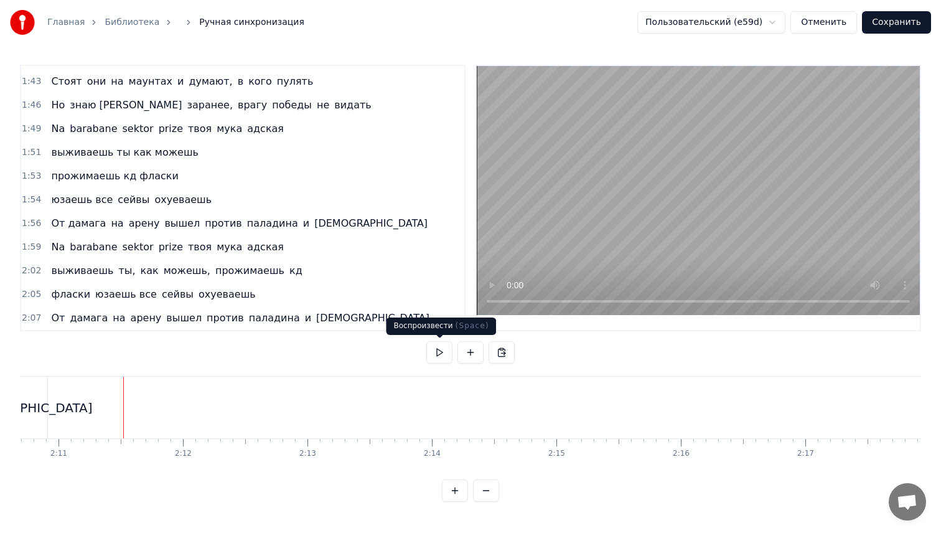
scroll to position [0, 16284]
click at [898, 15] on button "Сохранить" at bounding box center [896, 22] width 69 height 22
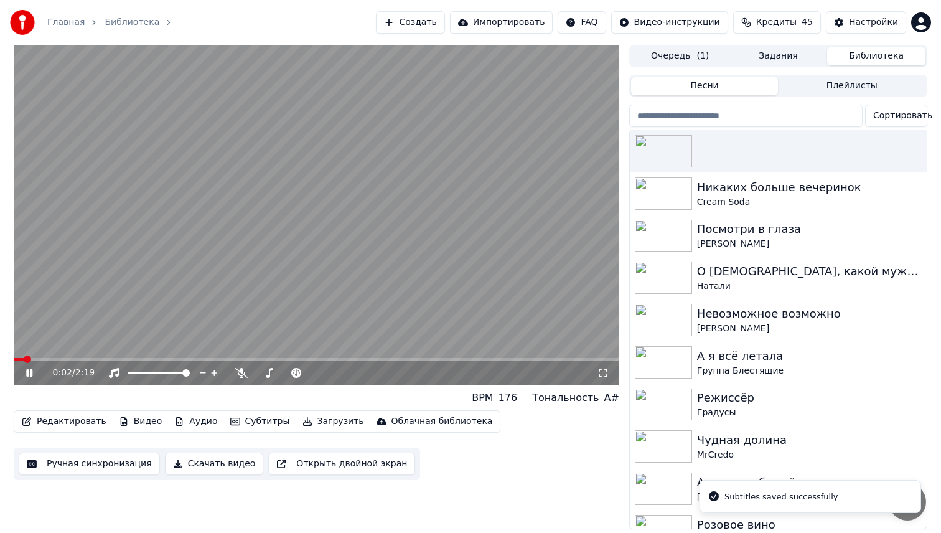
click at [369, 223] on video at bounding box center [317, 215] width 606 height 341
click at [341, 358] on span at bounding box center [317, 359] width 606 height 2
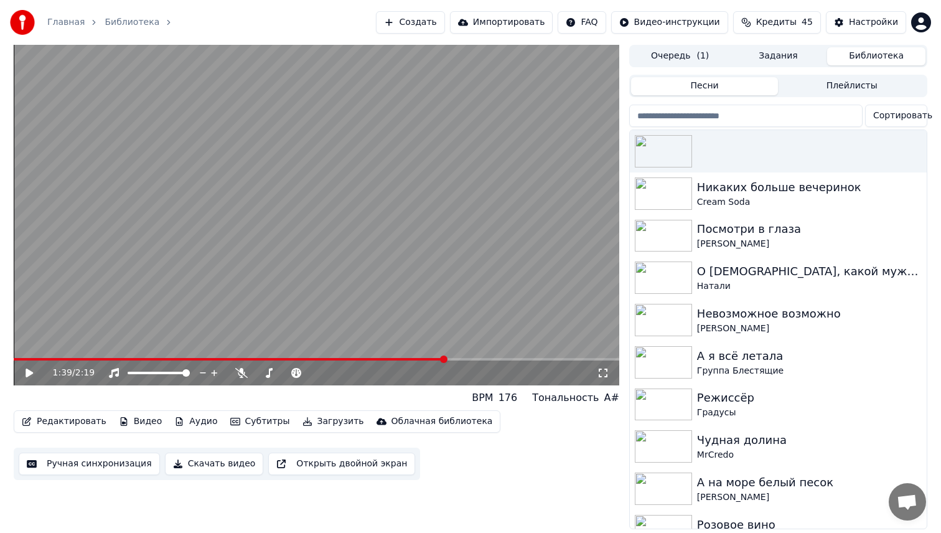
click at [120, 463] on button "Ручная синхронизация" at bounding box center [89, 464] width 141 height 22
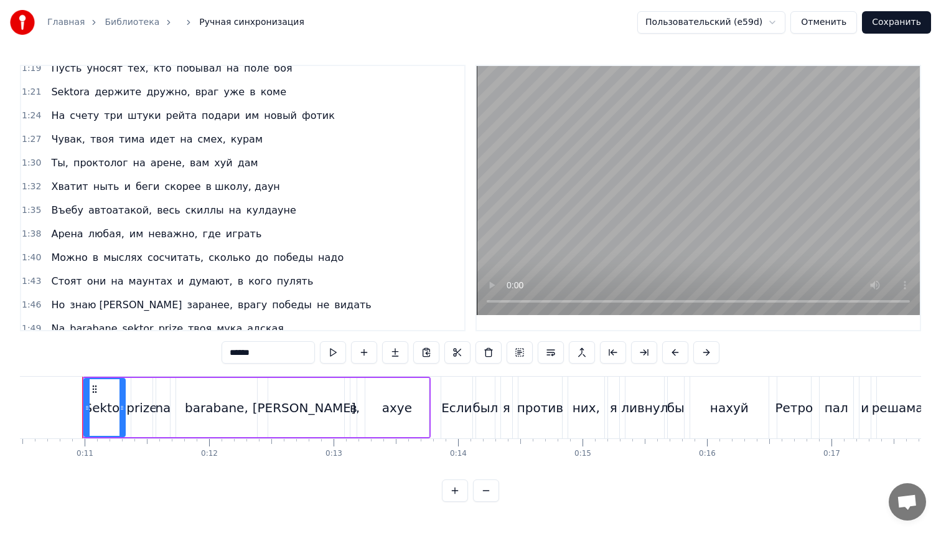
scroll to position [604, 0]
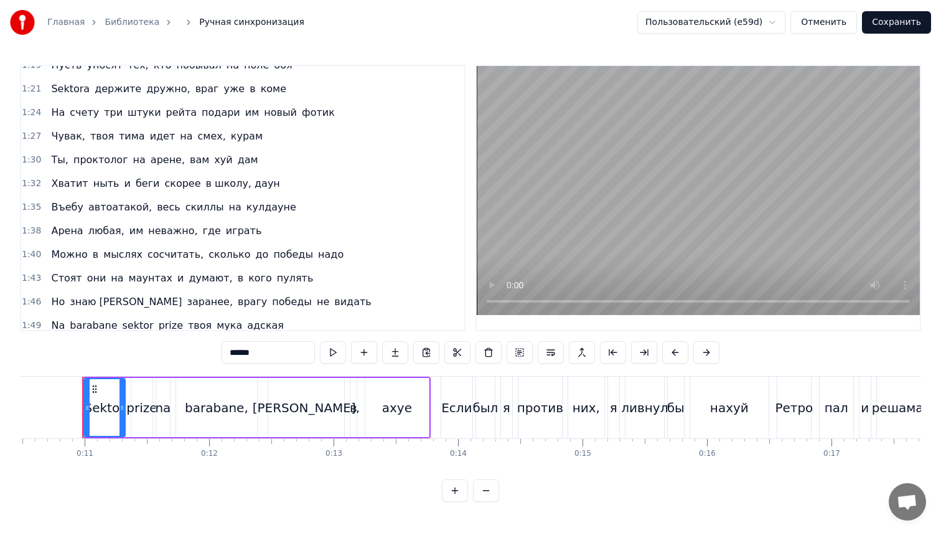
click at [156, 207] on span "весь" at bounding box center [169, 207] width 26 height 14
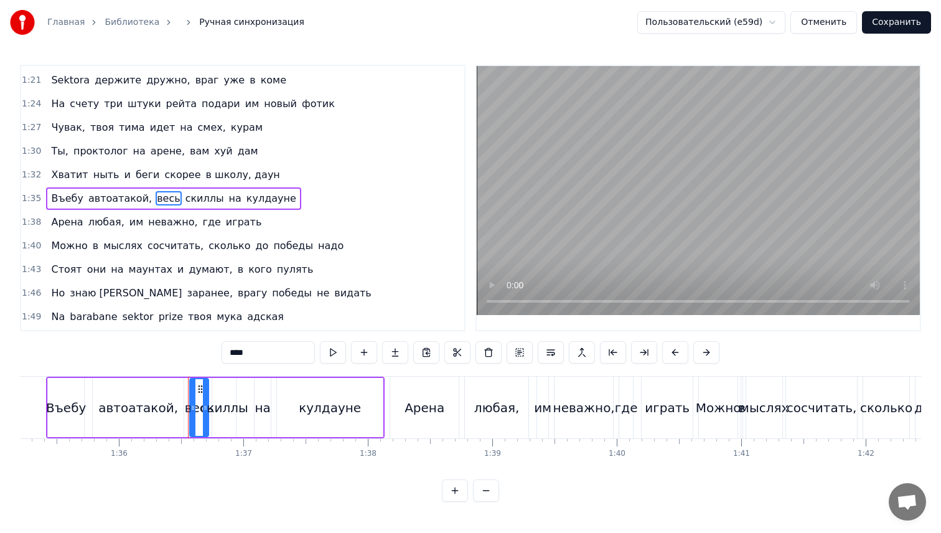
scroll to position [0, 11960]
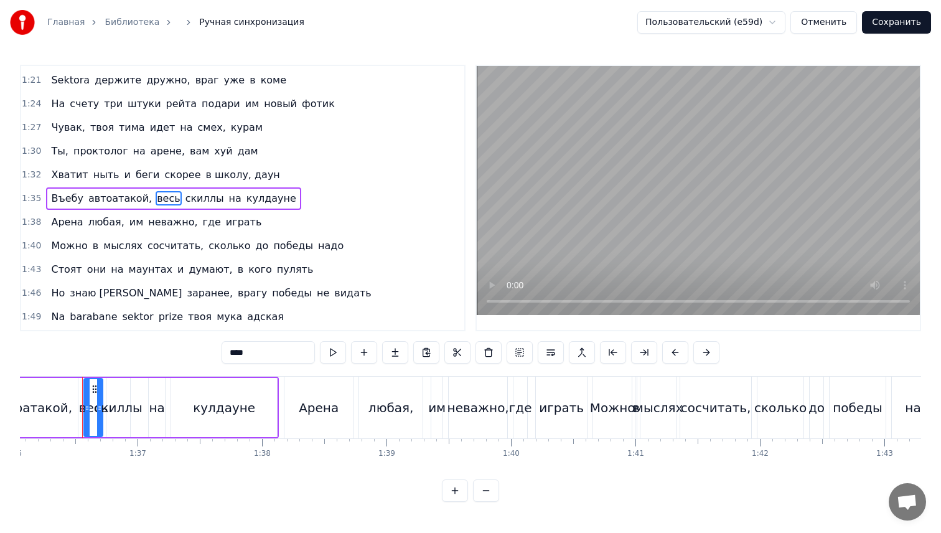
drag, startPoint x: 253, startPoint y: 355, endPoint x: 225, endPoint y: 355, distance: 27.4
click at [225, 355] on input "****" at bounding box center [268, 352] width 93 height 22
type input "***"
click at [901, 26] on button "Сохранить" at bounding box center [896, 22] width 69 height 22
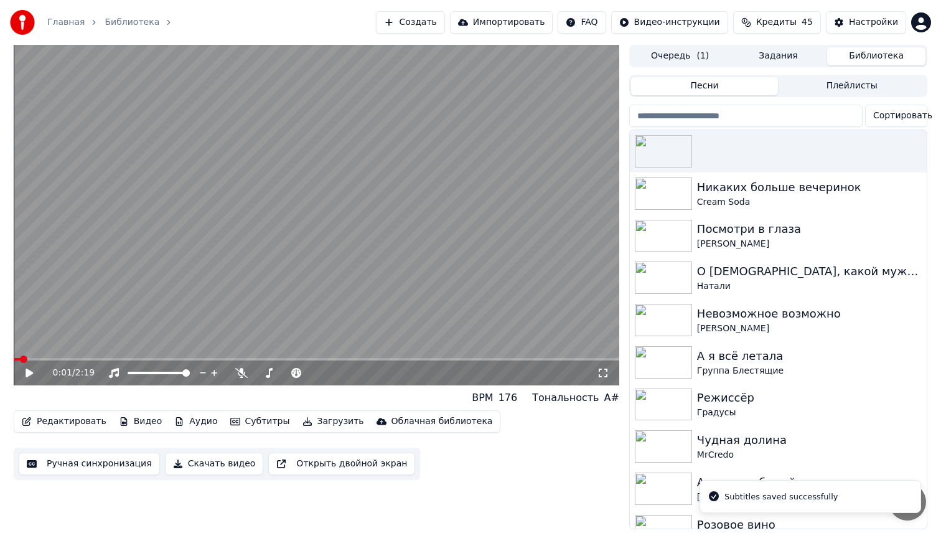
click at [309, 418] on button "Загрузить" at bounding box center [334, 421] width 72 height 17
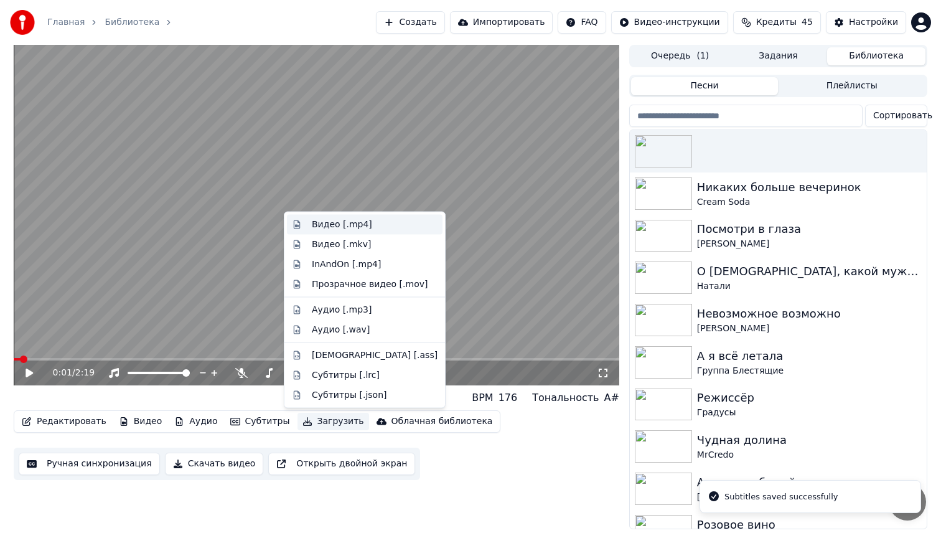
click at [395, 223] on div "Видео [.mp4]" at bounding box center [375, 225] width 126 height 12
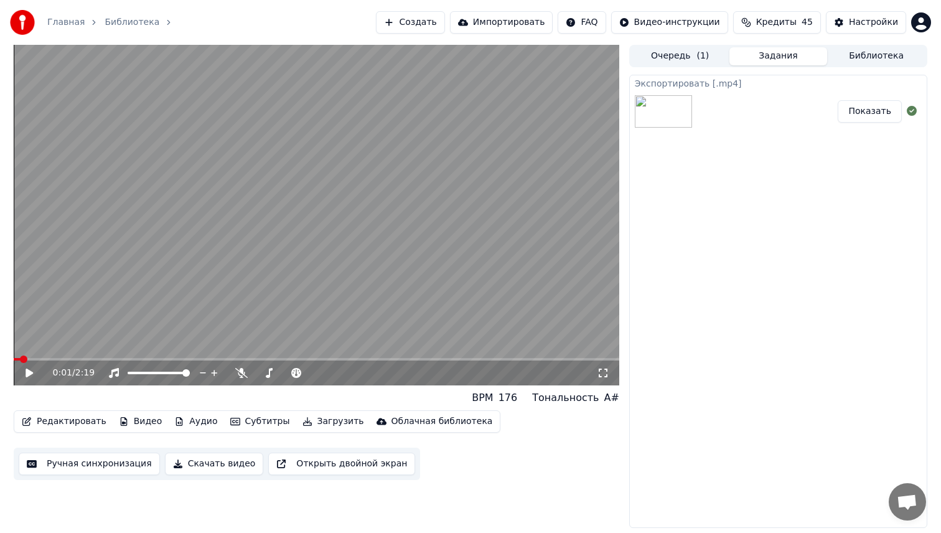
click at [877, 118] on button "Показать" at bounding box center [870, 111] width 64 height 22
